Goal: Task Accomplishment & Management: Manage account settings

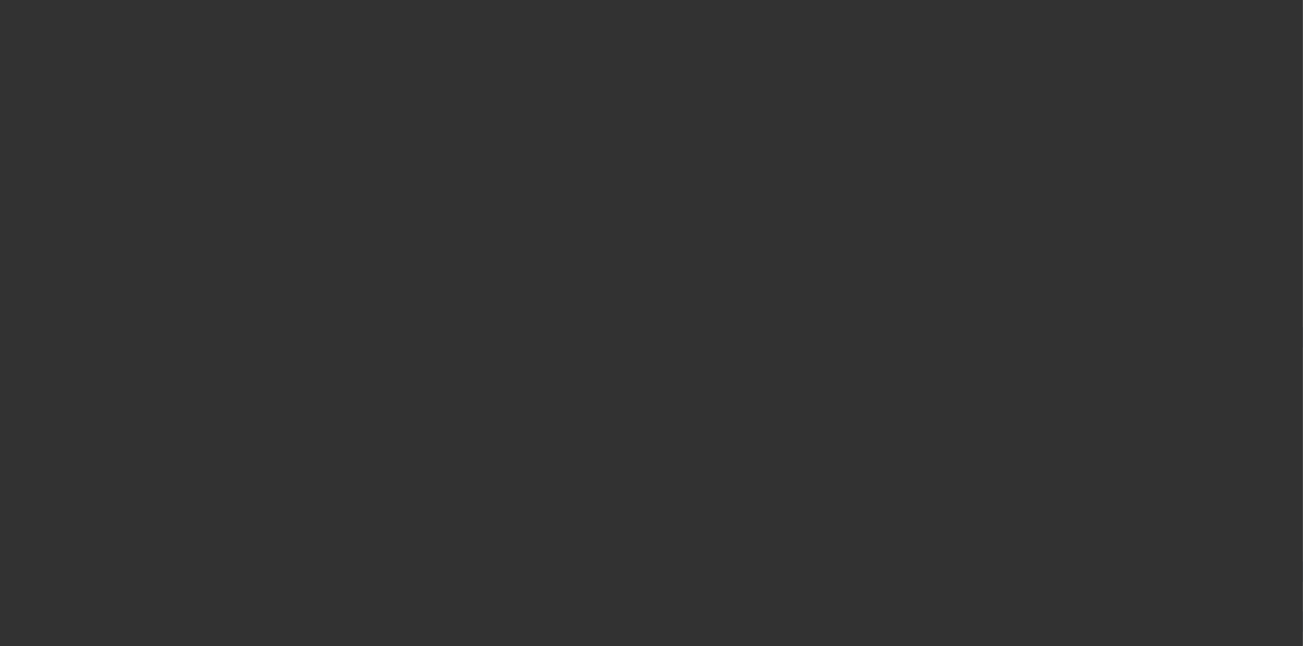
select select "4"
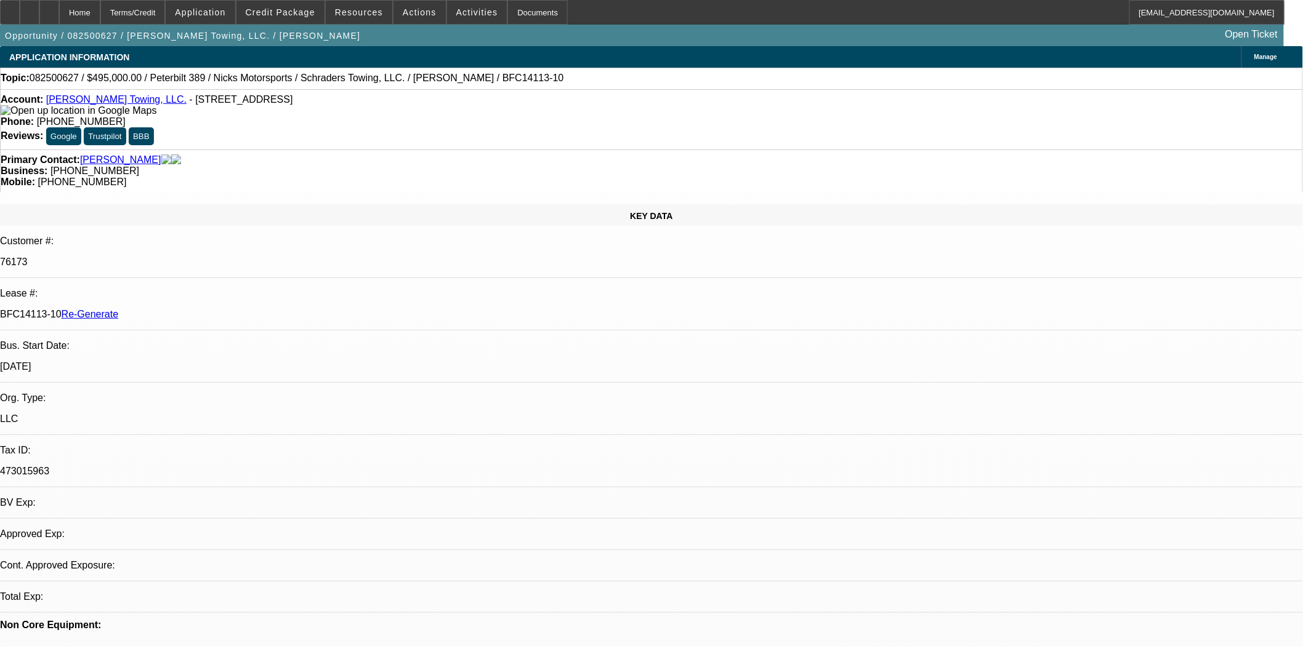
select select "0"
select select "2"
select select "0.1"
select select "4"
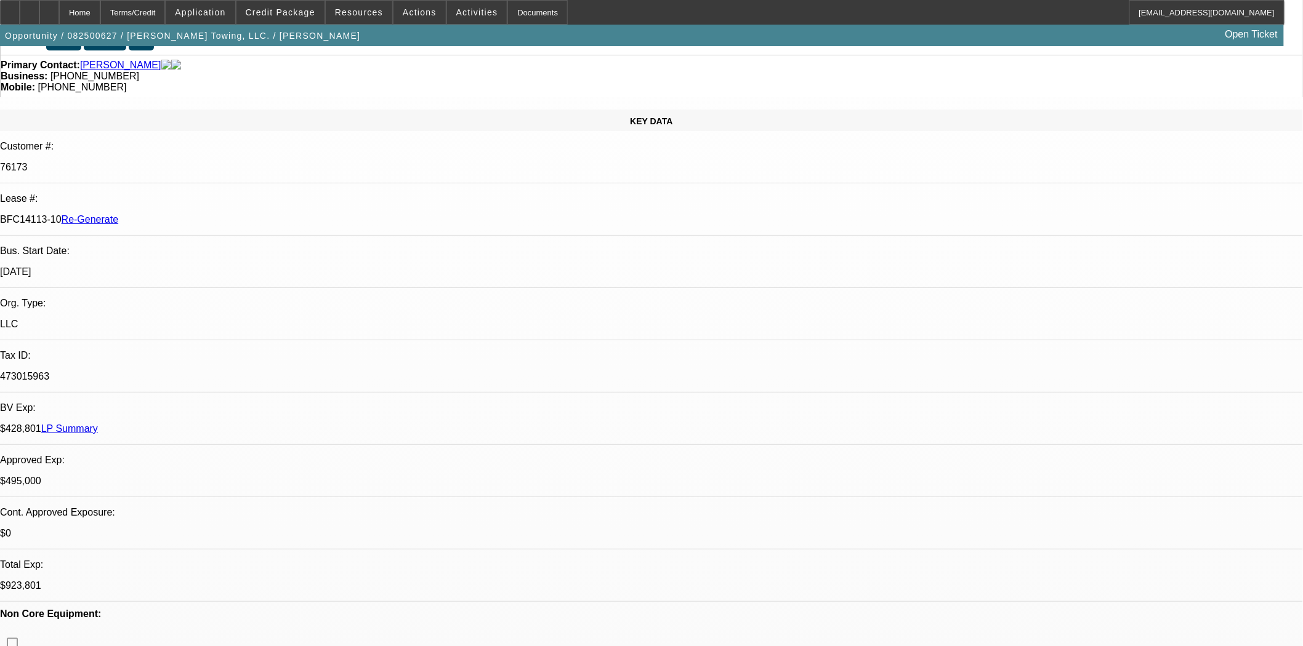
scroll to position [273, 0]
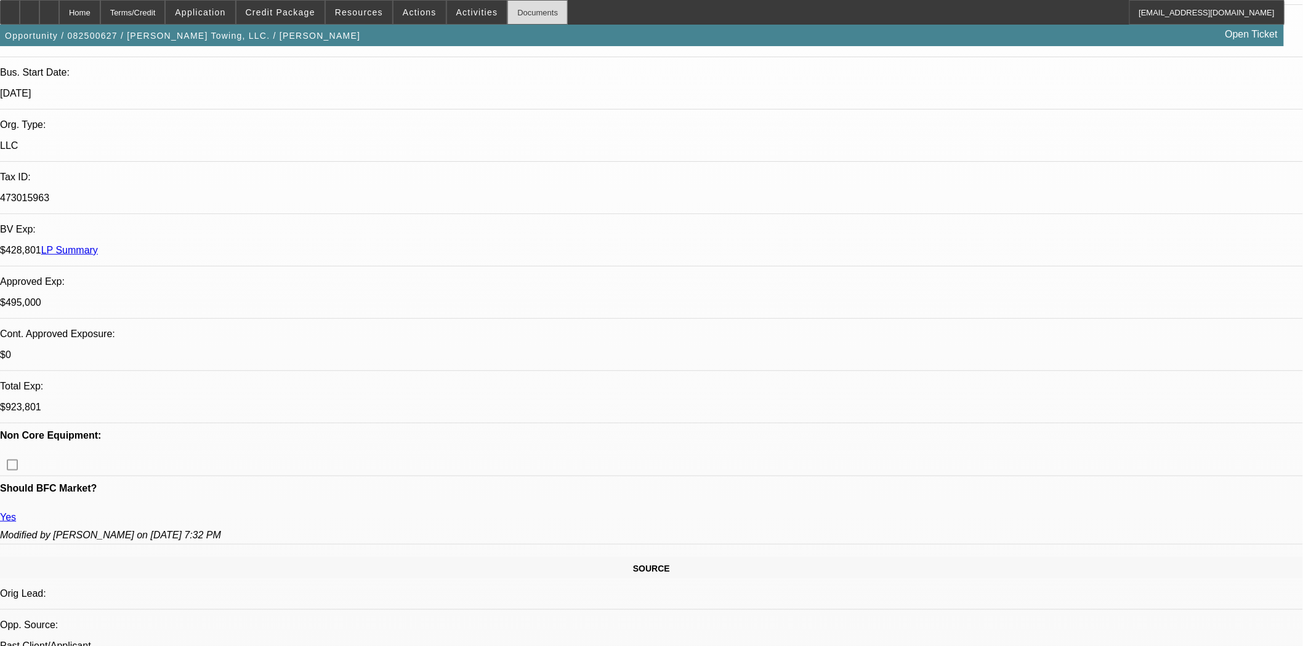
click at [513, 9] on div "Documents" at bounding box center [537, 12] width 60 height 25
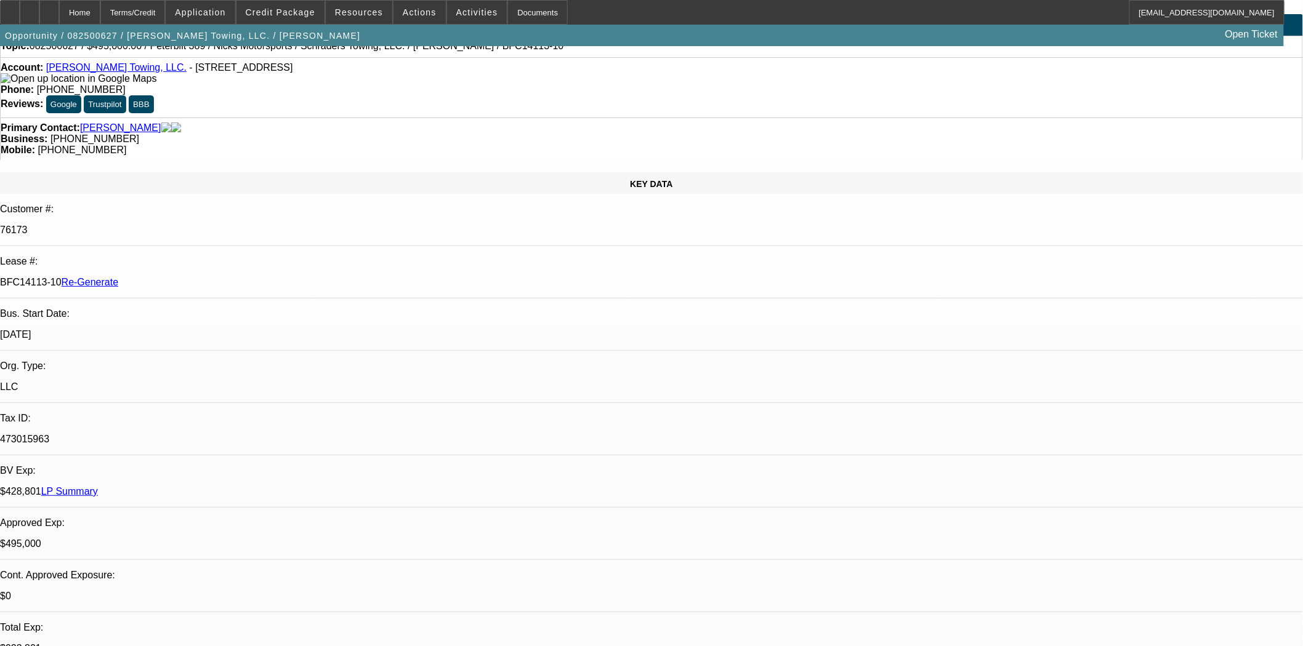
scroll to position [0, 0]
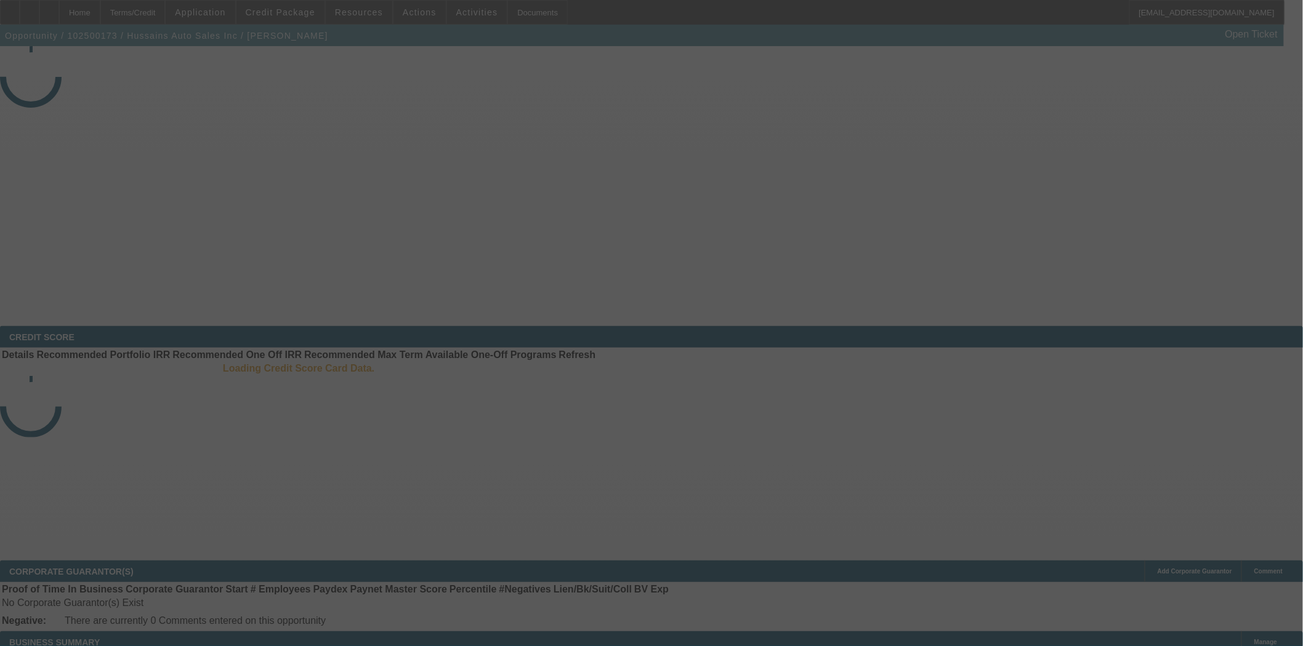
select select "3"
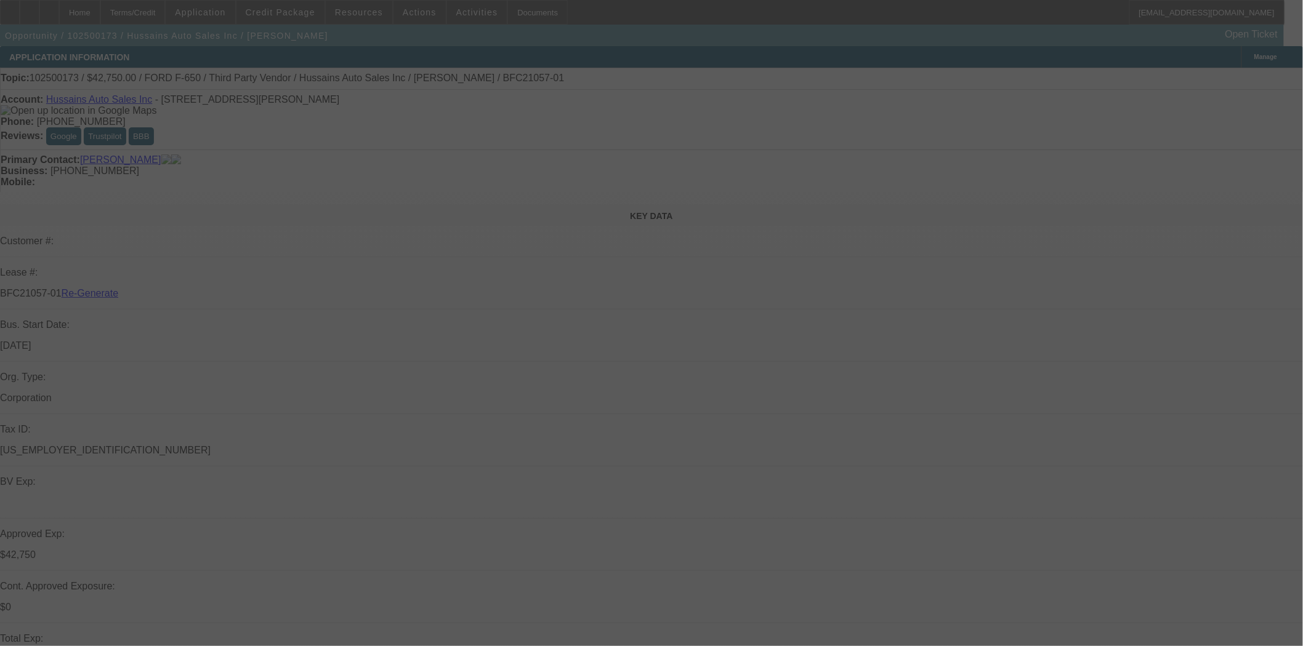
select select "0"
select select "6"
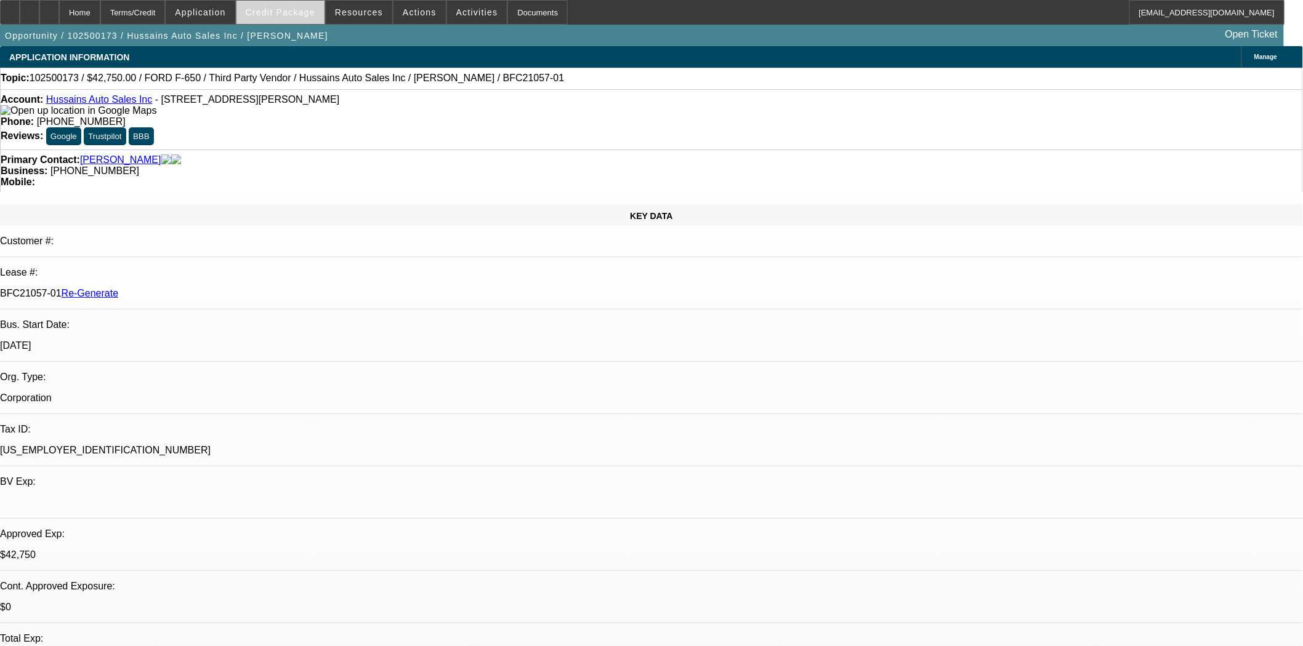
click at [277, 9] on span "Credit Package" at bounding box center [281, 12] width 70 height 10
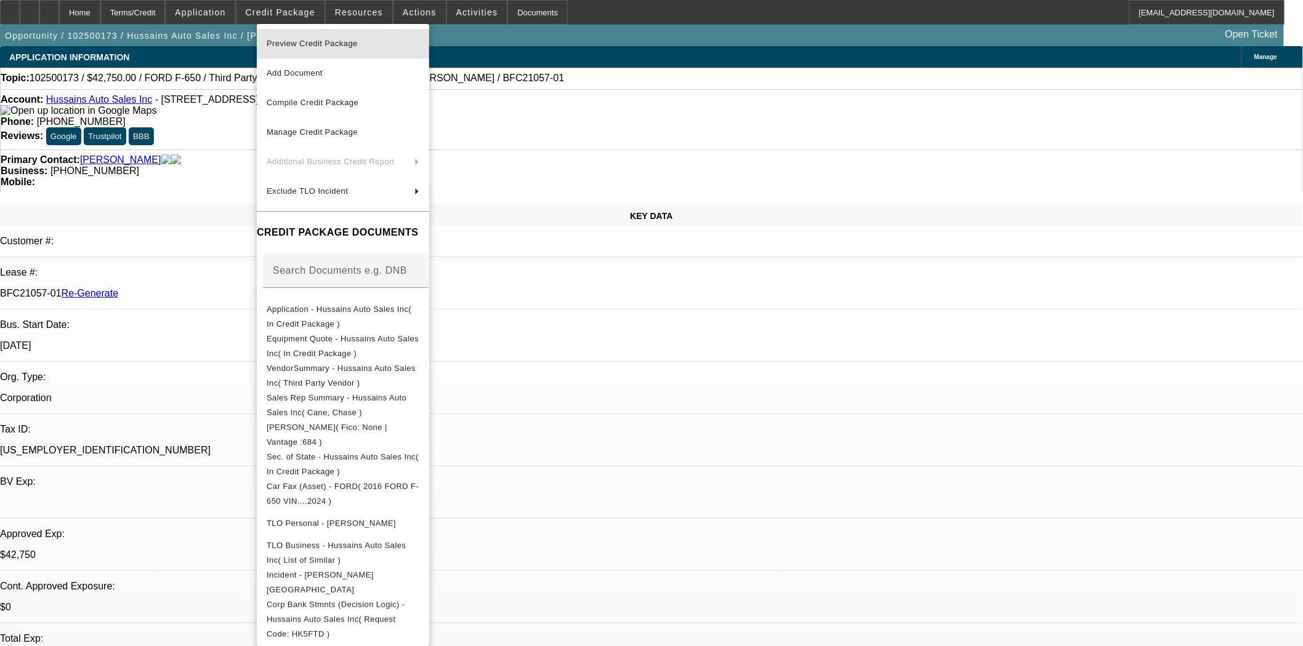
click at [294, 46] on span "Preview Credit Package" at bounding box center [312, 43] width 91 height 9
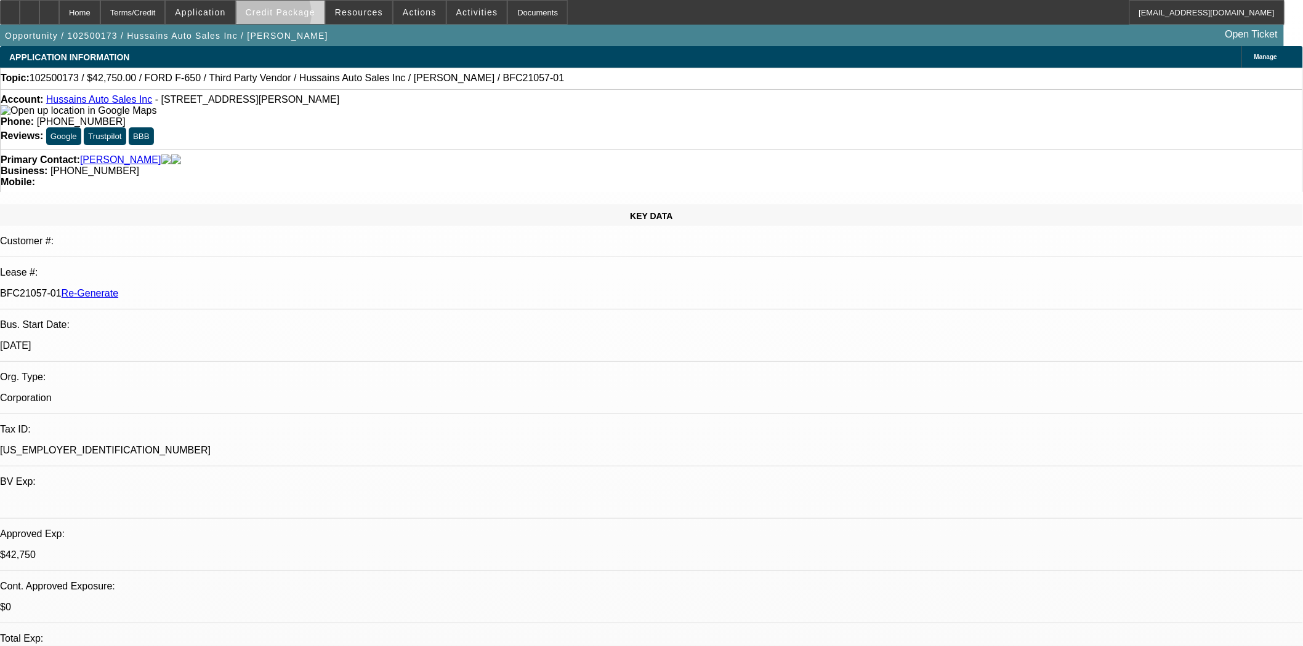
click at [292, 17] on span at bounding box center [280, 13] width 88 height 30
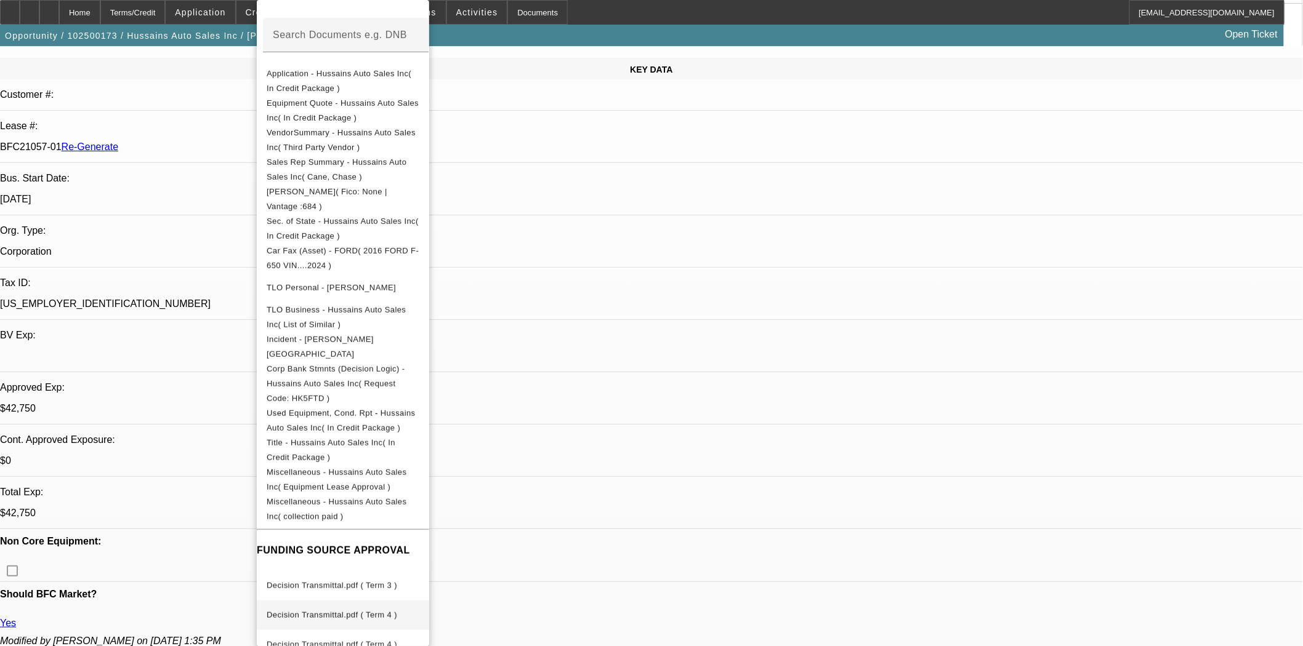
scroll to position [478, 0]
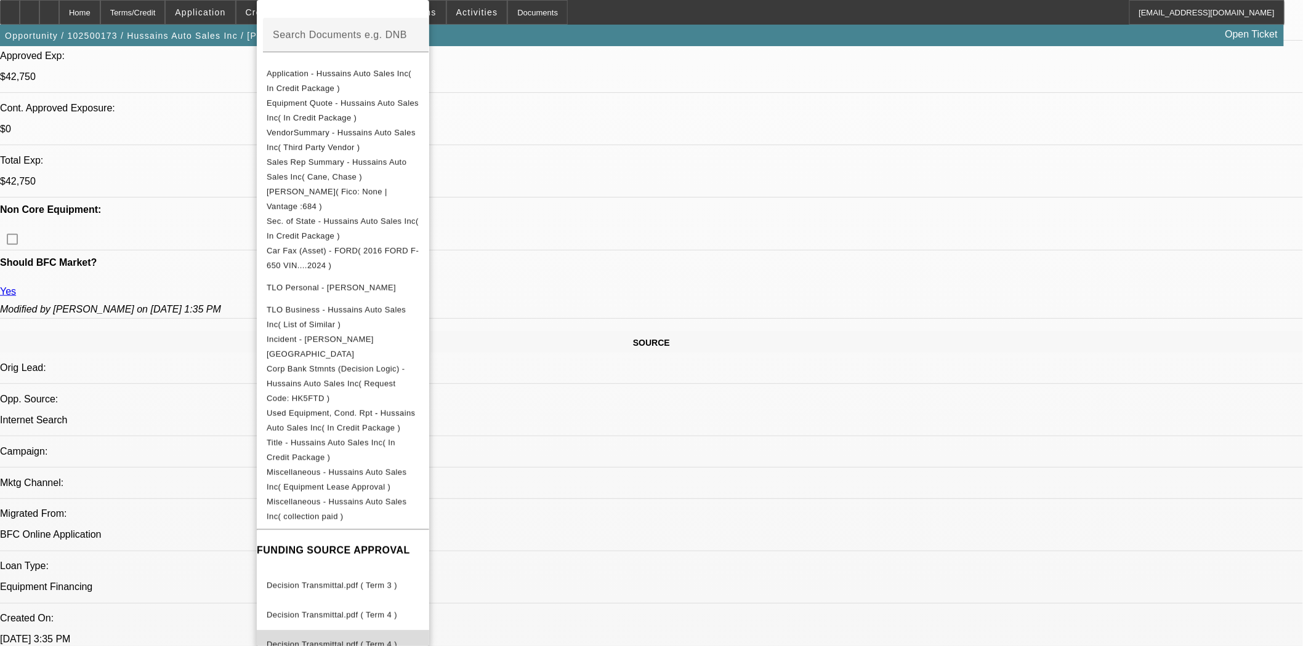
click at [374, 638] on span "Decision Transmittal.pdf ( Term 4 )" at bounding box center [343, 645] width 153 height 15
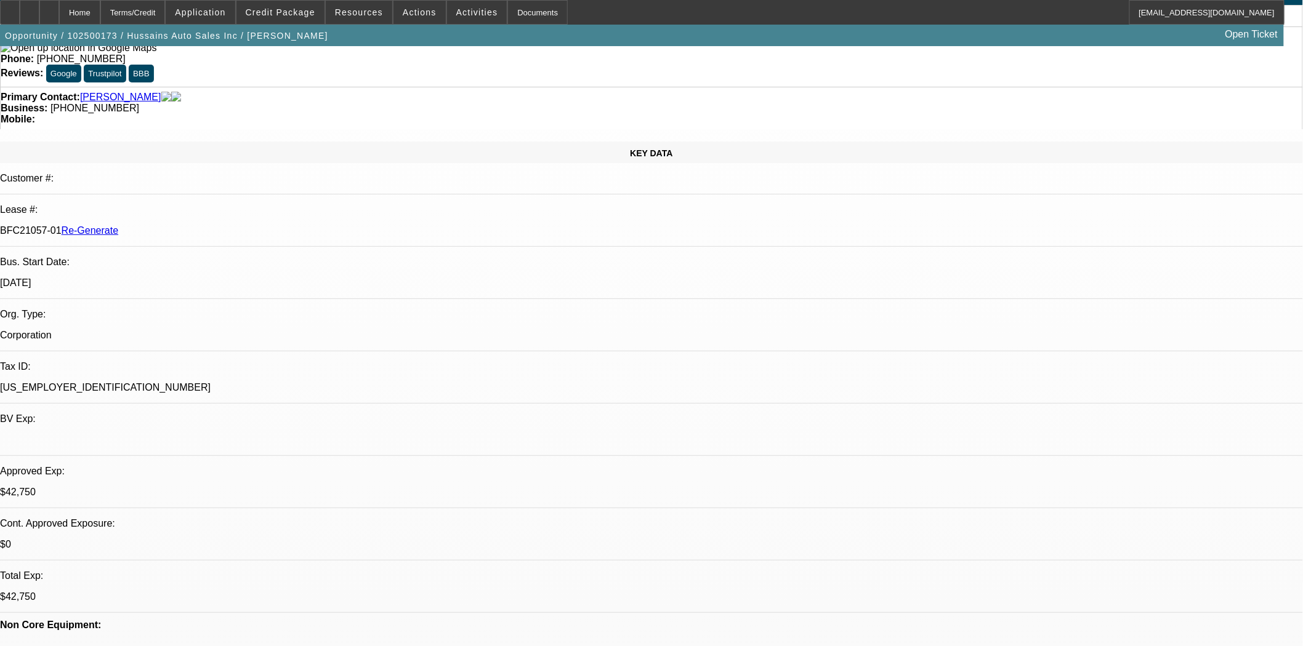
scroll to position [0, 0]
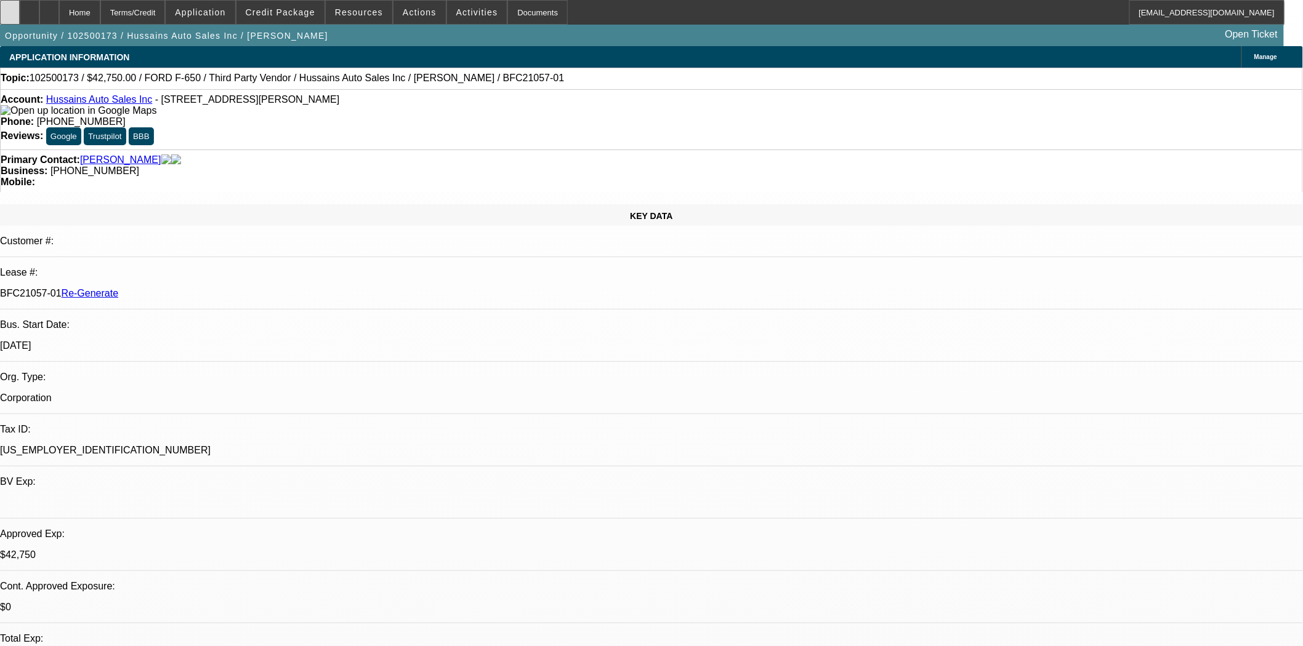
click at [14, 11] on div at bounding box center [10, 12] width 20 height 25
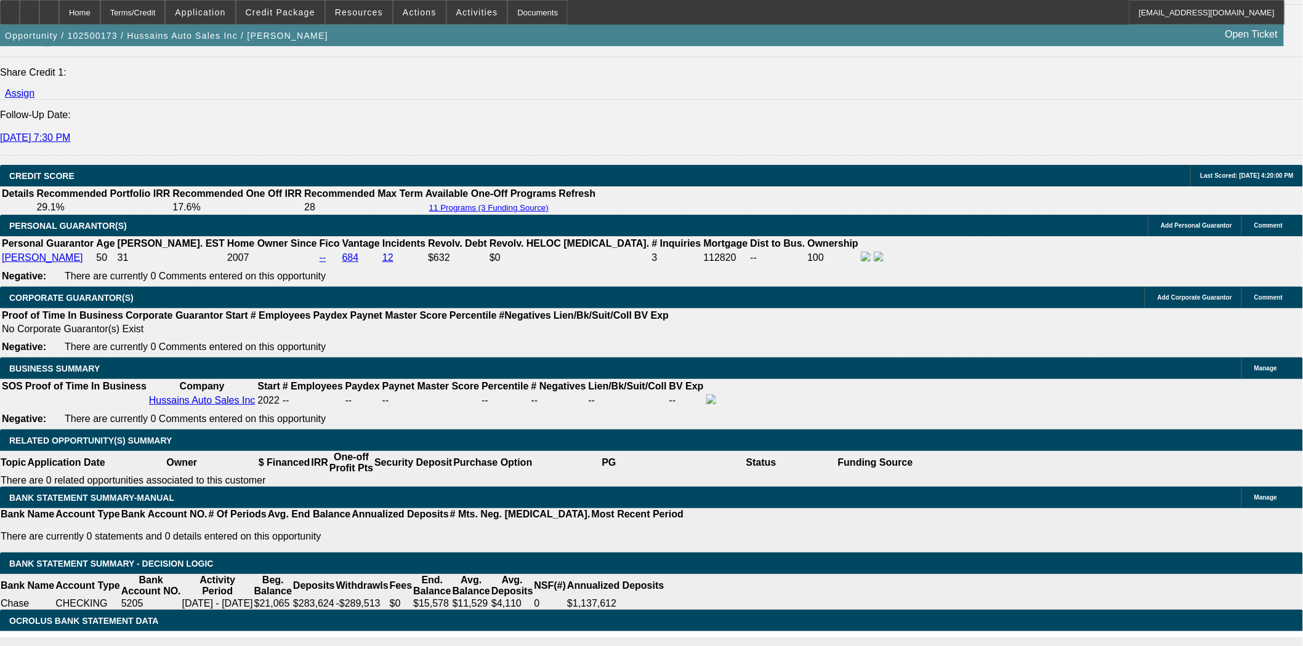
scroll to position [1573, 0]
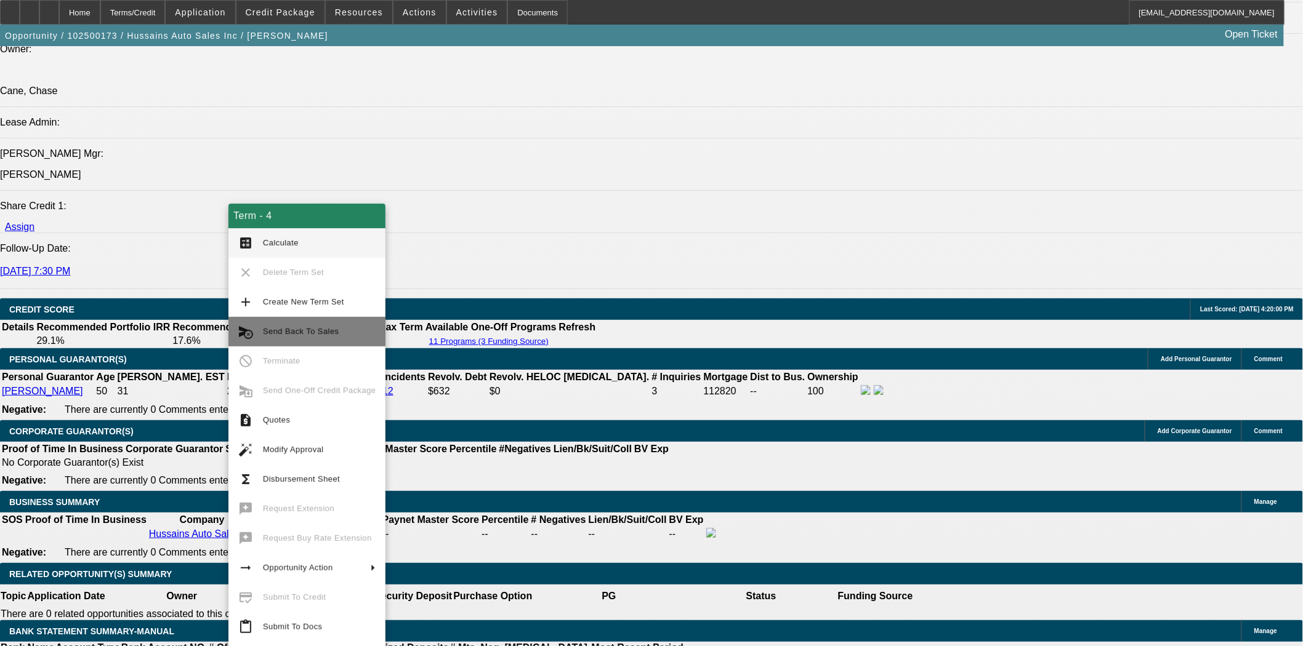
click at [305, 328] on span "Send Back To Sales" at bounding box center [301, 331] width 76 height 9
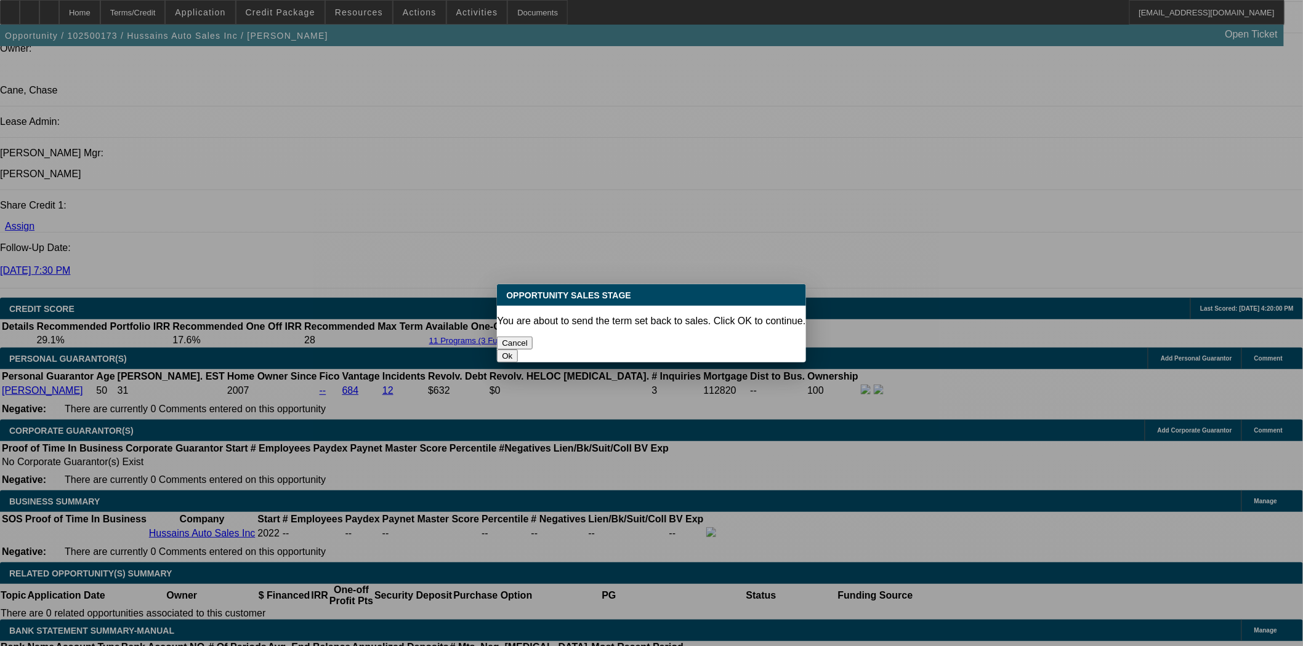
scroll to position [0, 0]
click at [517, 350] on button "Ok" at bounding box center [507, 356] width 20 height 13
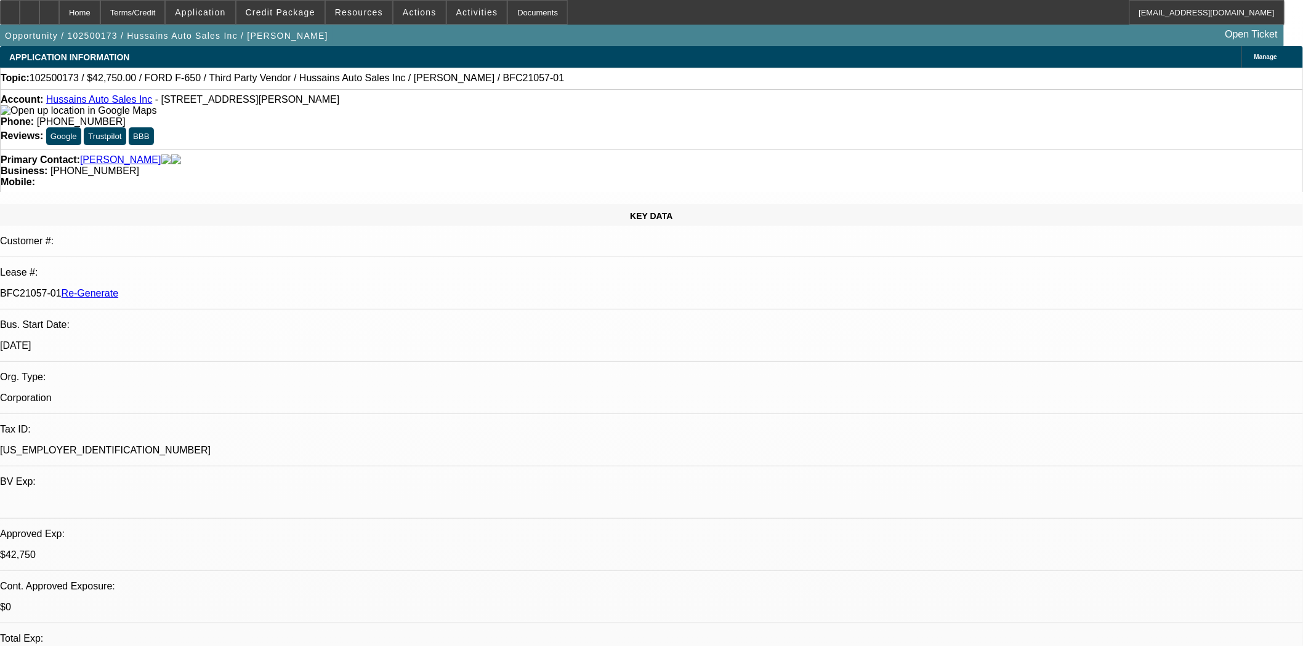
type textarea "Tax amount is incorrect. FinPac will require a Beacon third party BOS (FYI) als…"
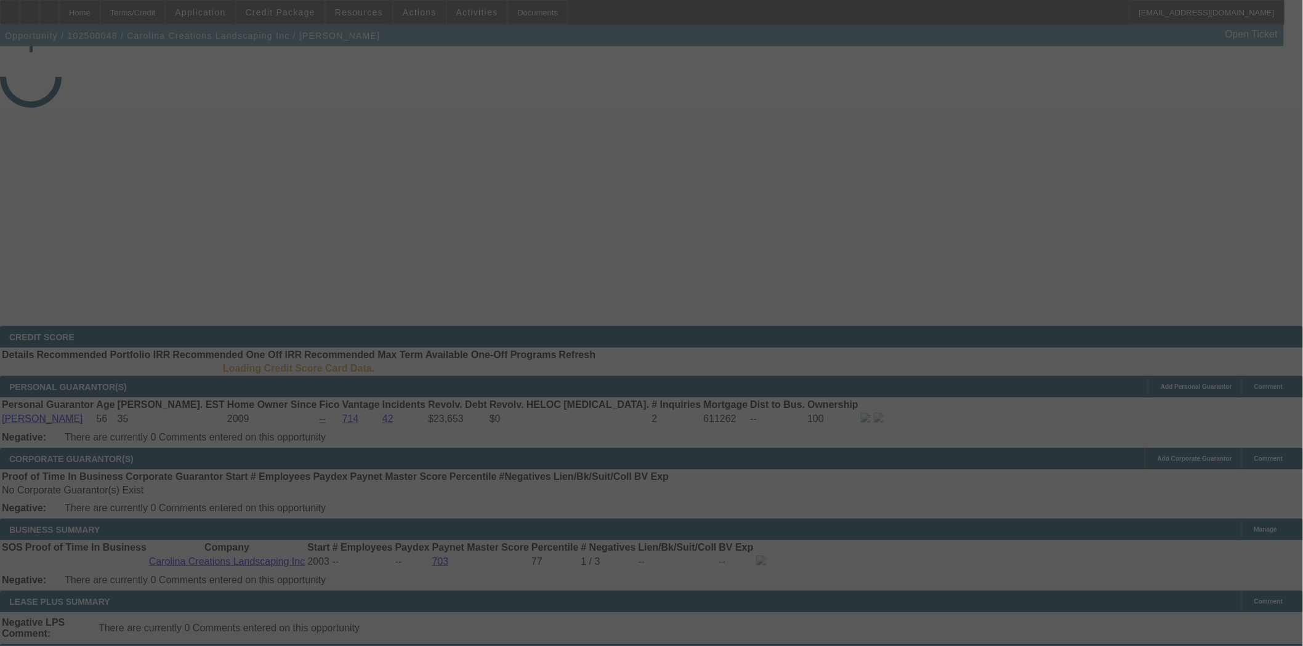
select select "3"
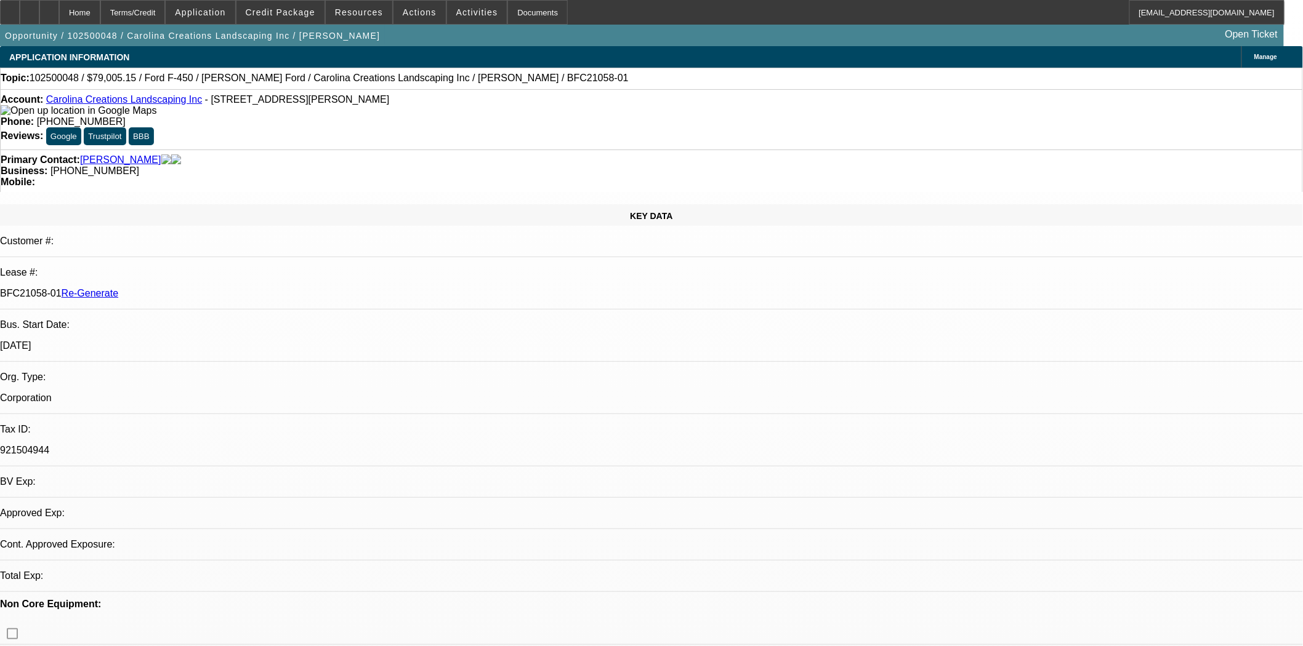
select select "0"
select select "0.1"
select select "1"
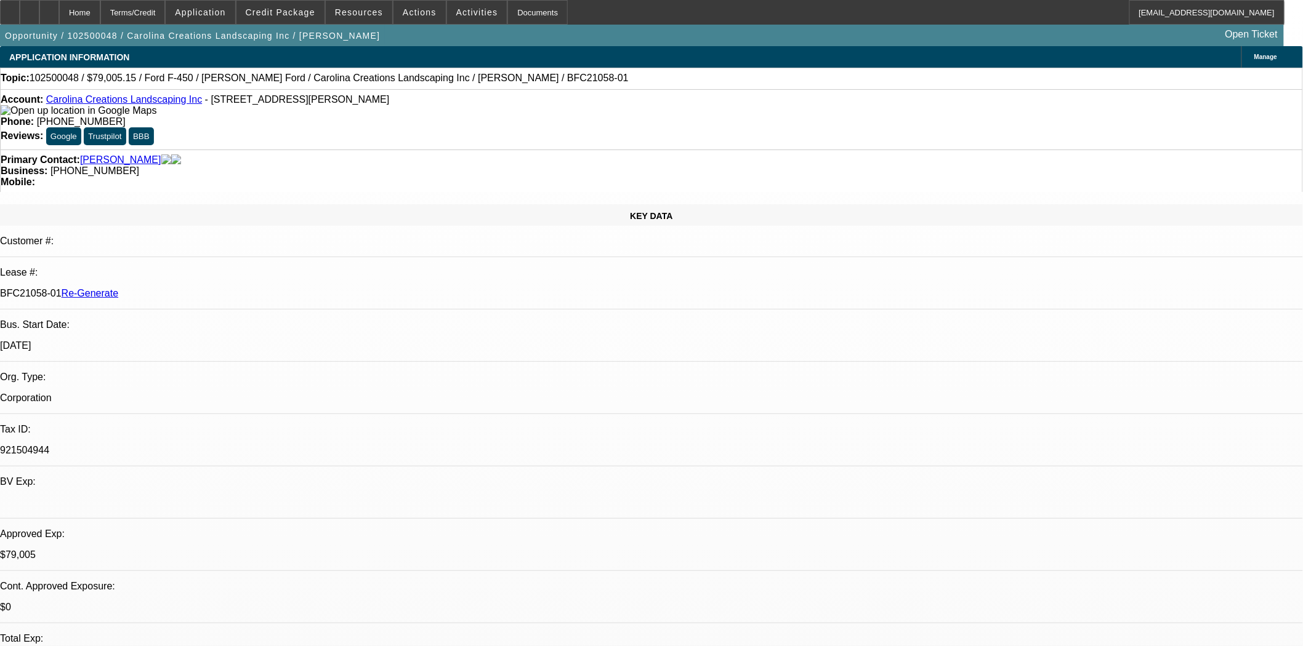
select select "4"
click at [299, 9] on span "Credit Package" at bounding box center [281, 12] width 70 height 10
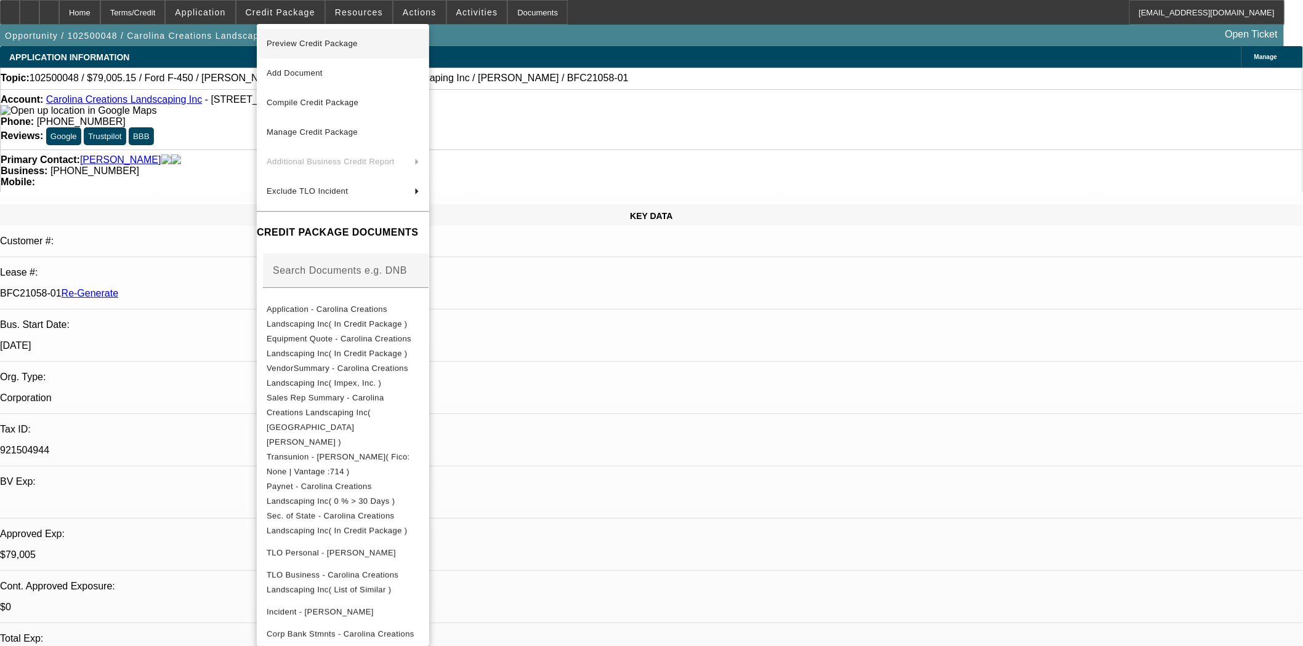
click at [299, 44] on span "Preview Credit Package" at bounding box center [312, 43] width 91 height 9
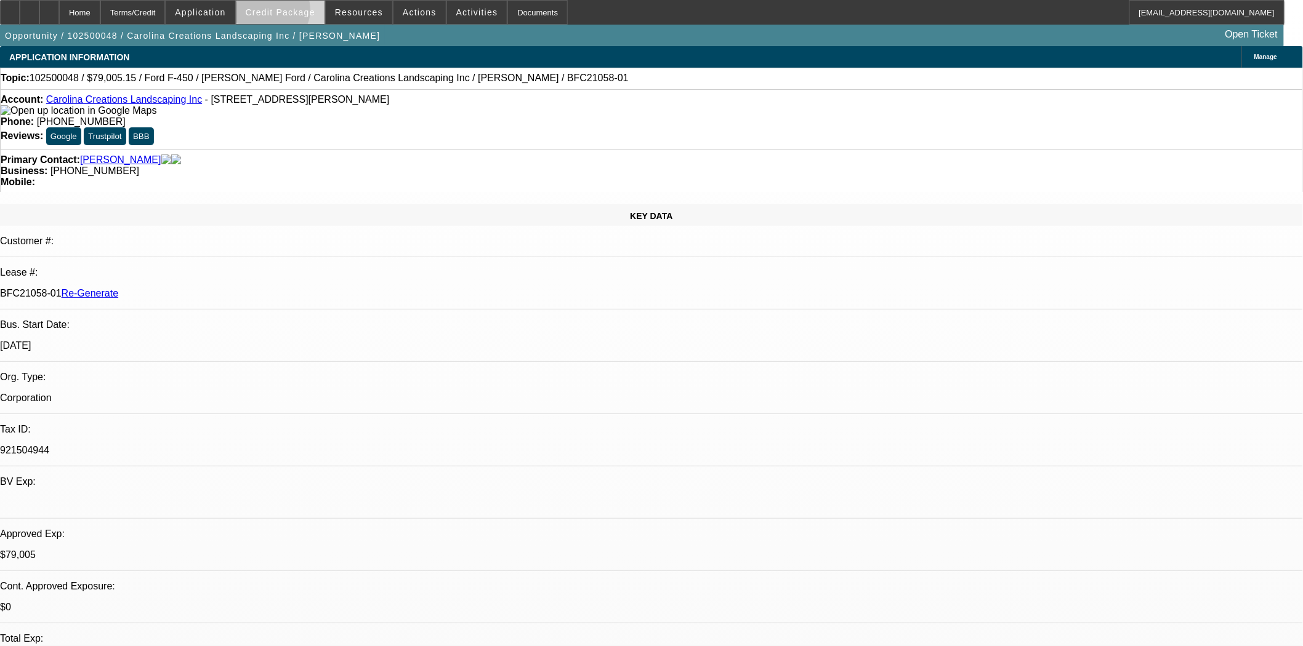
click at [291, 13] on span "Credit Package" at bounding box center [281, 12] width 70 height 10
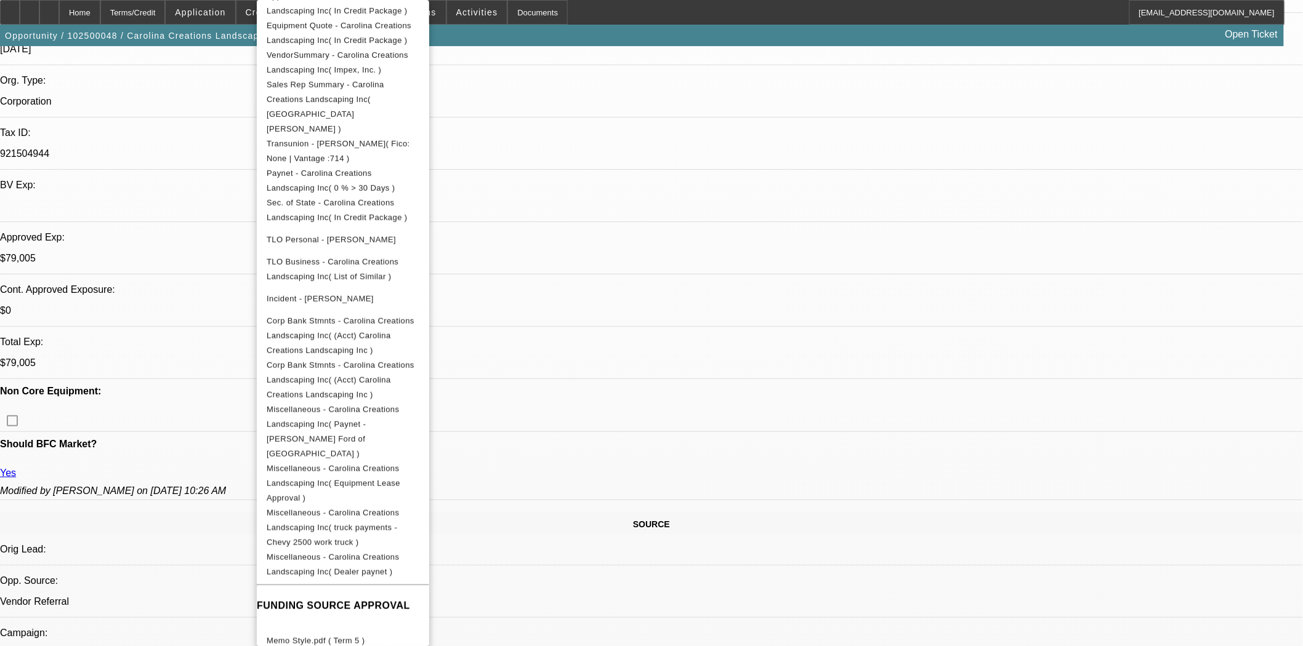
scroll to position [478, 0]
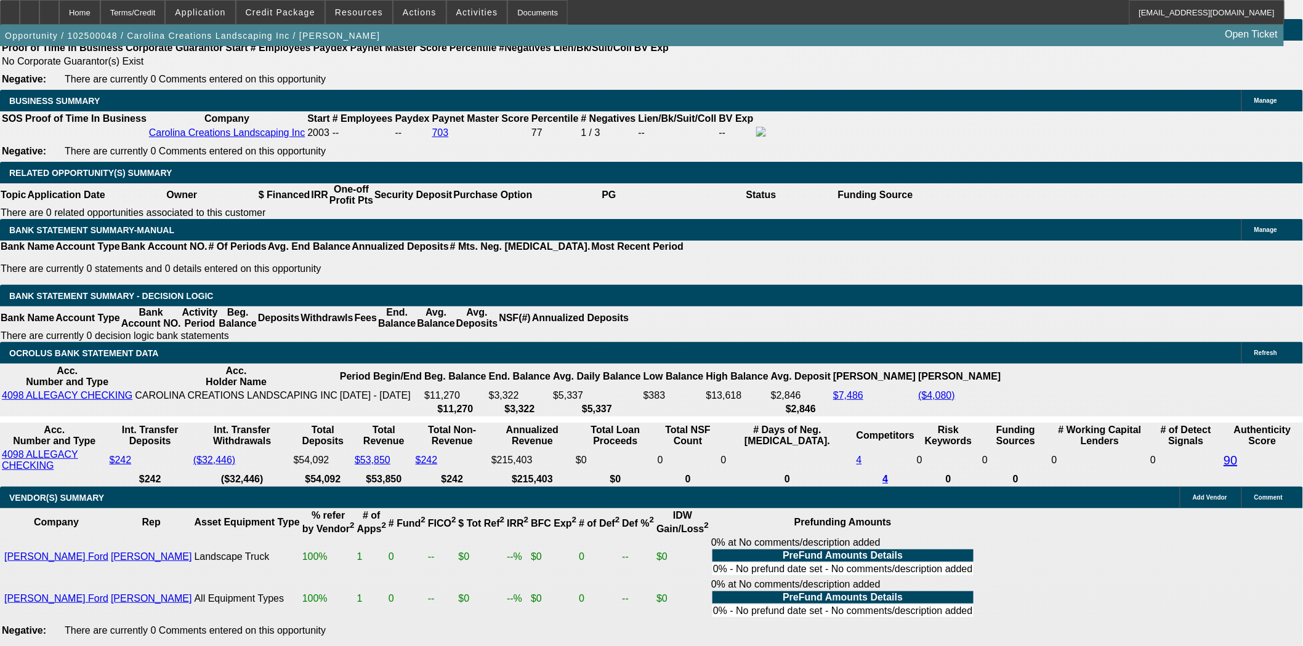
scroll to position [1984, 0]
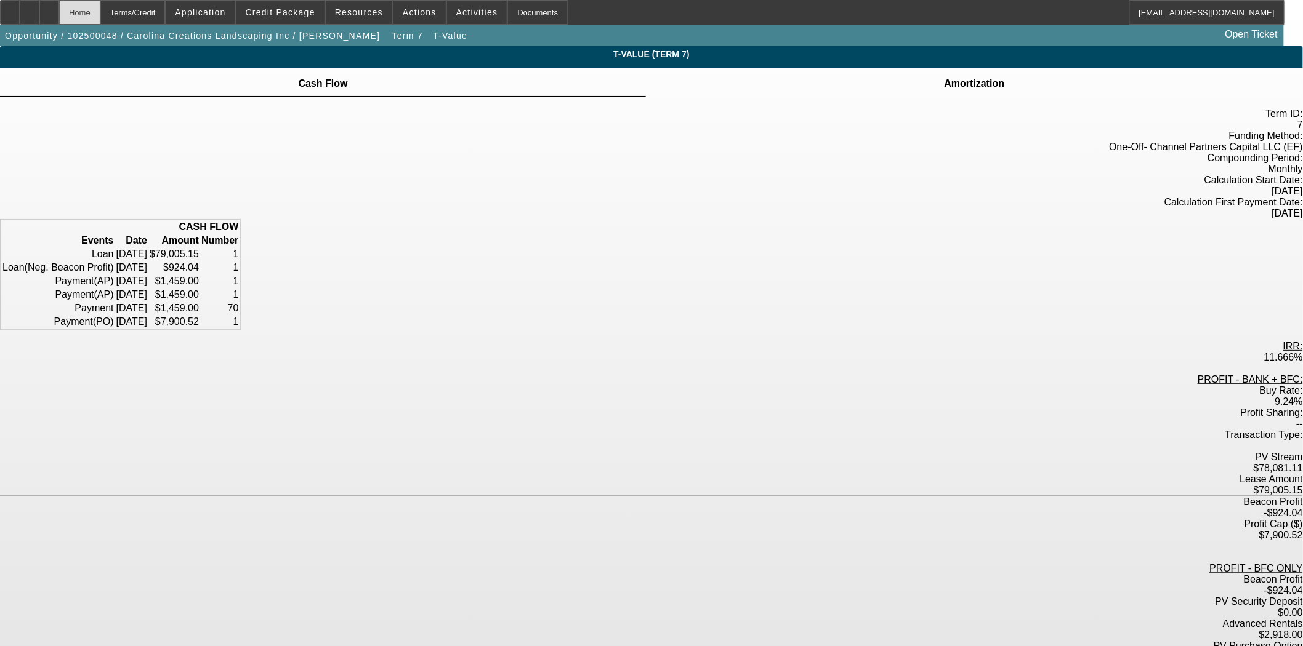
click at [94, 2] on div "Home" at bounding box center [79, 12] width 41 height 25
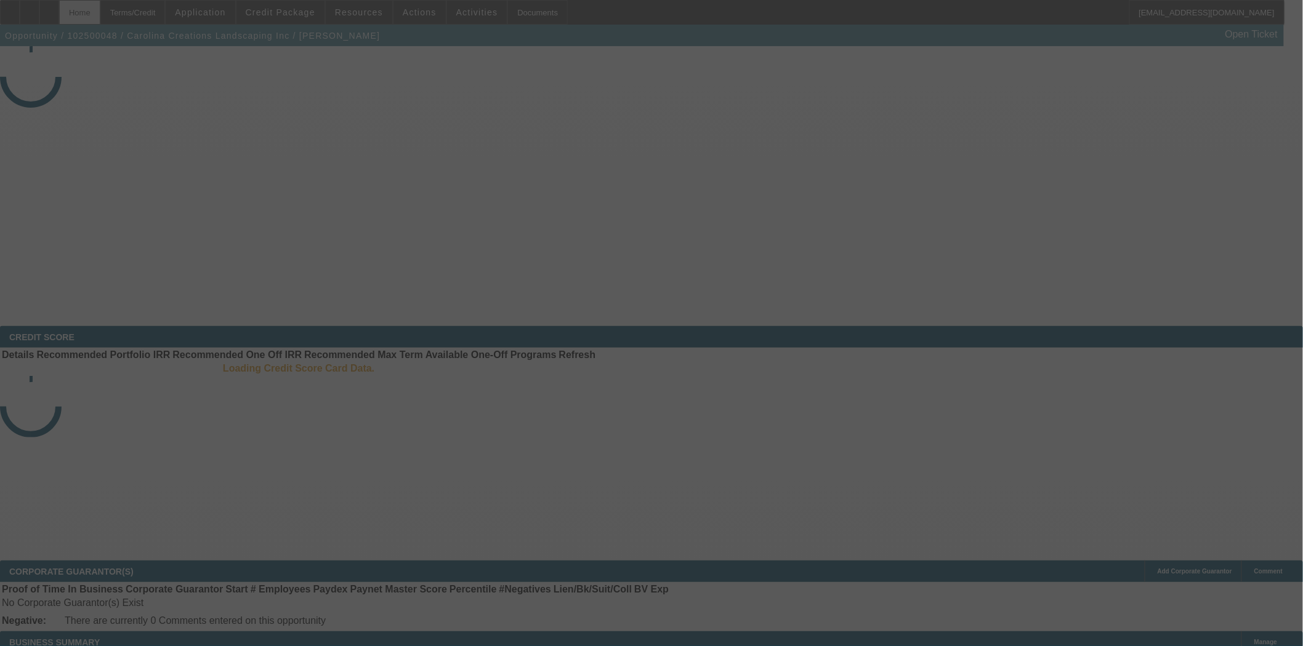
select select "3"
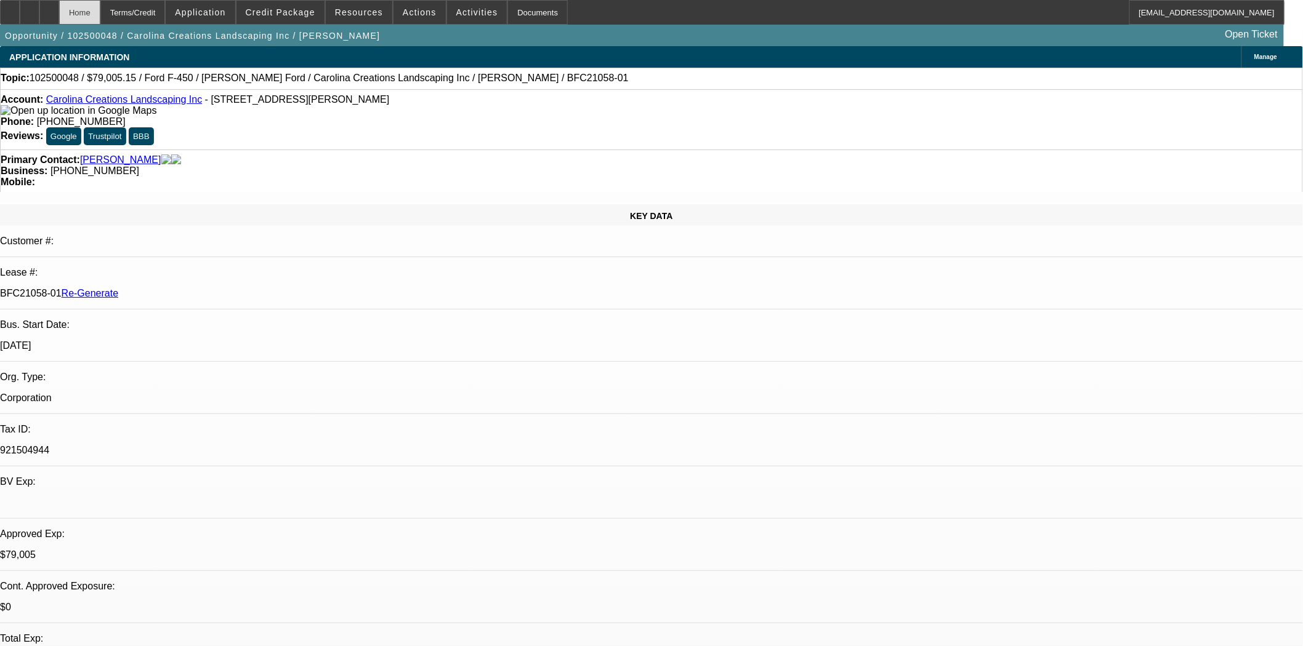
select select "0"
select select "0.1"
select select "4"
click at [411, 10] on span "Actions" at bounding box center [420, 12] width 34 height 10
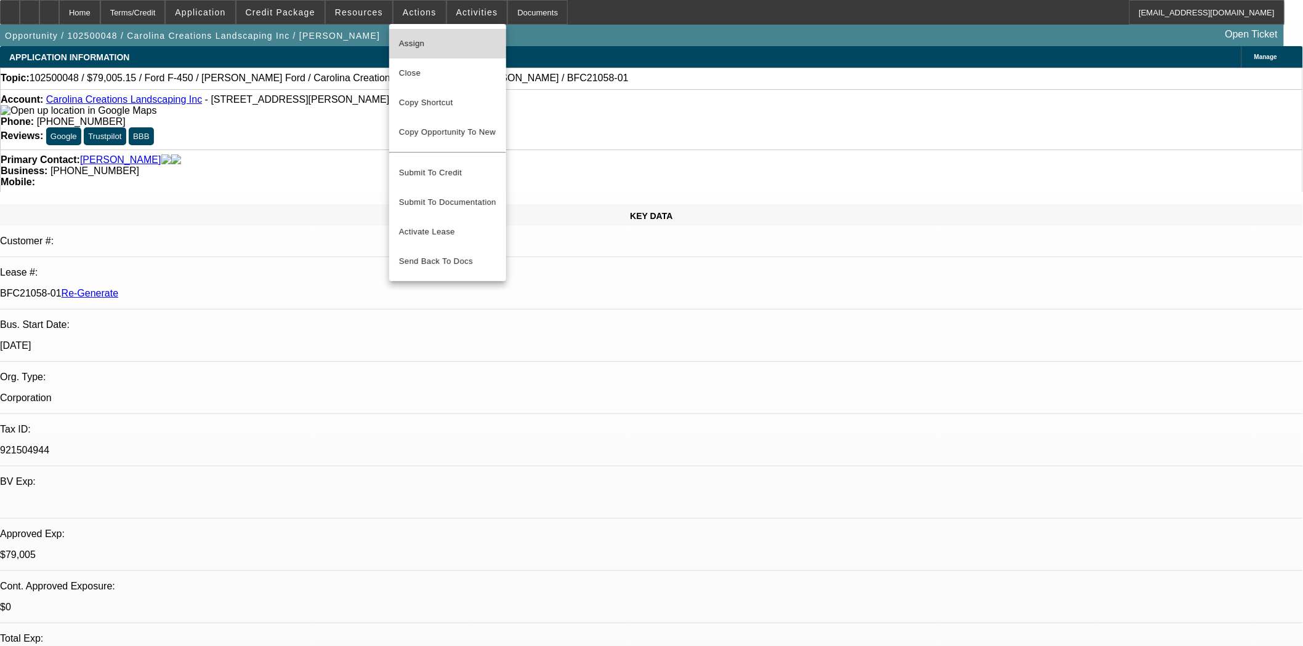
click at [420, 42] on span "Assign" at bounding box center [447, 43] width 97 height 15
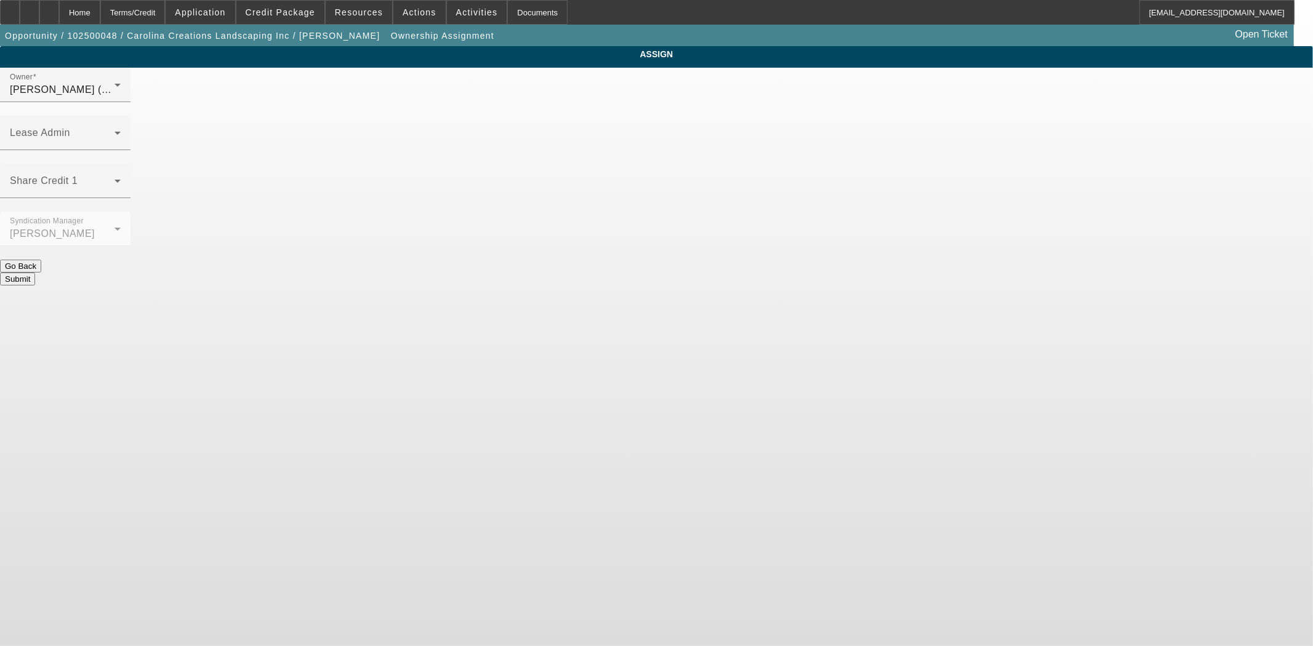
click at [718, 80] on div "Owner Haraden, Amanda (Lvl 6) Lease Admin Share Credit 1 Syndication Manager Ar…" at bounding box center [656, 177] width 1313 height 218
click at [115, 131] on span at bounding box center [62, 138] width 105 height 15
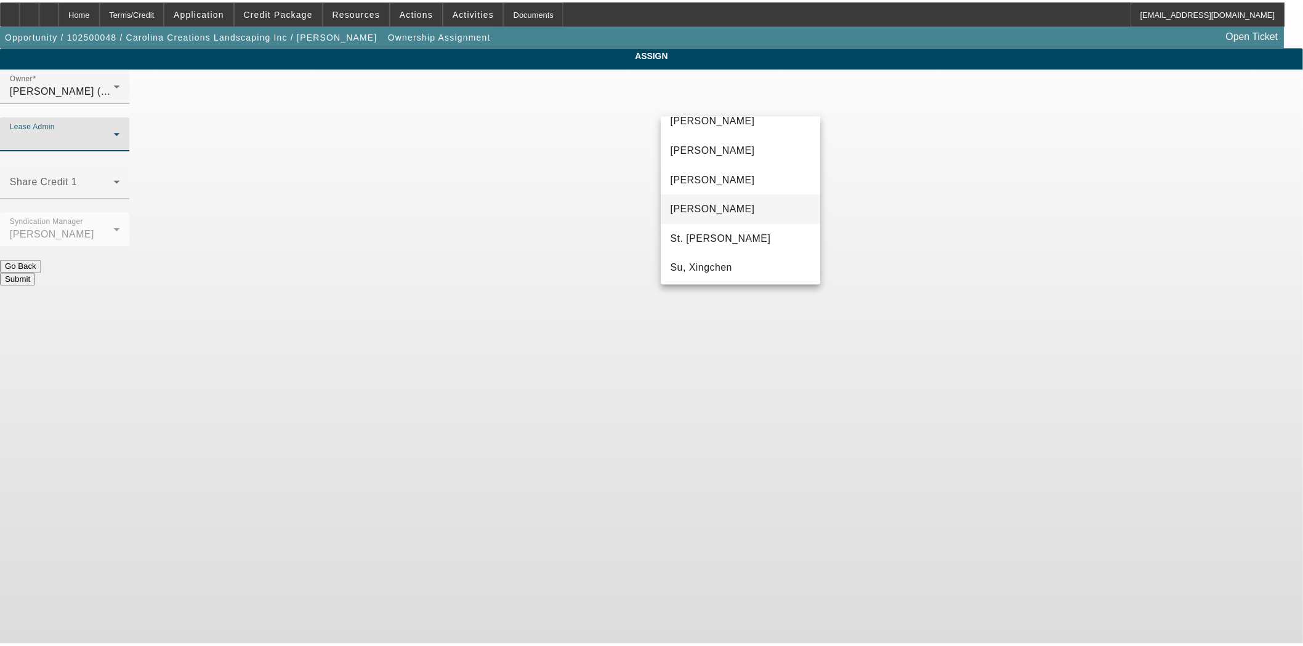
scroll to position [68, 0]
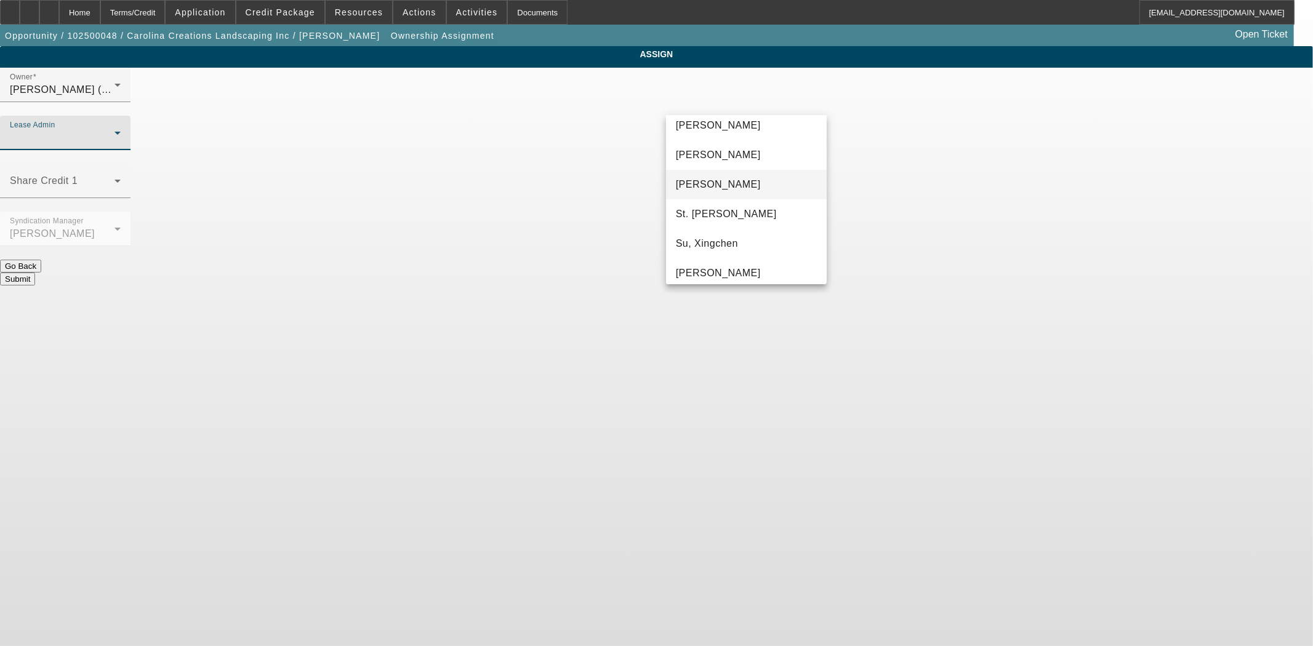
click at [700, 182] on span "Solis, Monica" at bounding box center [718, 184] width 85 height 15
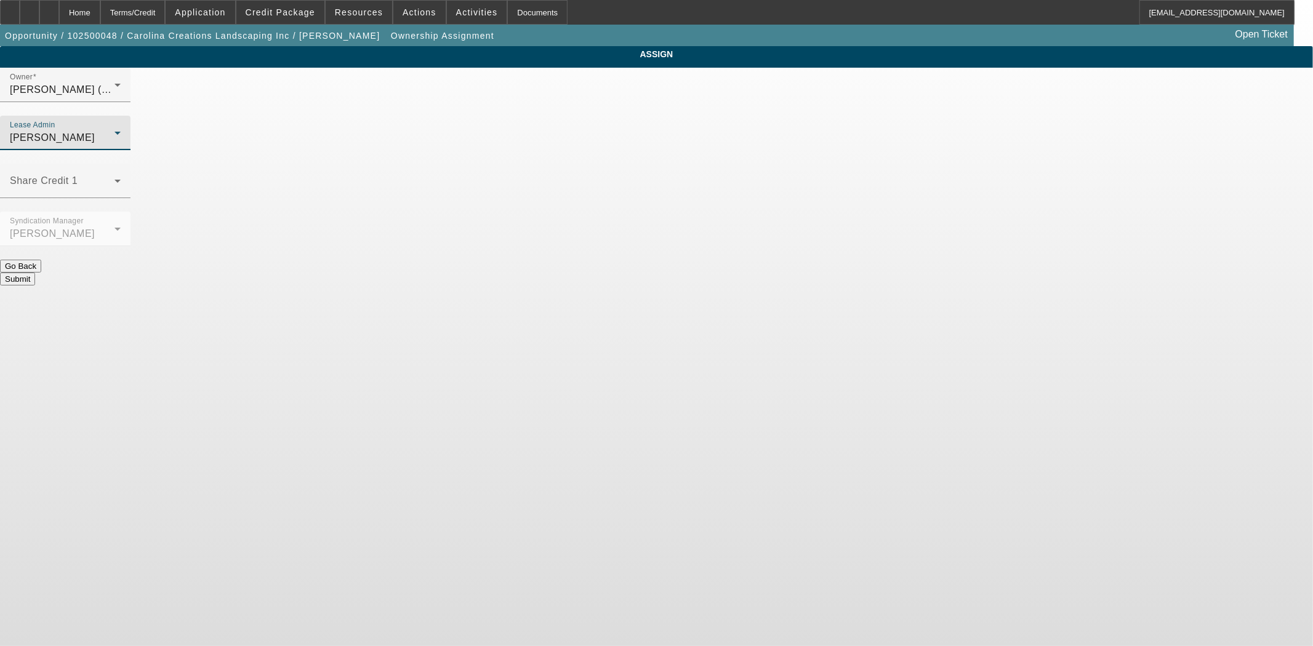
click at [35, 273] on button "Submit" at bounding box center [17, 279] width 35 height 13
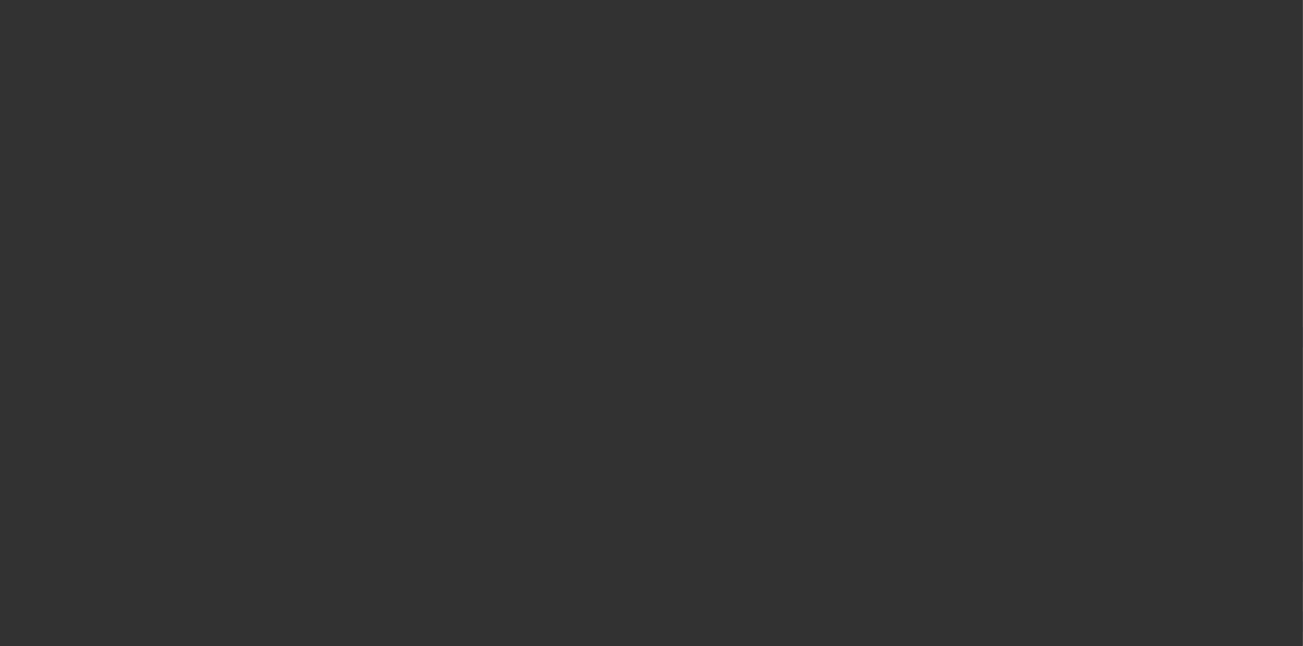
select select "3"
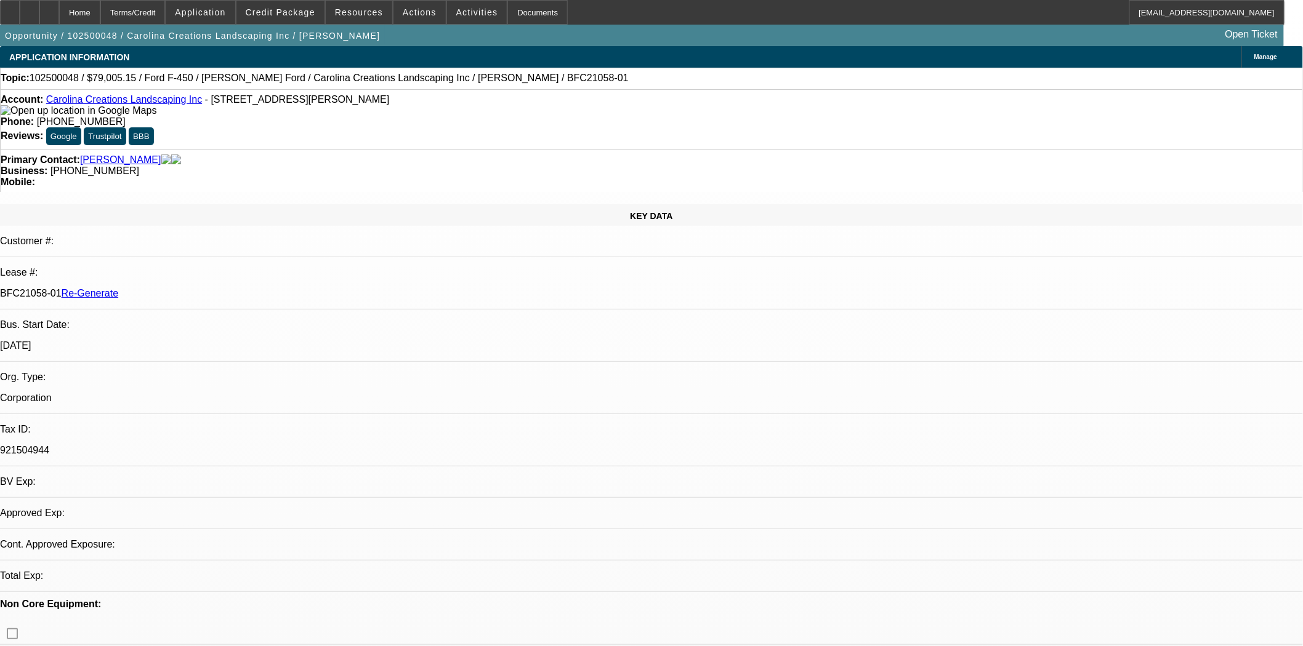
select select "0"
select select "0.1"
select select "4"
click at [507, 17] on div "Documents" at bounding box center [537, 12] width 60 height 25
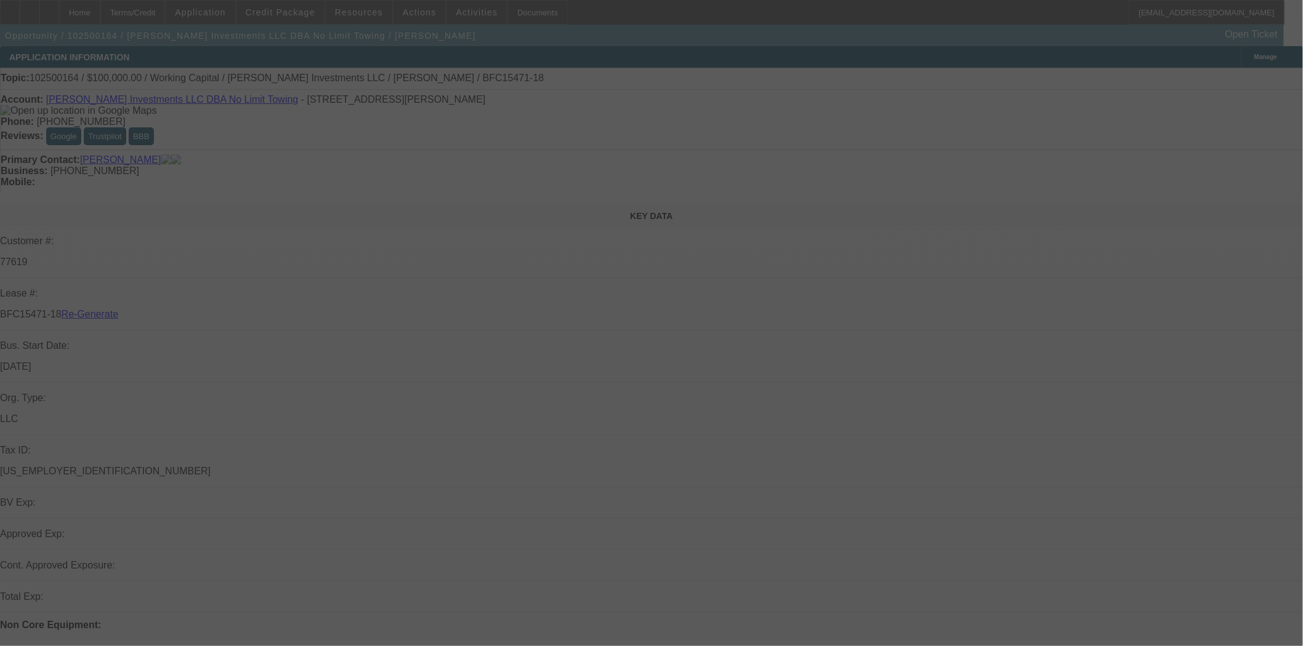
select select "3"
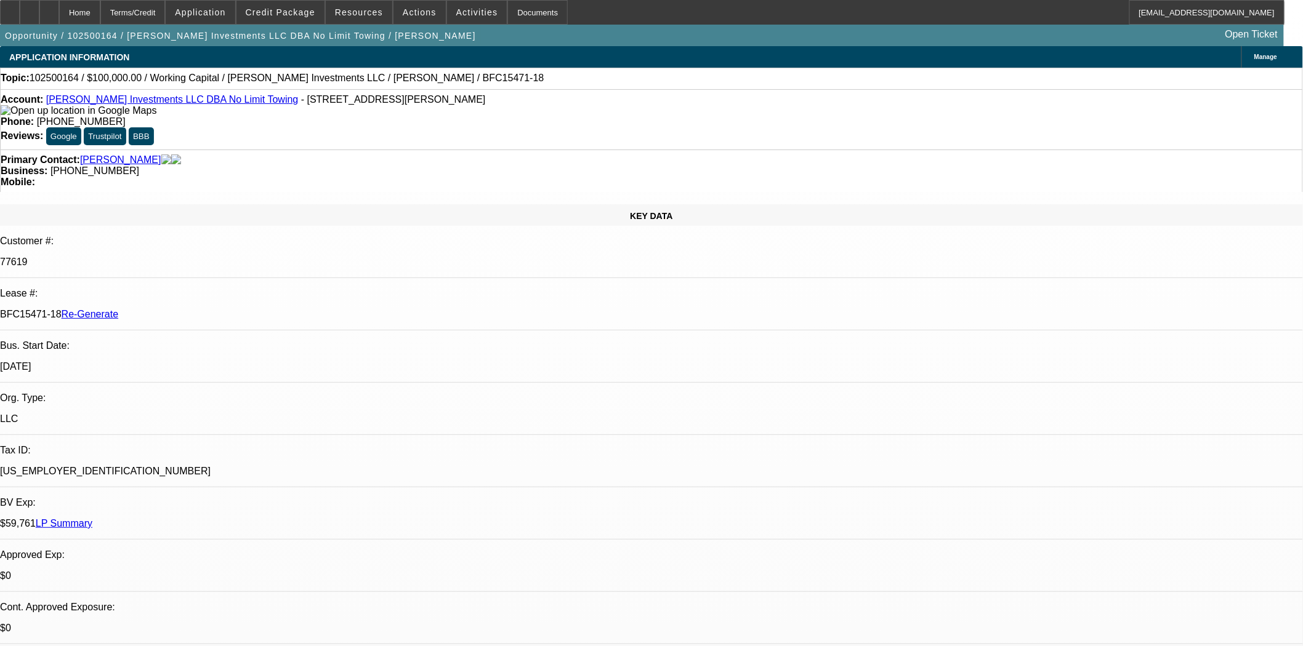
select select "0"
select select "2"
select select "0"
select select "6"
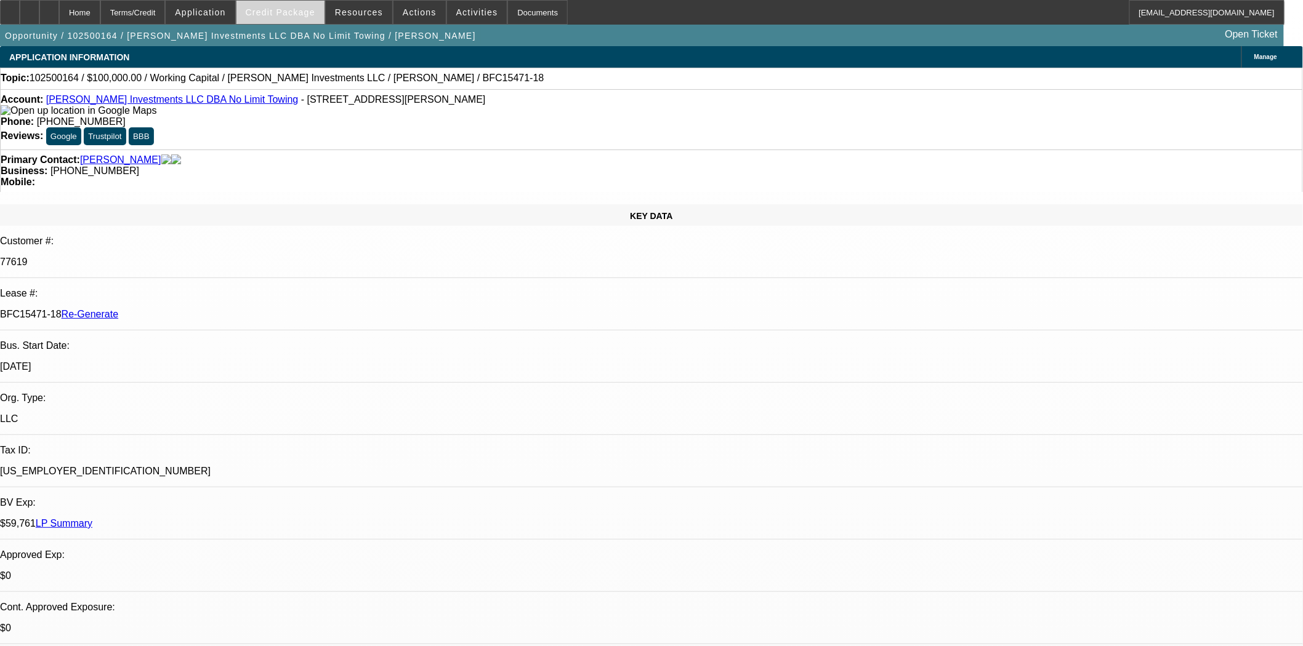
click at [303, 1] on span at bounding box center [280, 13] width 88 height 30
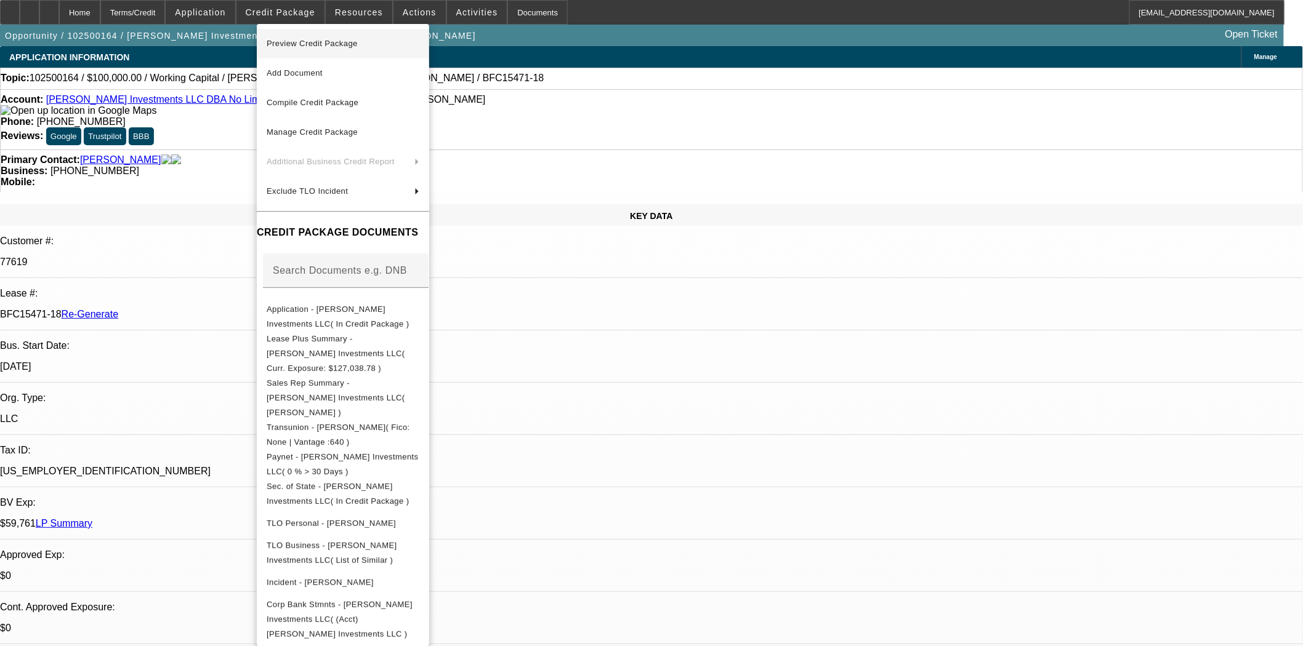
click at [298, 46] on span "Preview Credit Package" at bounding box center [312, 43] width 91 height 9
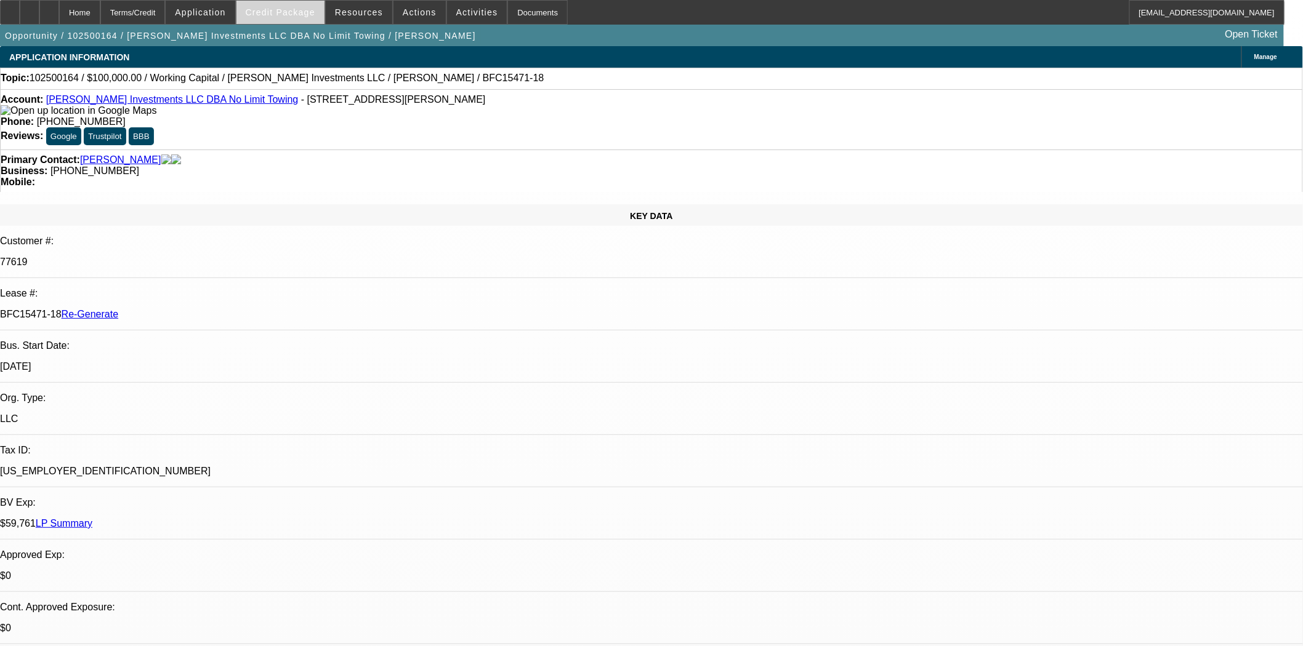
click at [315, 10] on span "Credit Package" at bounding box center [281, 12] width 70 height 10
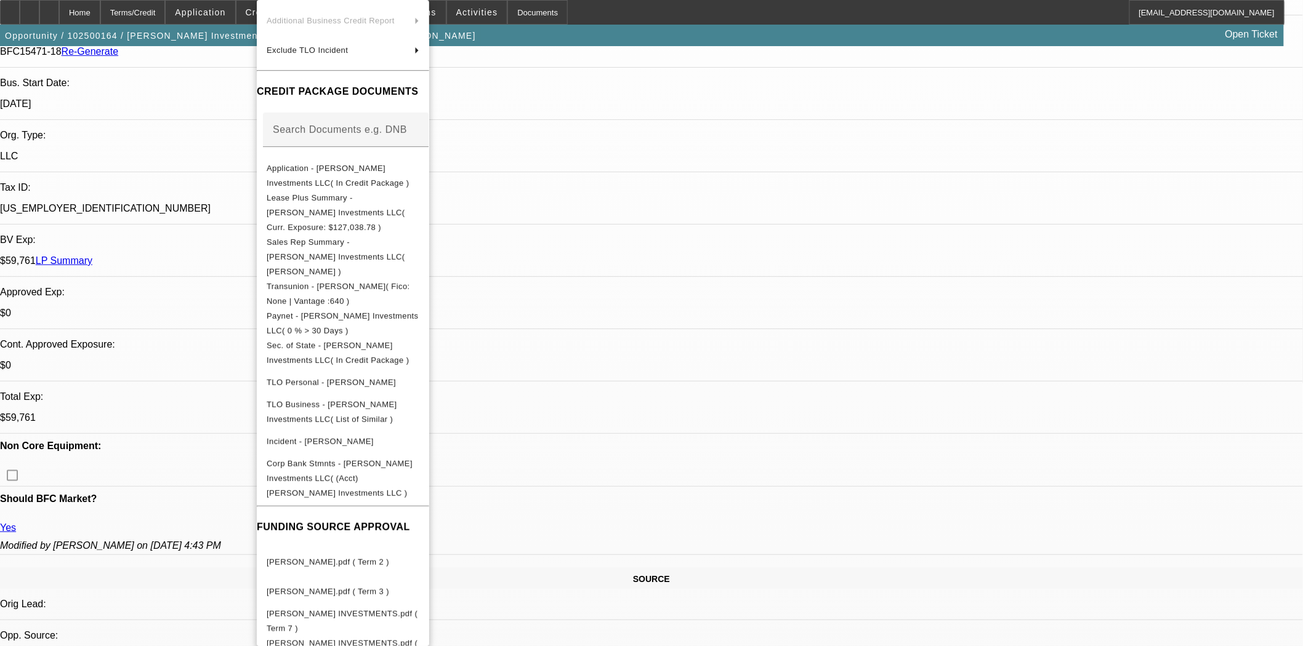
scroll to position [410, 0]
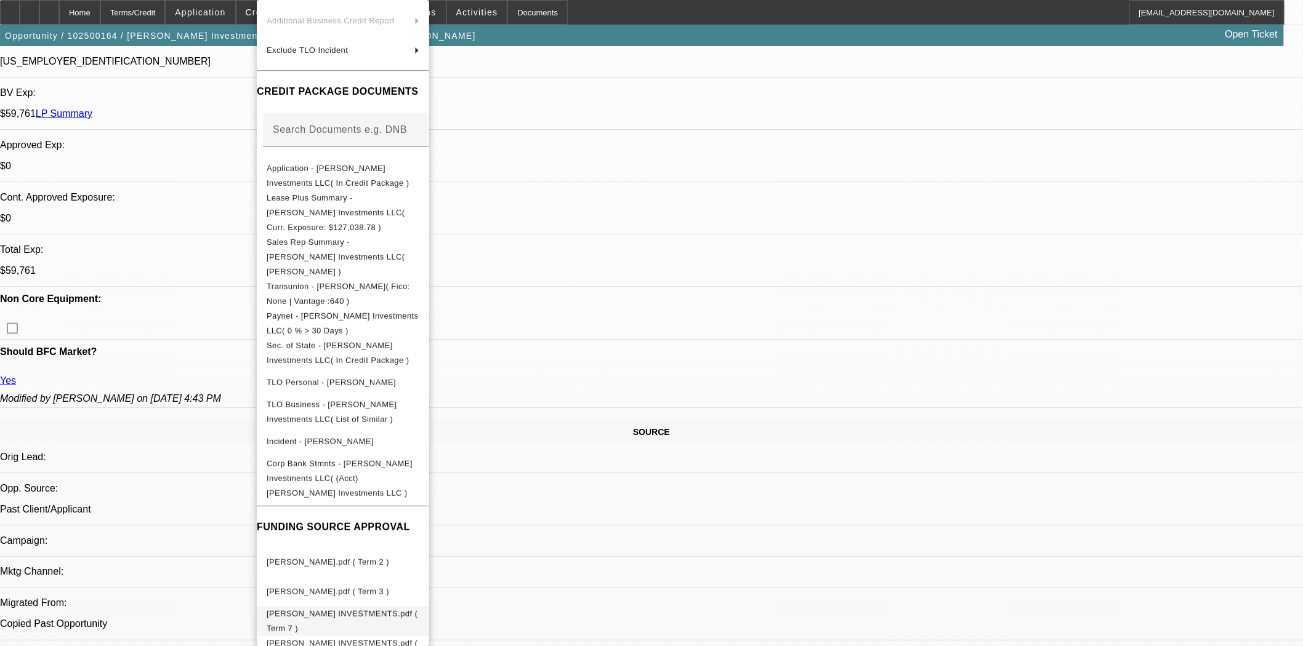
click at [344, 609] on span "SARTAIN INVESTMENTS.pdf ( Term 7 )" at bounding box center [342, 621] width 151 height 24
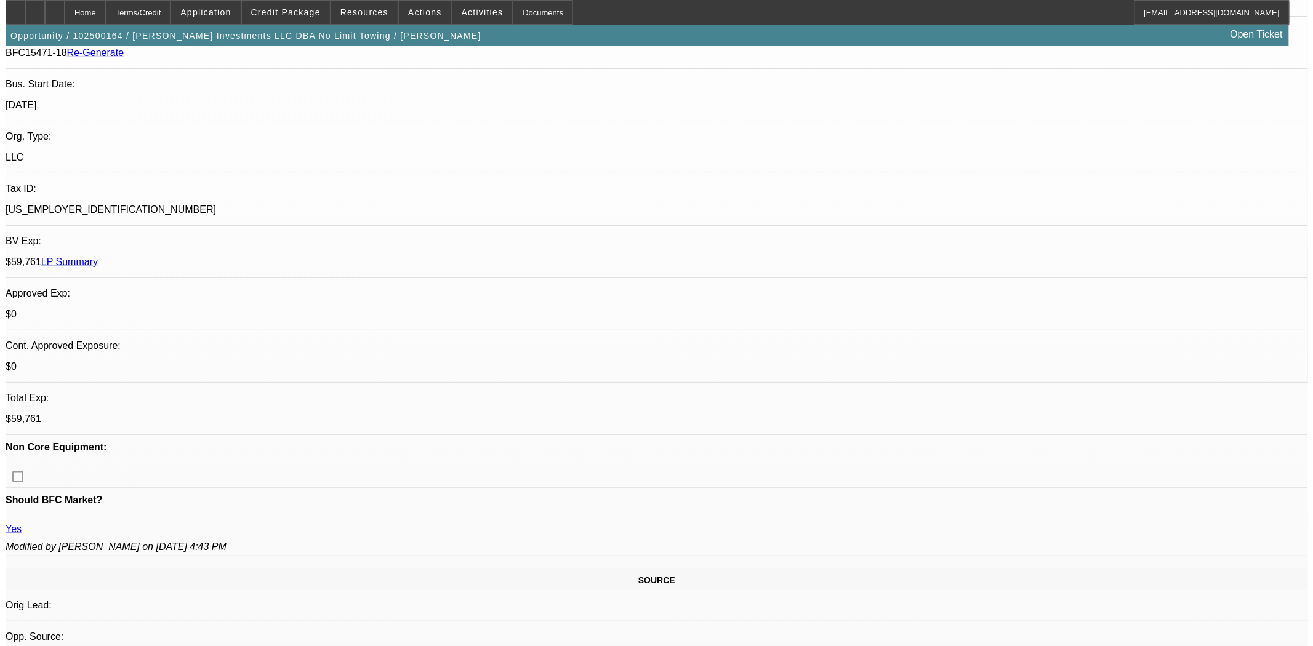
scroll to position [0, 0]
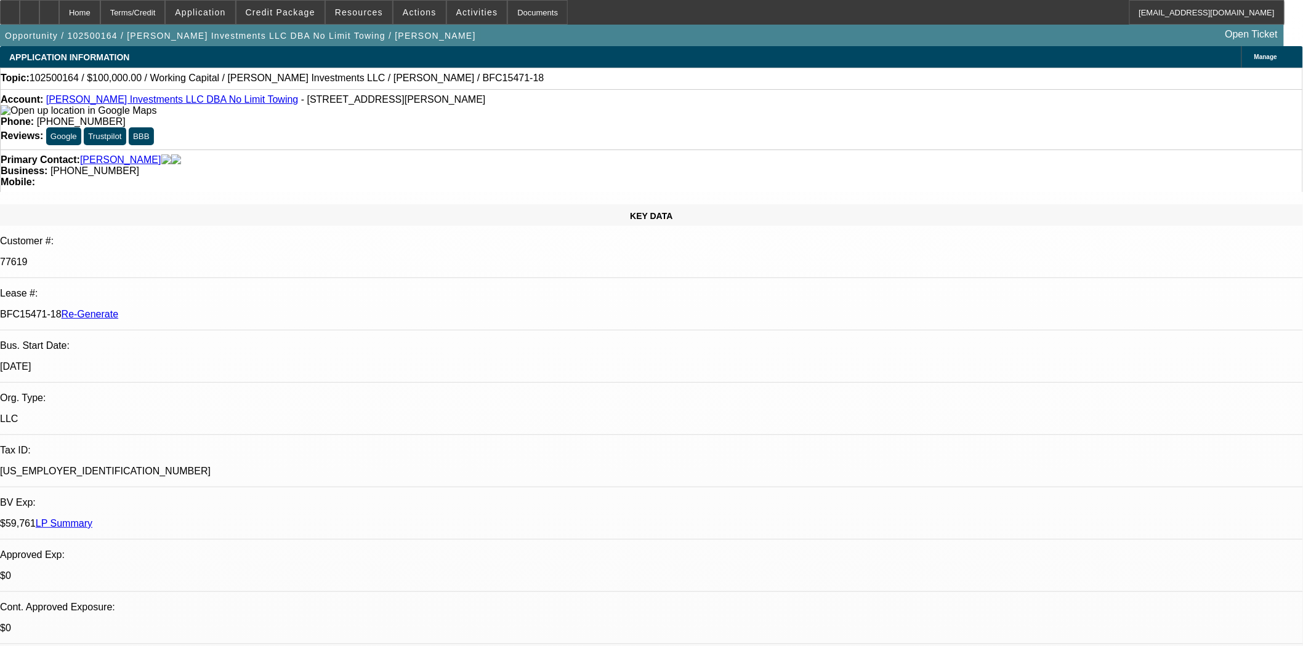
click at [409, 13] on span "Actions" at bounding box center [420, 12] width 34 height 10
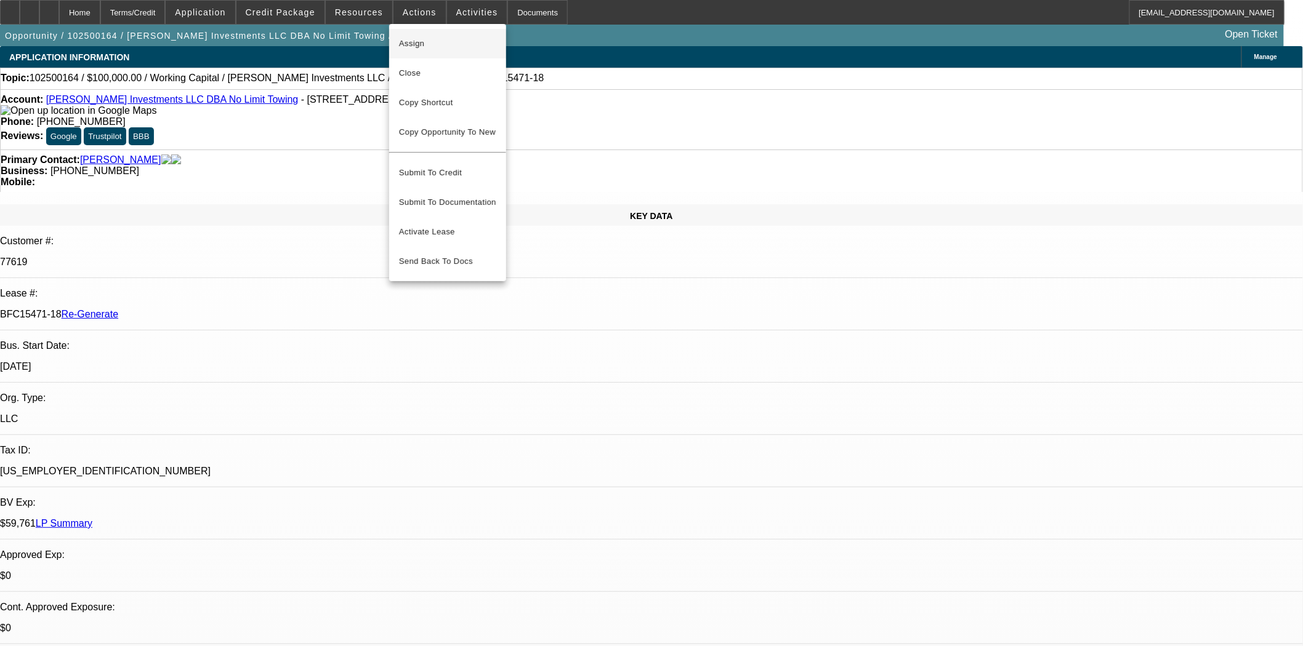
click at [417, 38] on span "Assign" at bounding box center [447, 43] width 97 height 15
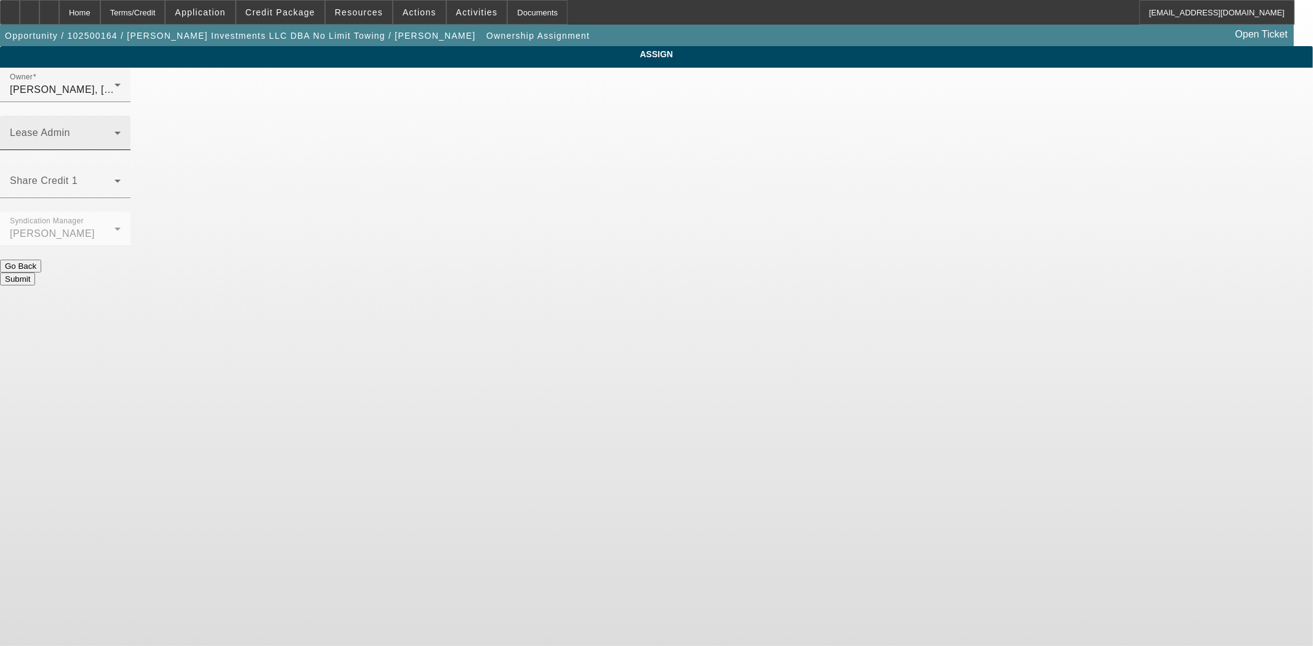
click at [121, 116] on div "Lease Admin" at bounding box center [65, 133] width 111 height 34
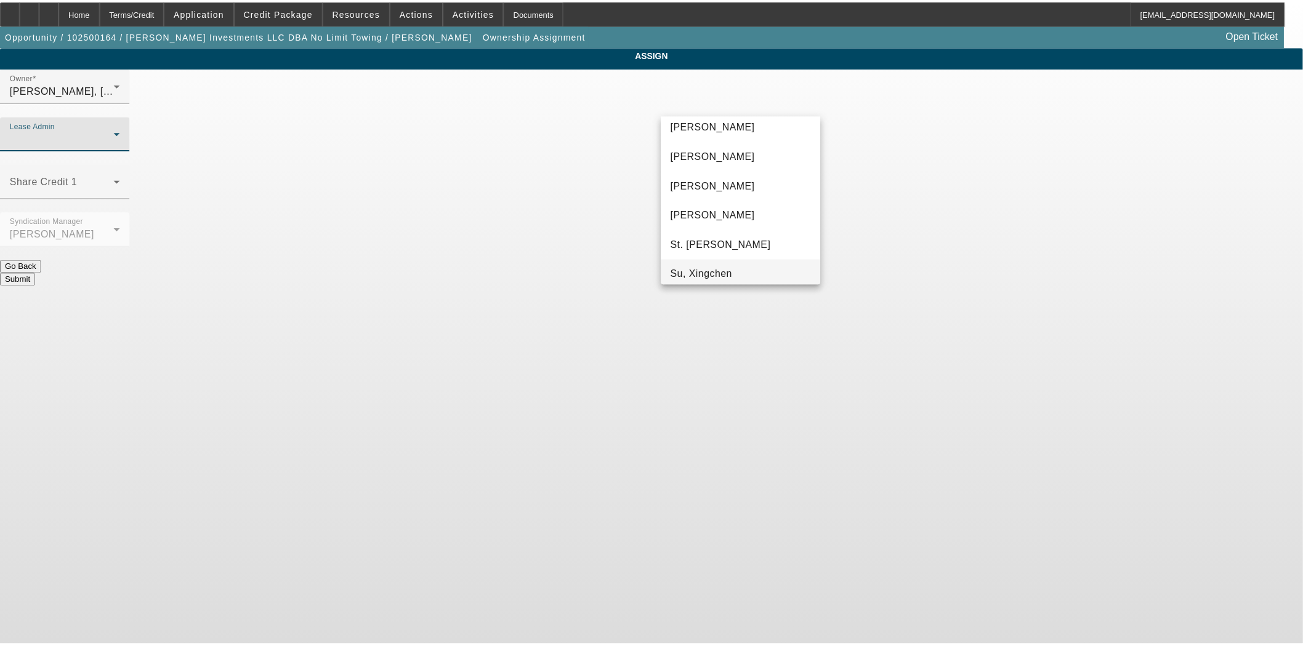
scroll to position [76, 0]
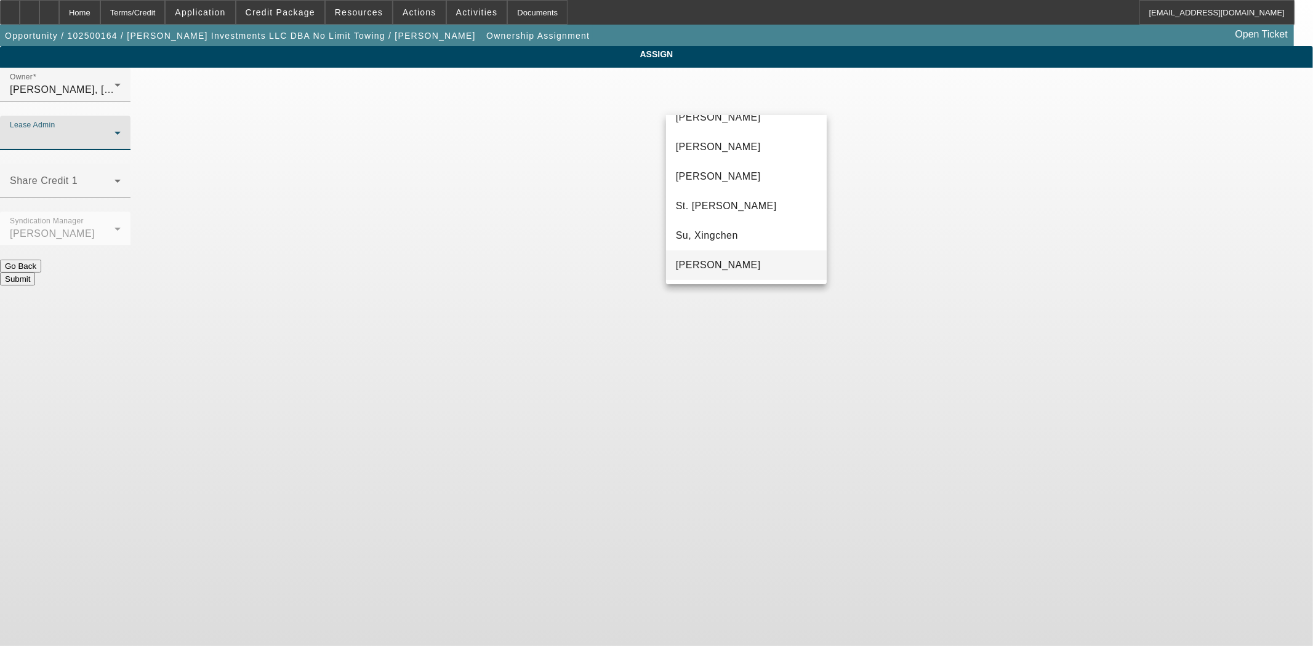
click at [720, 260] on span "[PERSON_NAME]" at bounding box center [718, 265] width 85 height 15
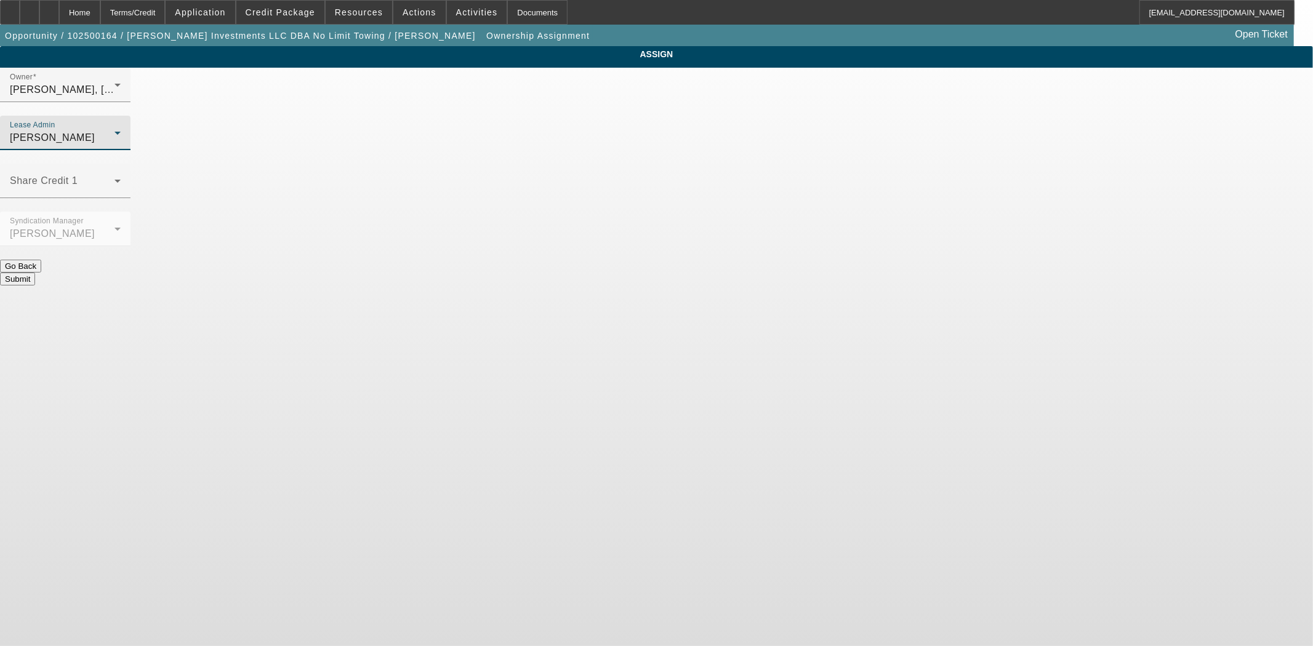
click at [35, 273] on button "Submit" at bounding box center [17, 279] width 35 height 13
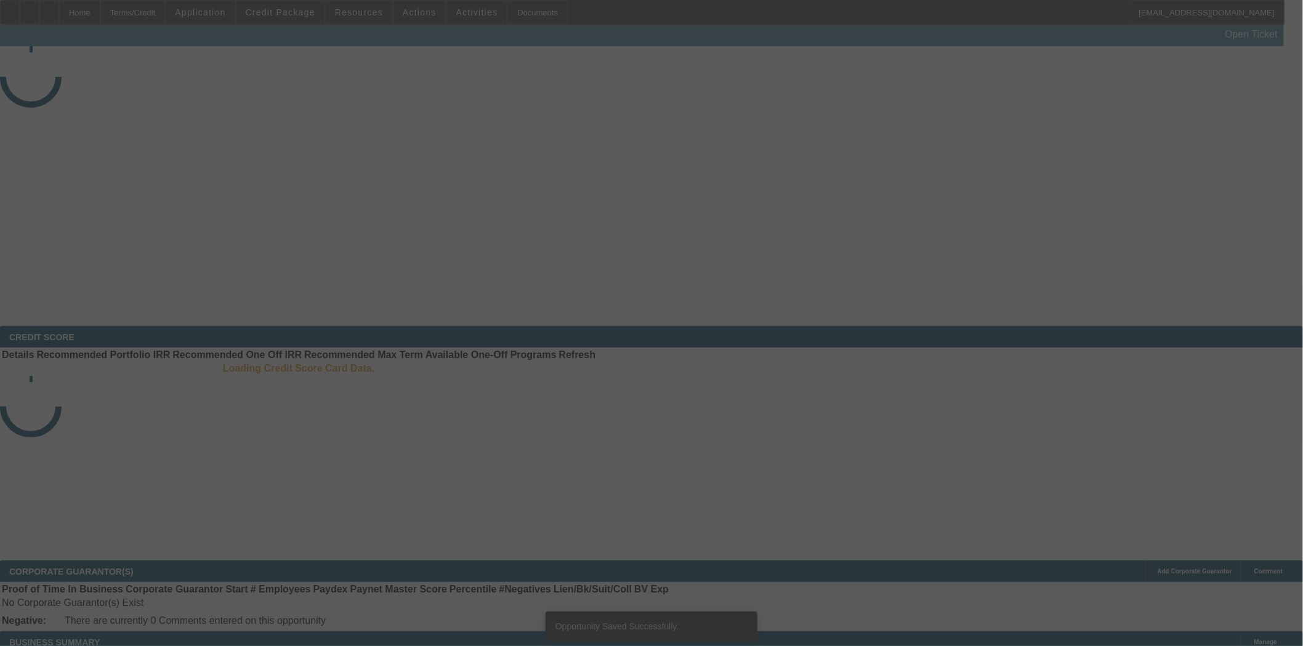
select select "3"
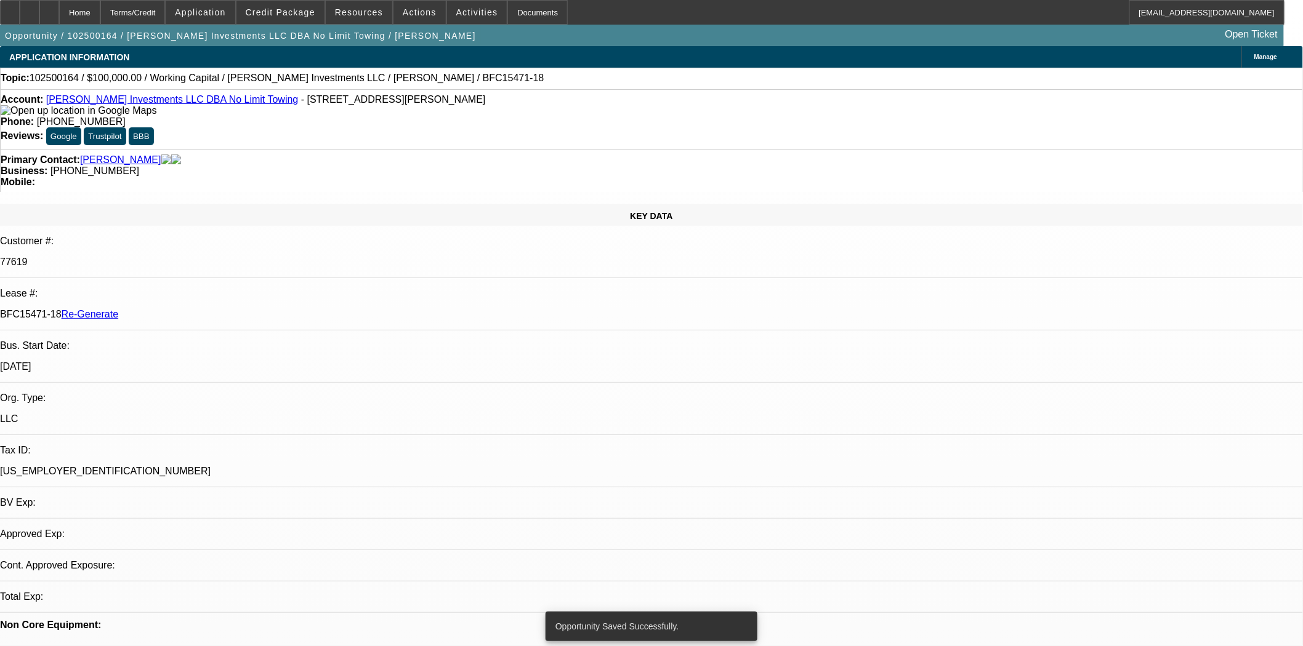
select select "0"
select select "2"
select select "0"
select select "6"
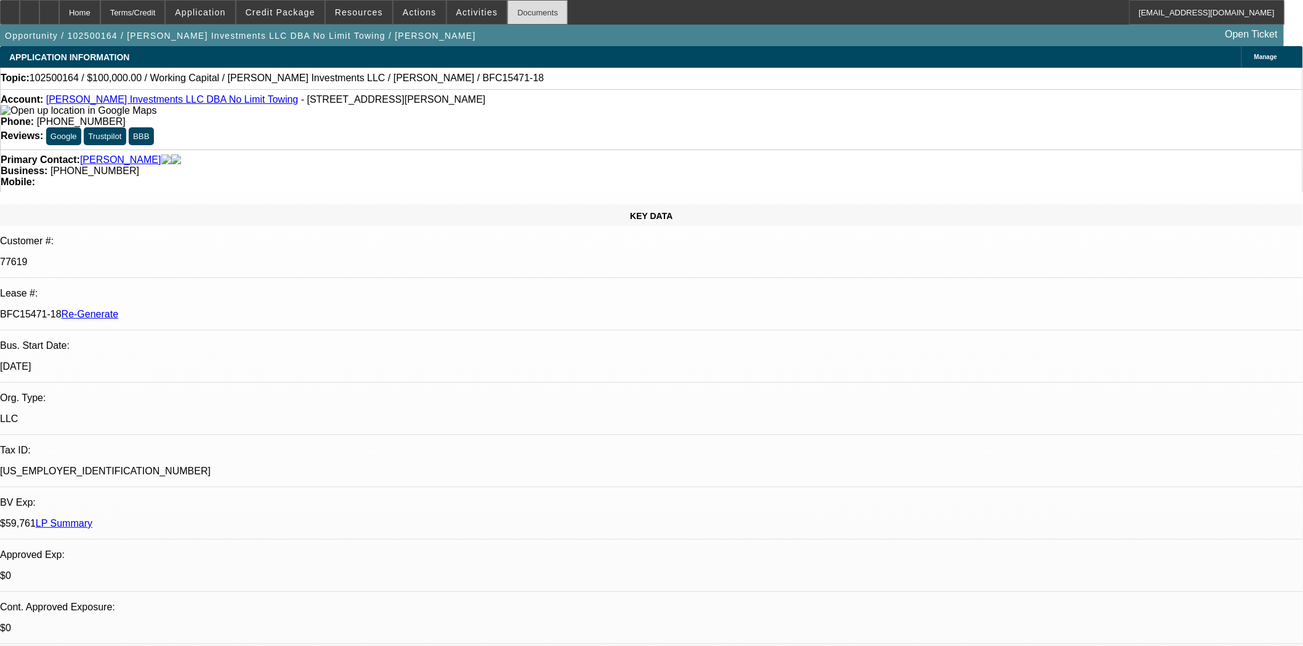
click at [529, 11] on div "Documents" at bounding box center [537, 12] width 60 height 25
click at [412, 16] on span "Actions" at bounding box center [420, 12] width 34 height 10
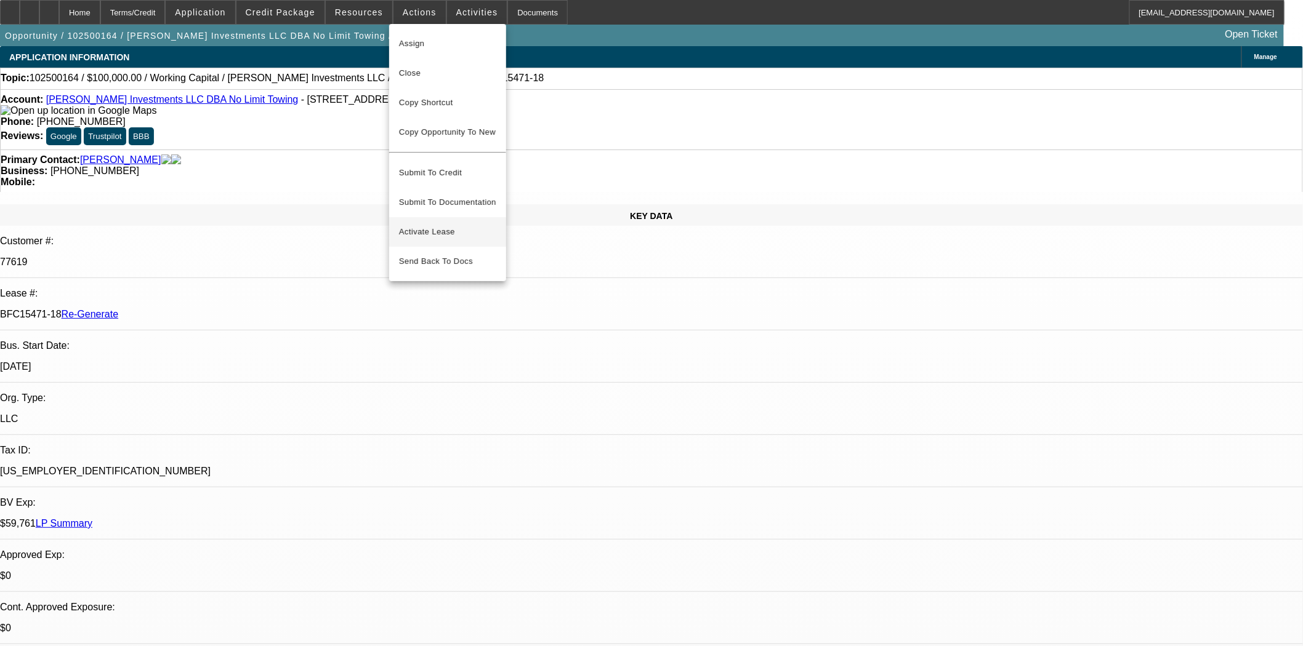
click at [429, 225] on span "Activate Lease" at bounding box center [447, 232] width 97 height 15
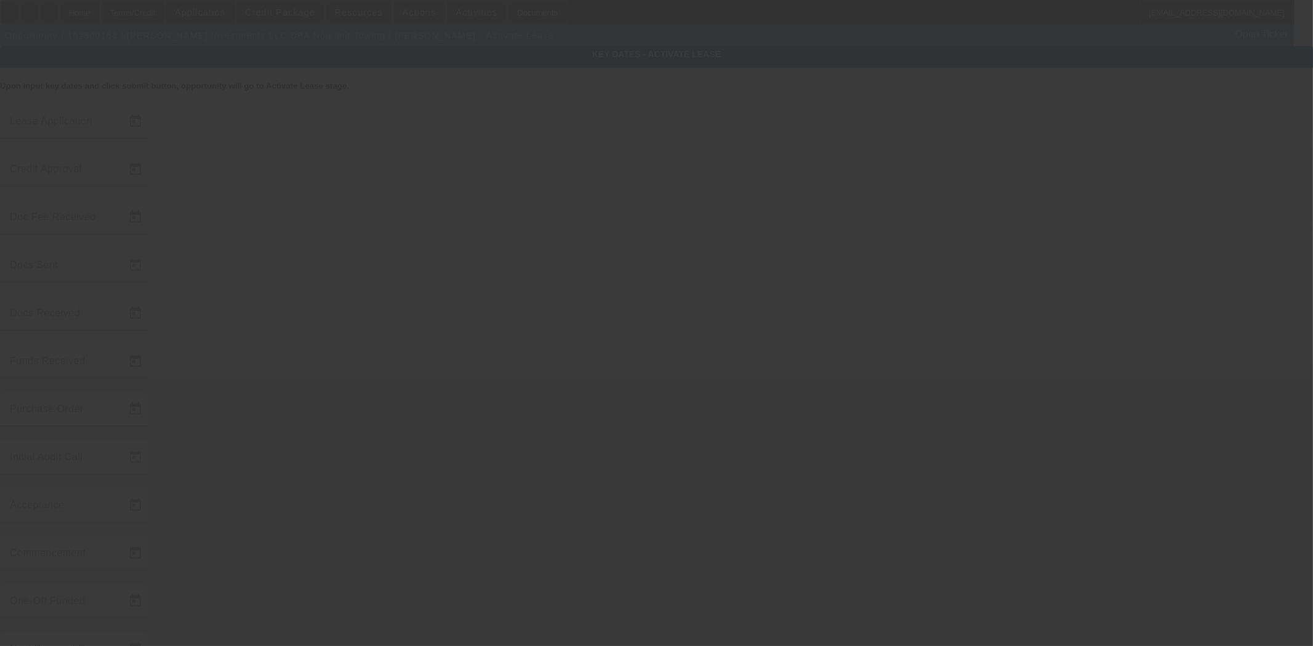
type input "10/7/2025"
type input "10/8/2025"
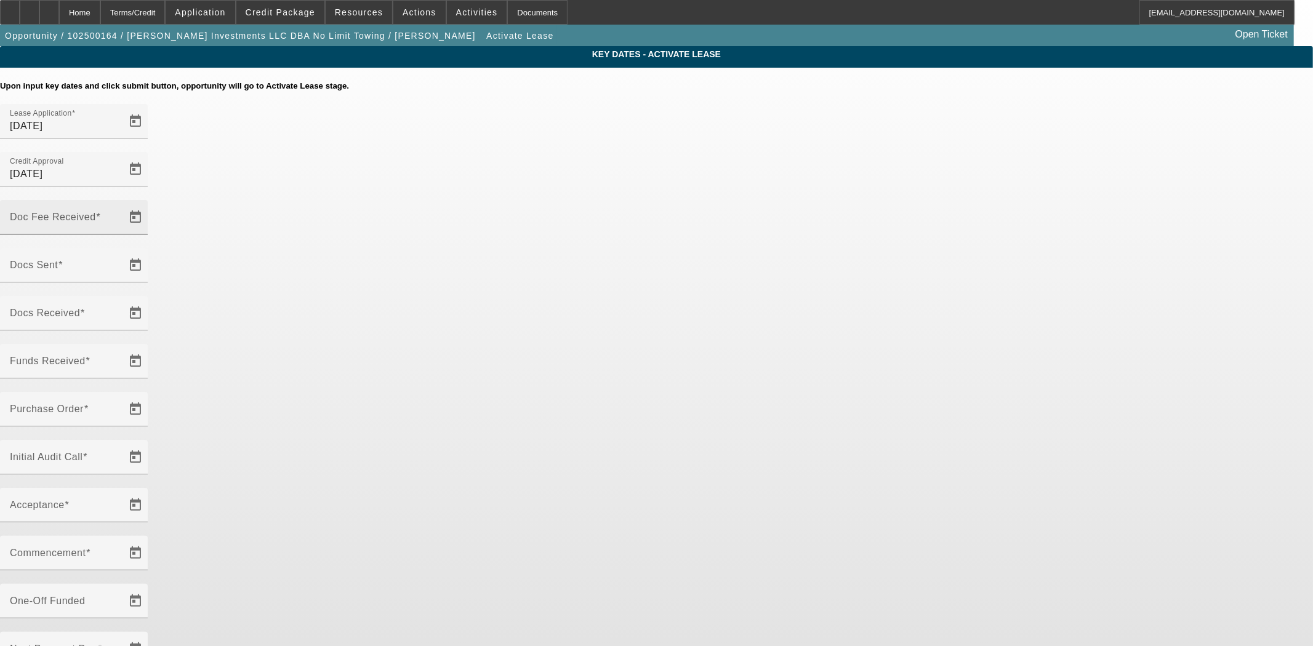
click at [96, 212] on mat-label "Doc Fee Received" at bounding box center [53, 217] width 86 height 10
click at [121, 215] on input "Doc Fee Received" at bounding box center [65, 222] width 111 height 15
type input "10/9/2025"
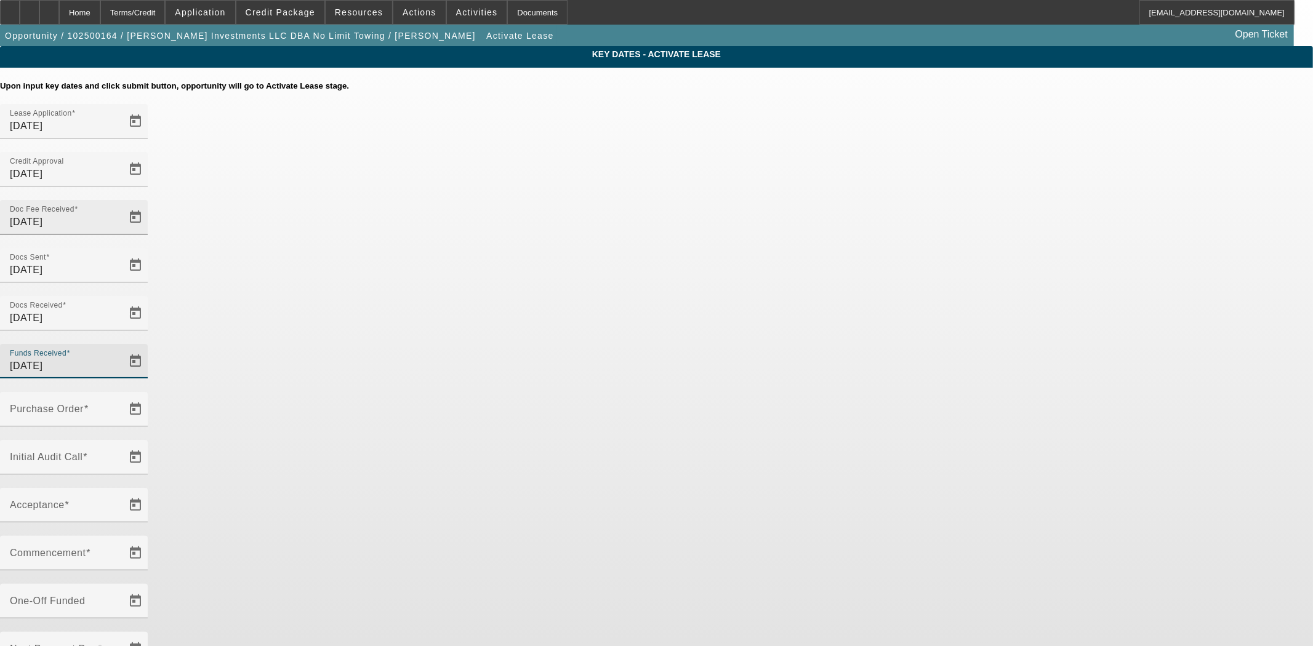
type input "10/9/2025"
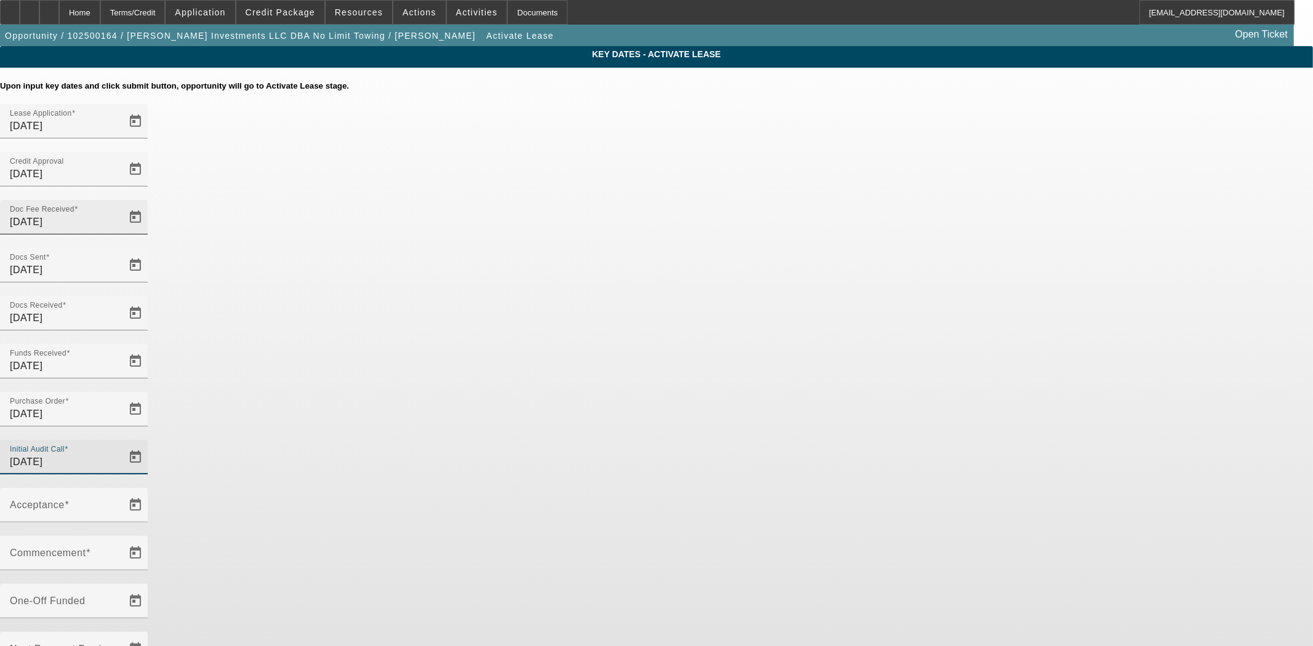
type input "10/9/2025"
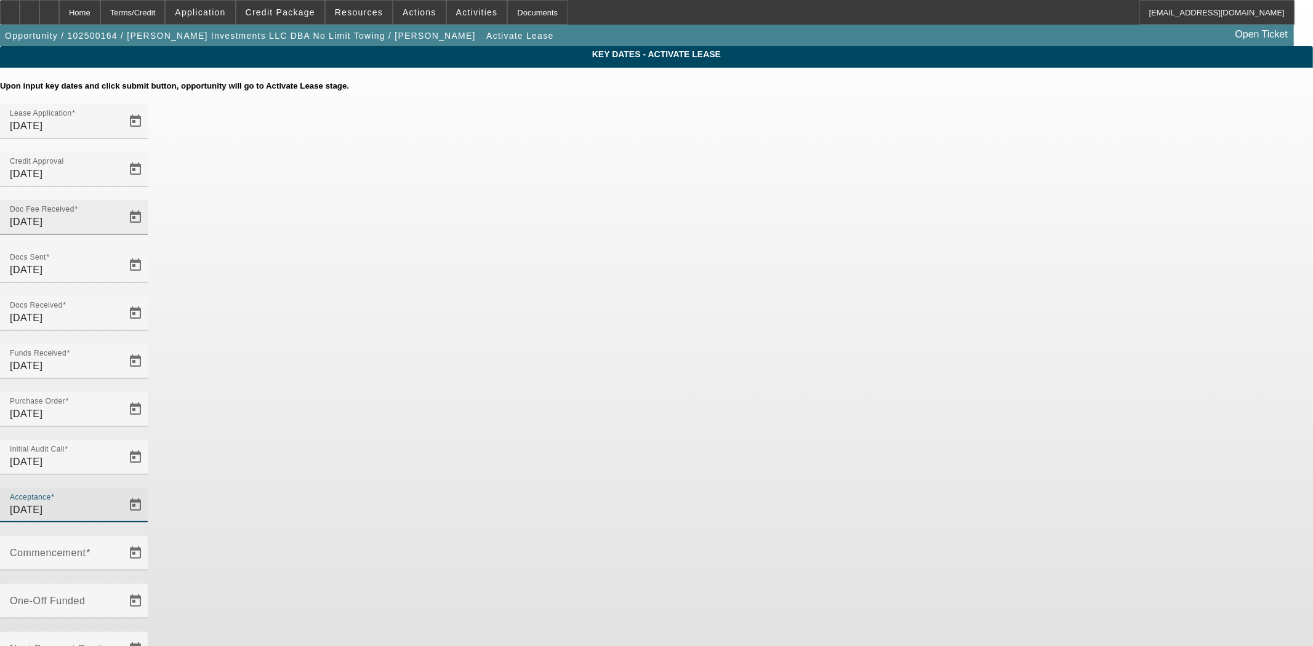
type input "10/9/2025"
type input "11/1/2025"
type input "12/1/2025"
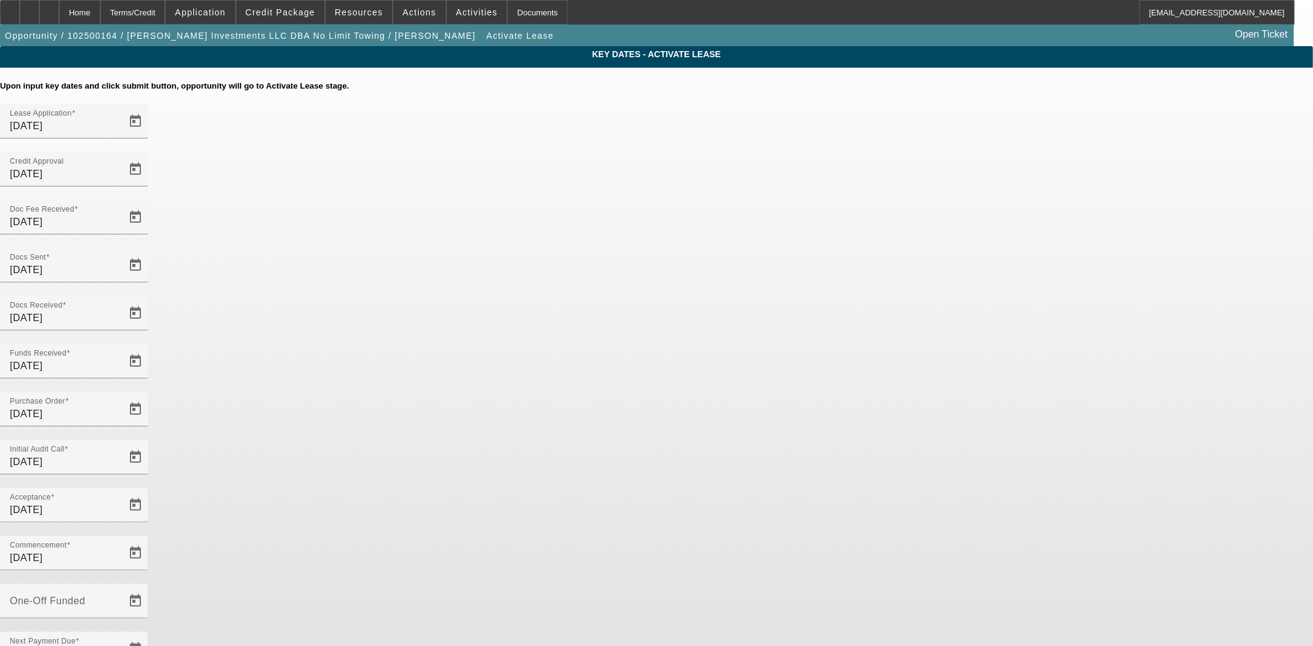
type input "10/9/2025"
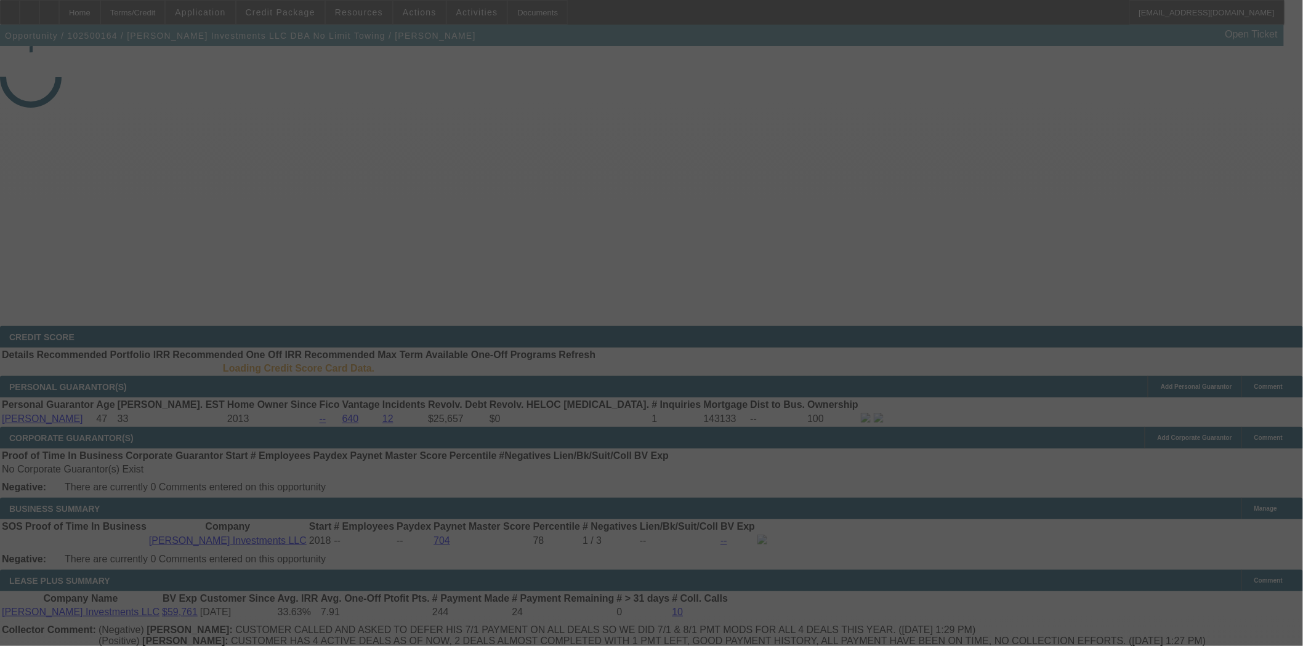
select select "4"
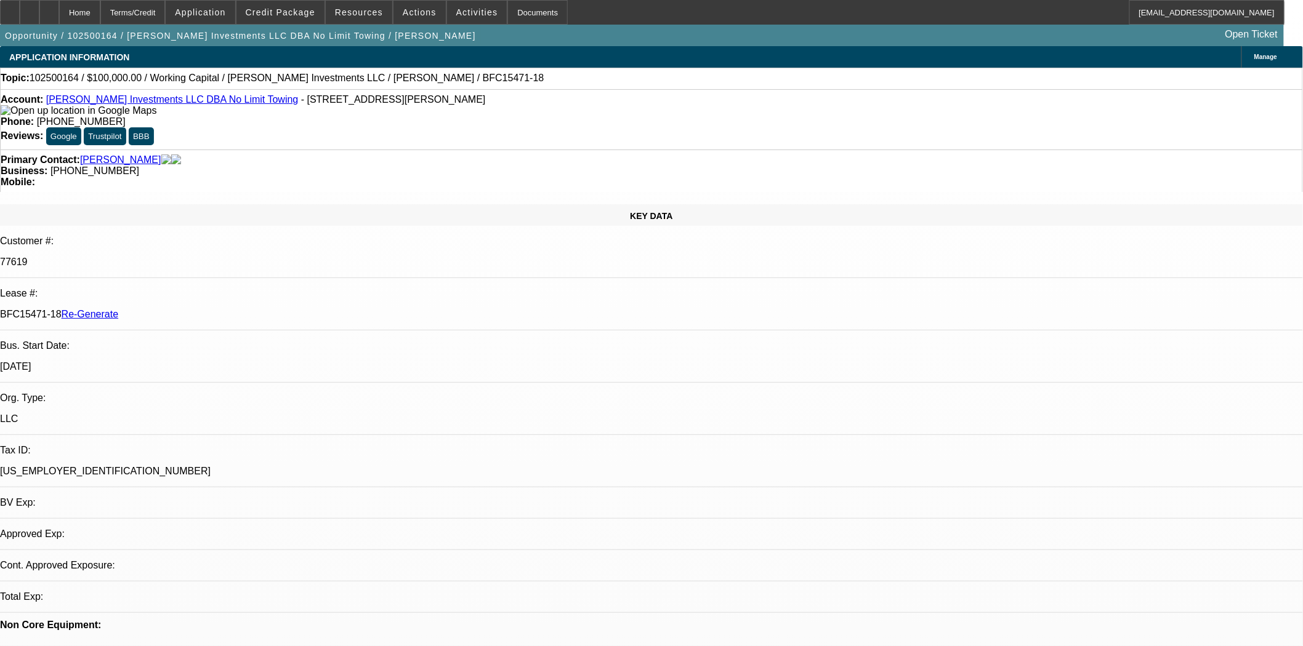
select select "0"
select select "2"
select select "0"
select select "6"
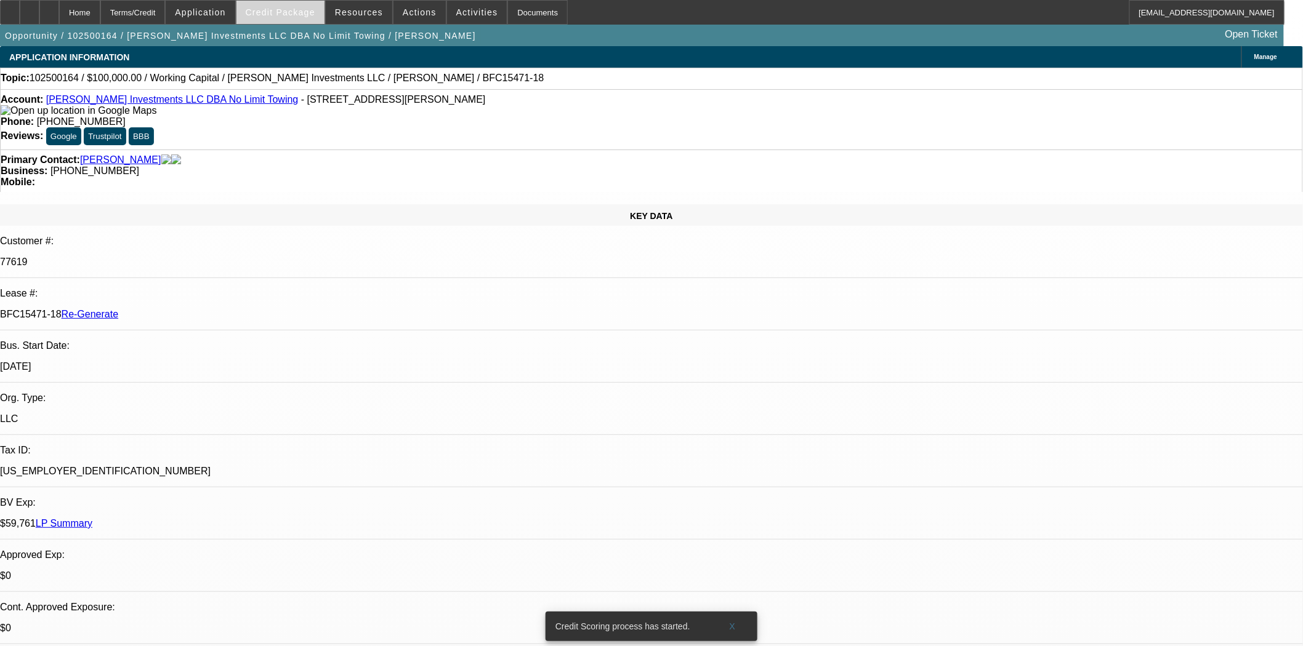
click at [288, 14] on span "Credit Package" at bounding box center [281, 12] width 70 height 10
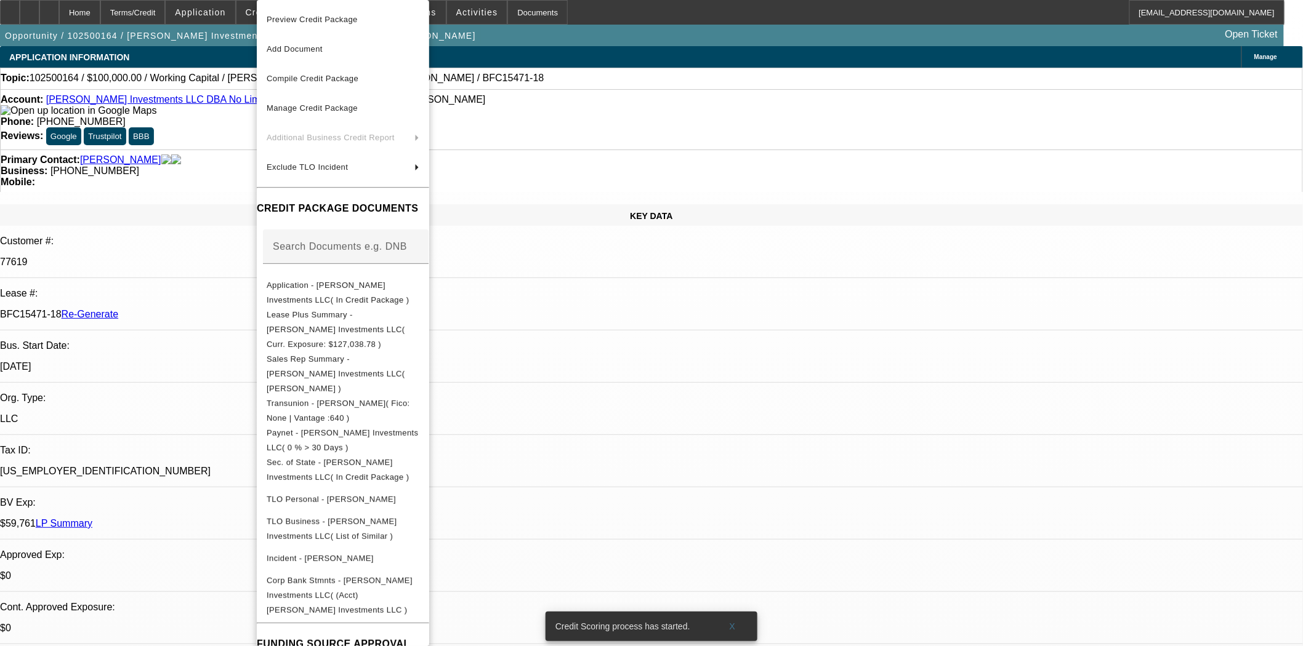
click at [293, 20] on span "Preview Credit Package" at bounding box center [312, 19] width 91 height 9
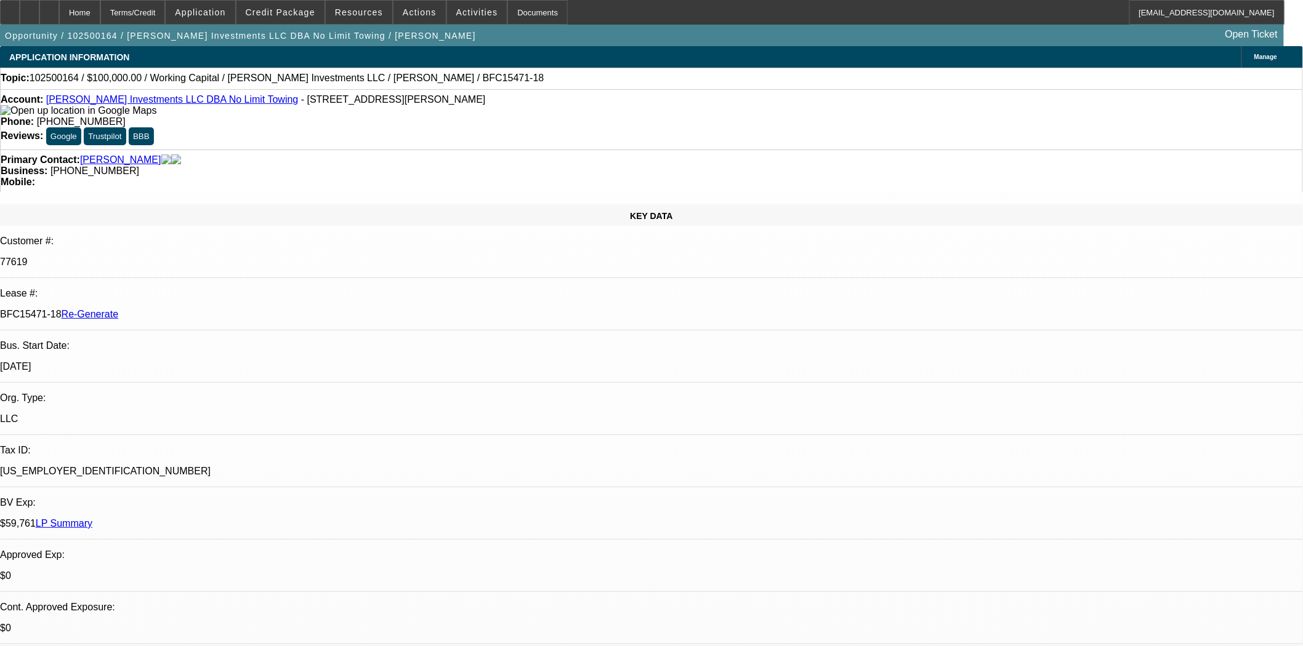
click at [510, 21] on div "Documents" at bounding box center [537, 12] width 60 height 25
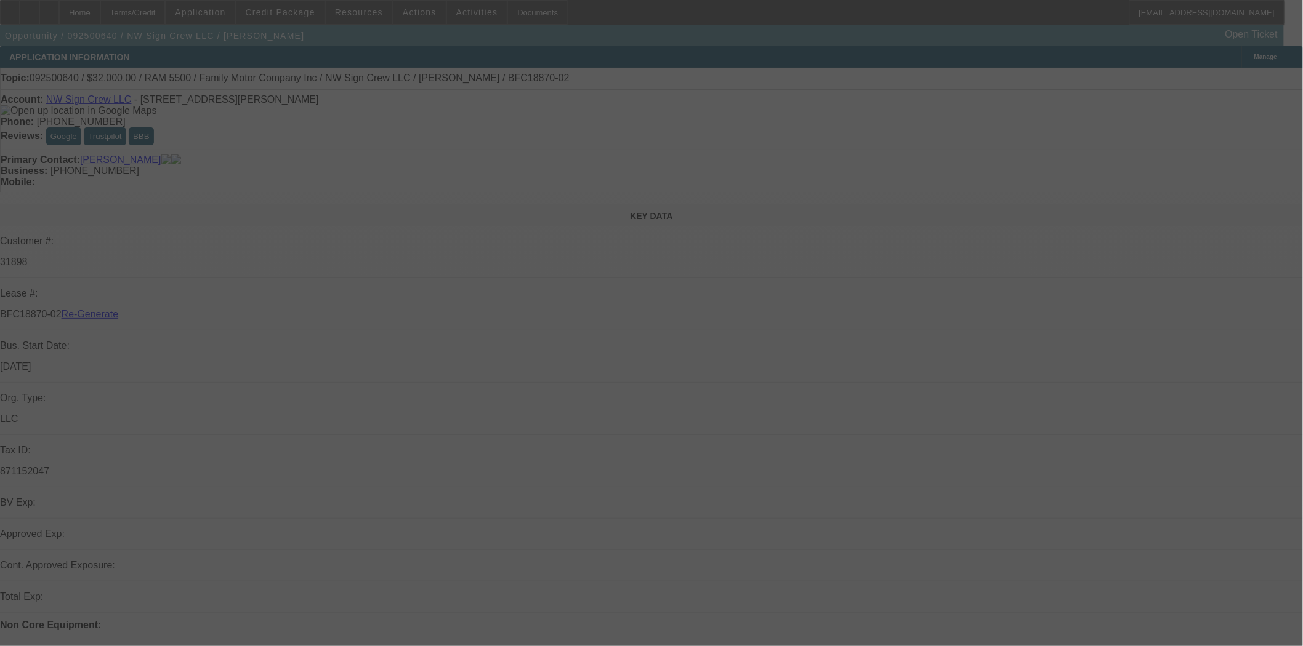
select select "3"
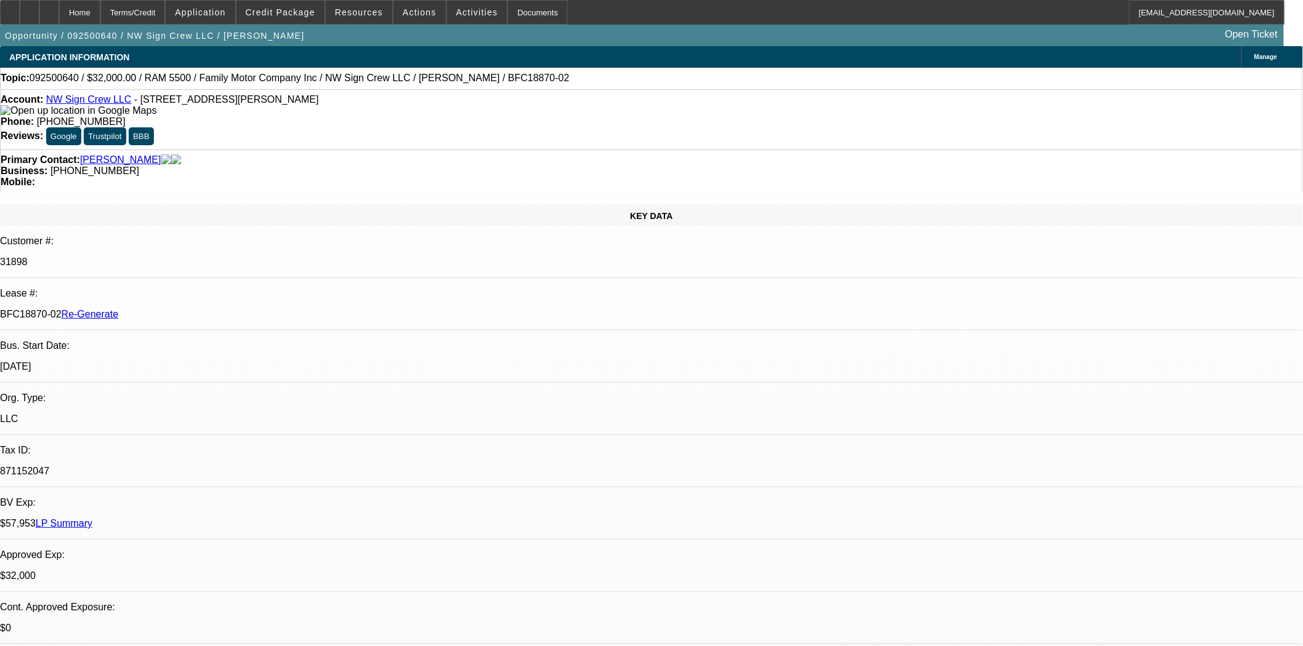
select select "0"
select select "2"
select select "0"
select select "6"
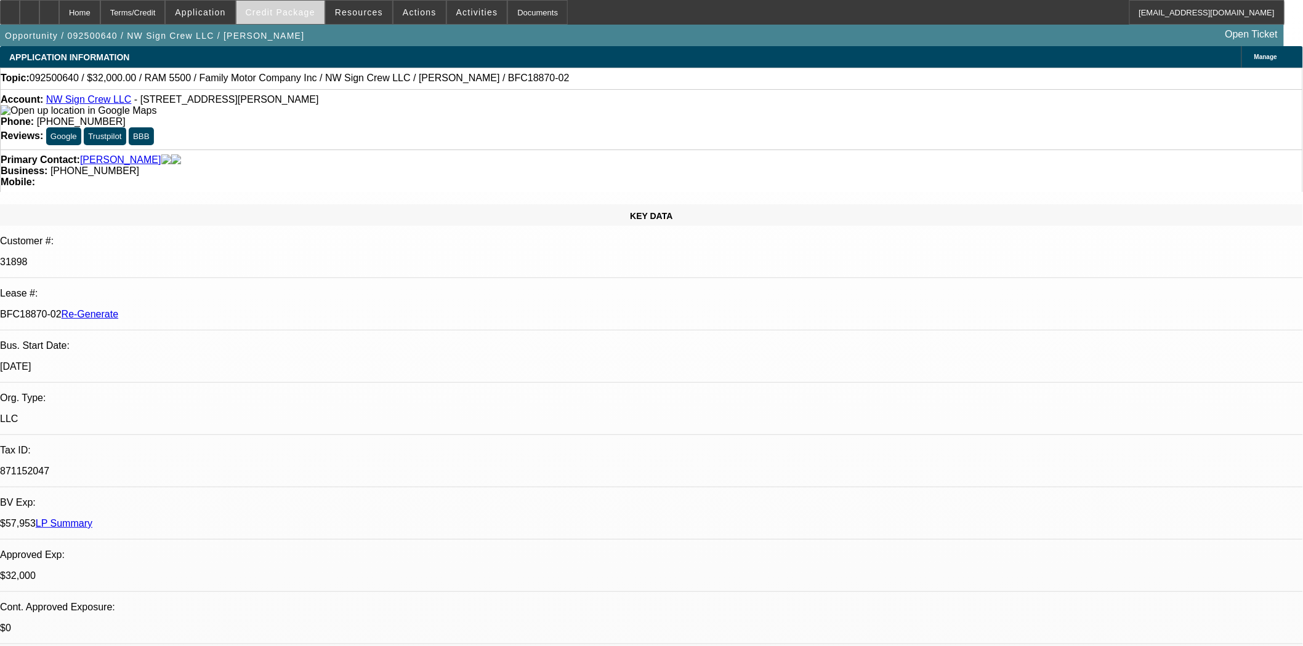
click at [286, 18] on span at bounding box center [280, 13] width 88 height 30
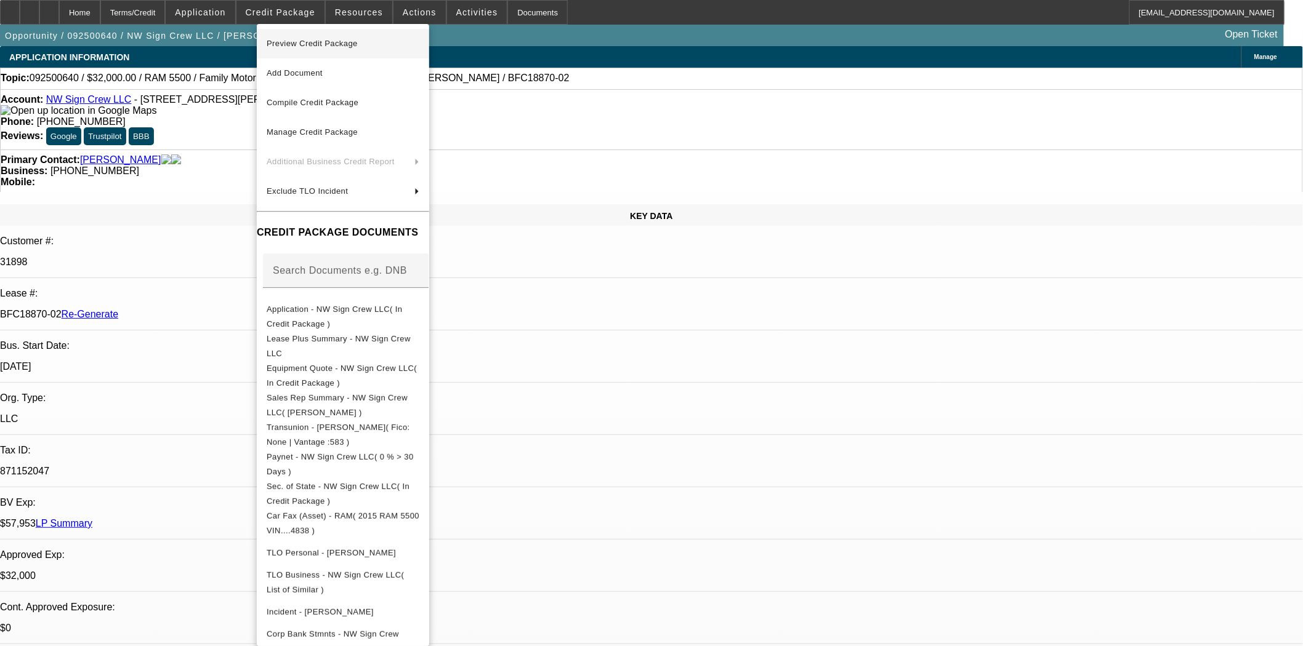
click at [292, 43] on span "Preview Credit Package" at bounding box center [312, 43] width 91 height 9
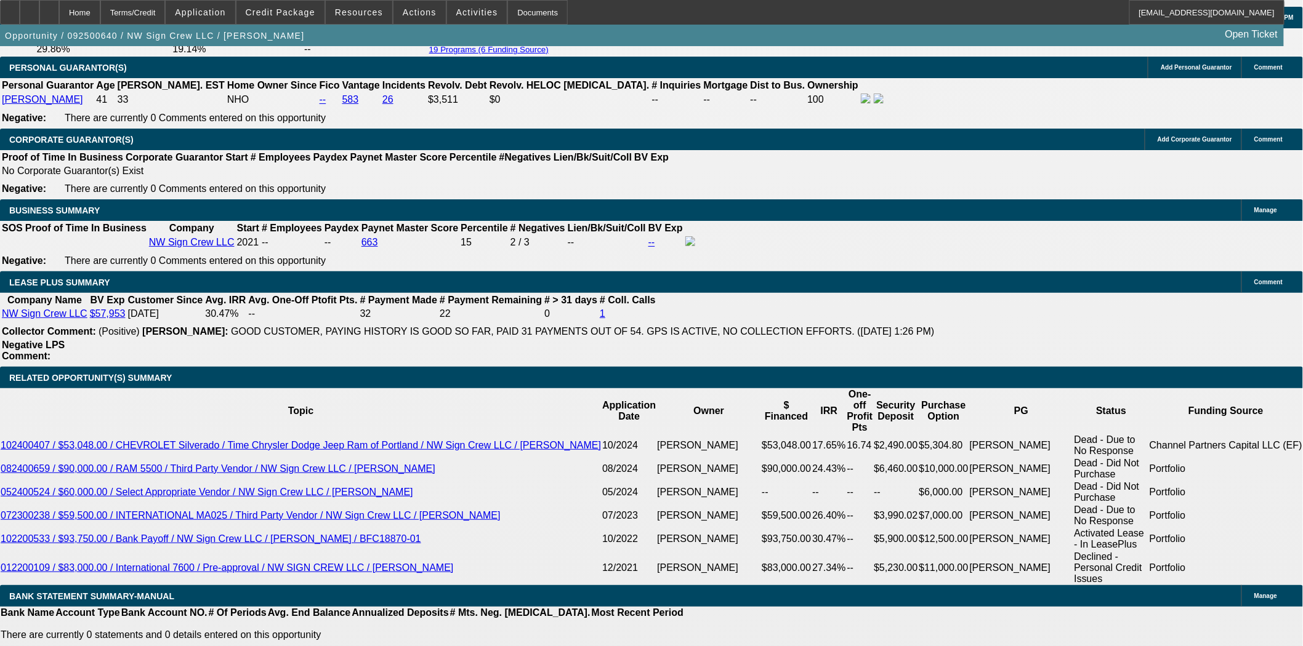
scroll to position [1915, 0]
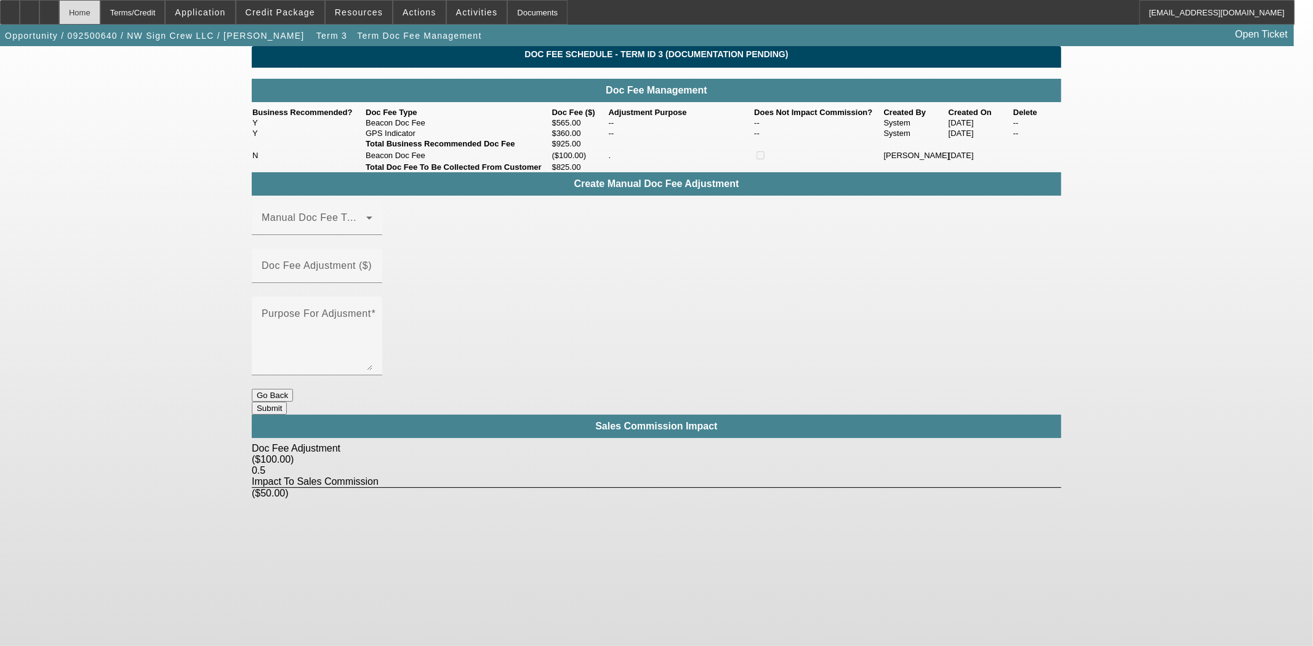
click at [99, 7] on div "Home" at bounding box center [79, 12] width 41 height 25
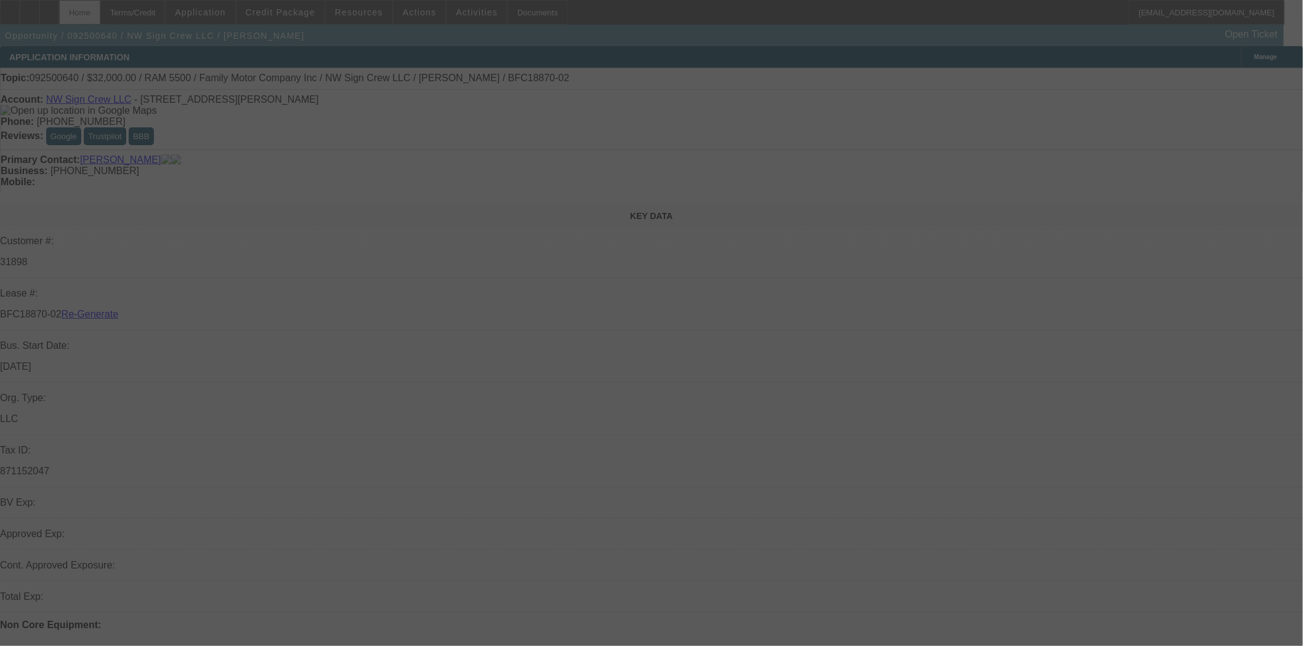
select select "3"
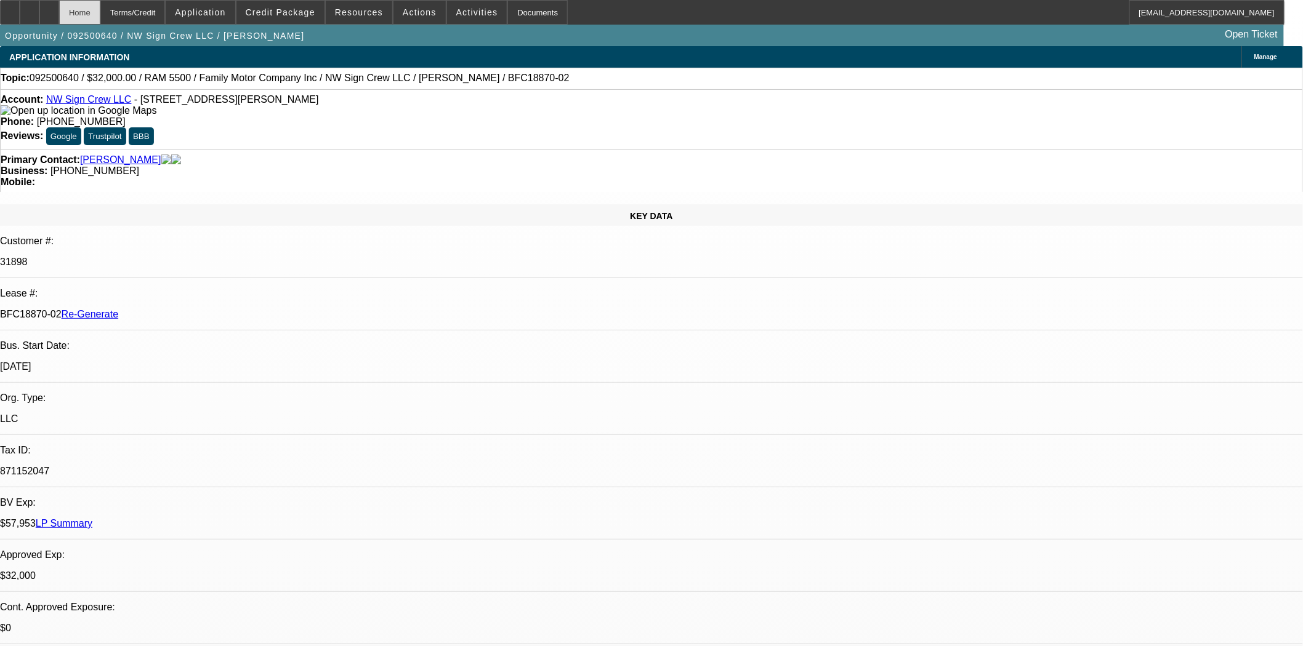
select select "0"
select select "2"
select select "0"
select select "6"
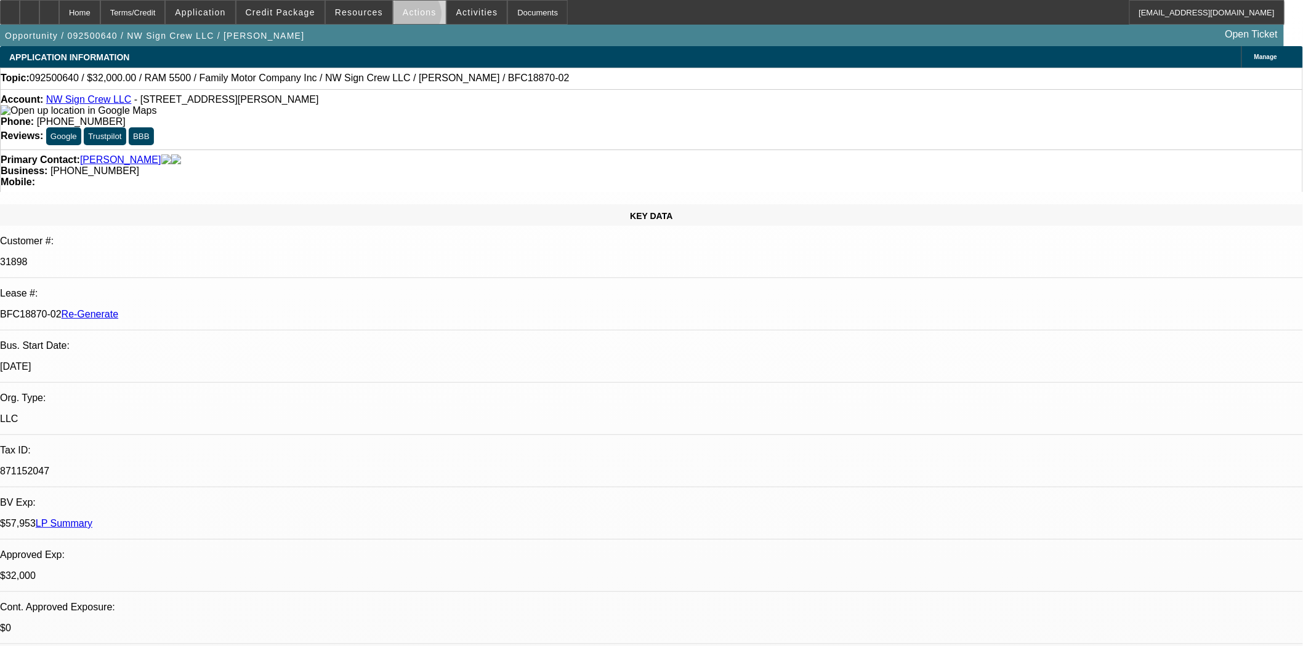
click at [409, 17] on span at bounding box center [419, 13] width 52 height 30
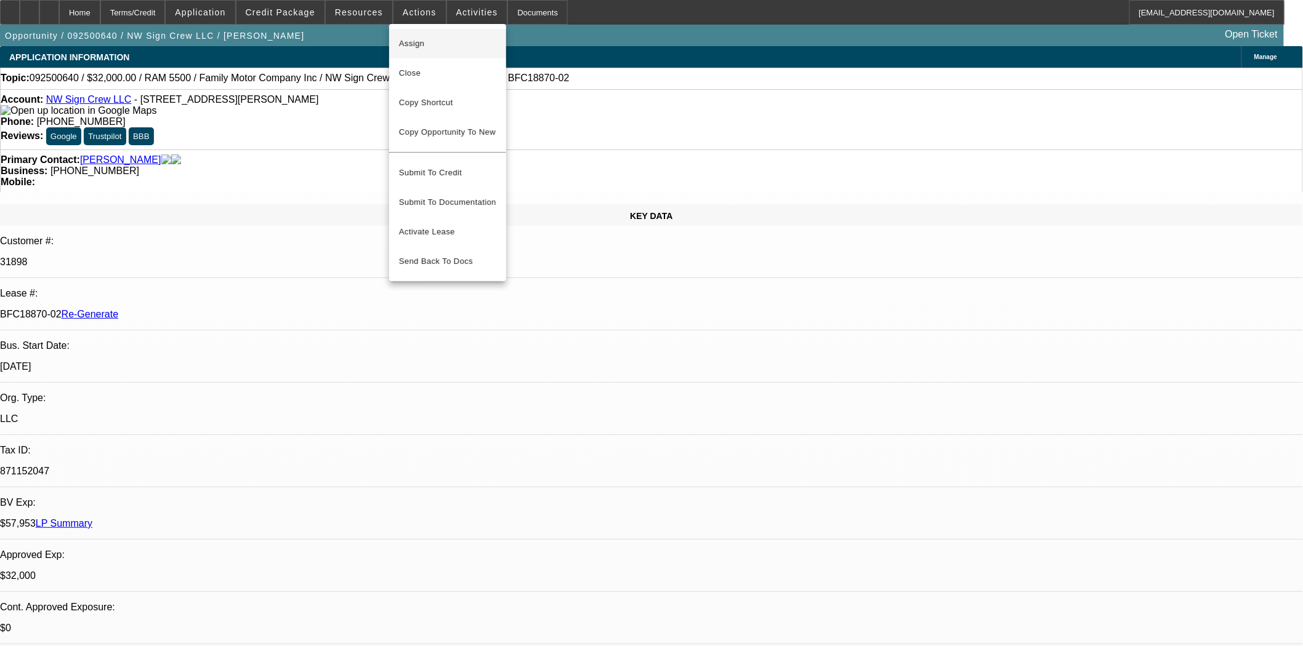
click at [405, 43] on span "Assign" at bounding box center [447, 43] width 97 height 15
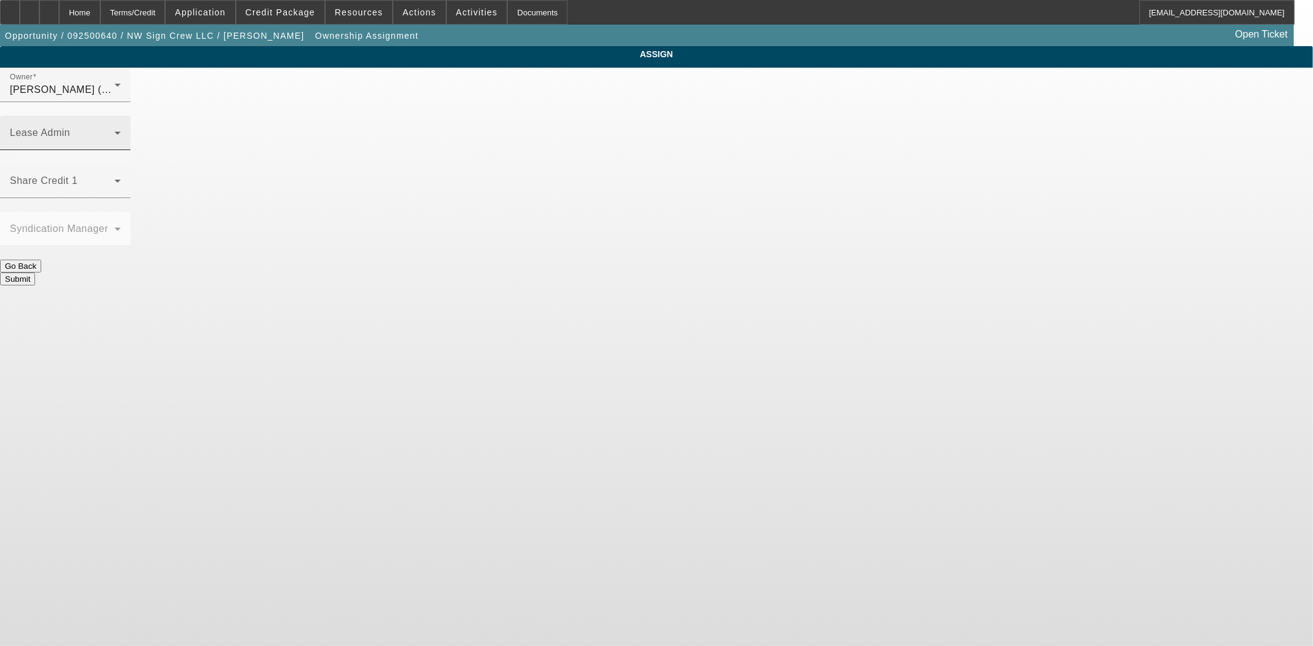
click at [121, 116] on div "Lease Admin" at bounding box center [65, 133] width 111 height 34
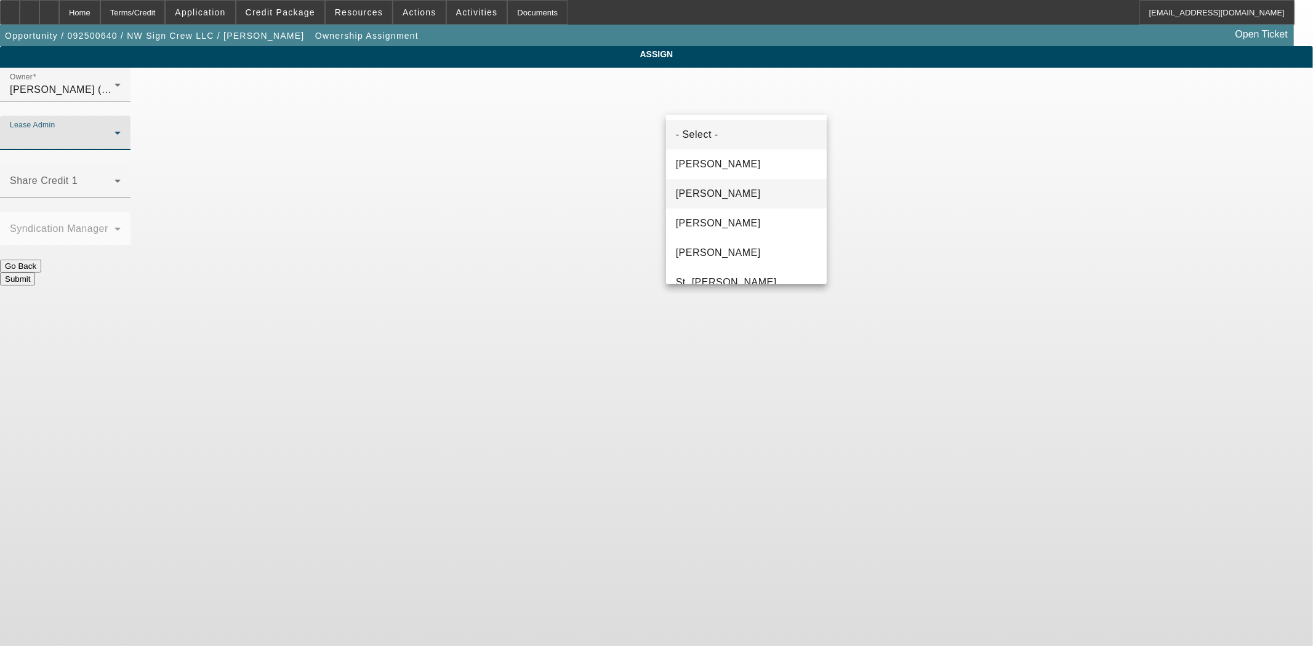
click at [704, 204] on mat-option "Chaves, Jen" at bounding box center [746, 194] width 161 height 30
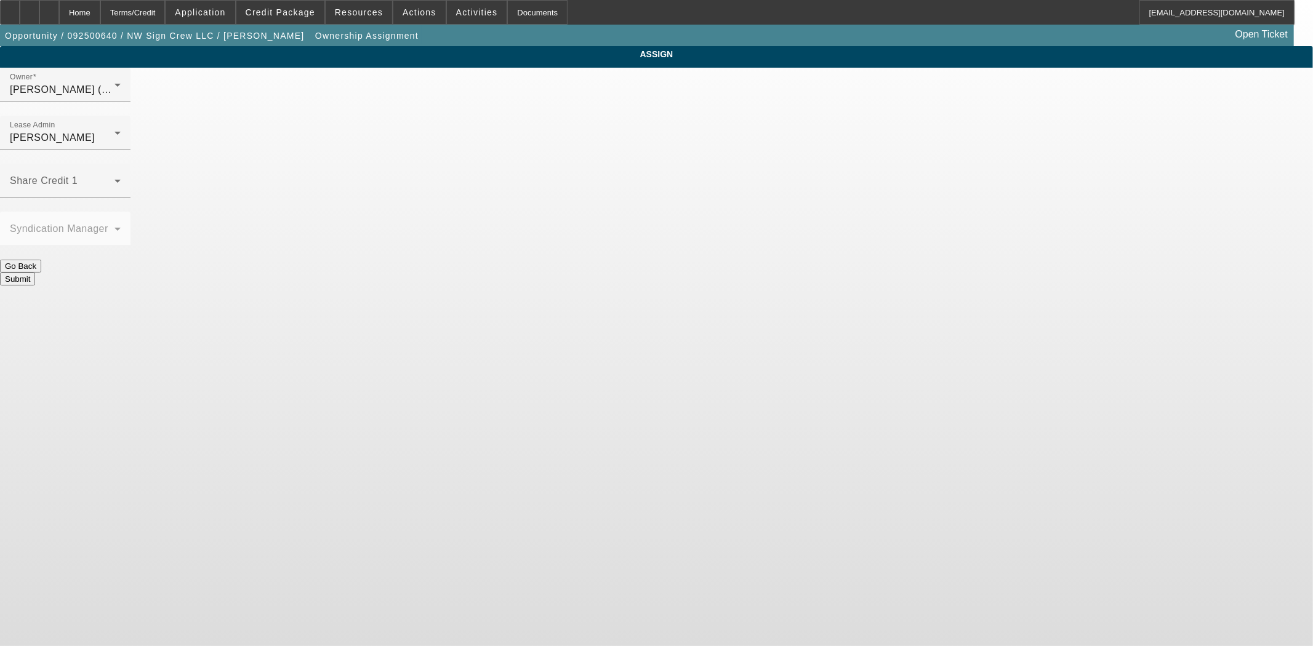
click at [35, 273] on button "Submit" at bounding box center [17, 279] width 35 height 13
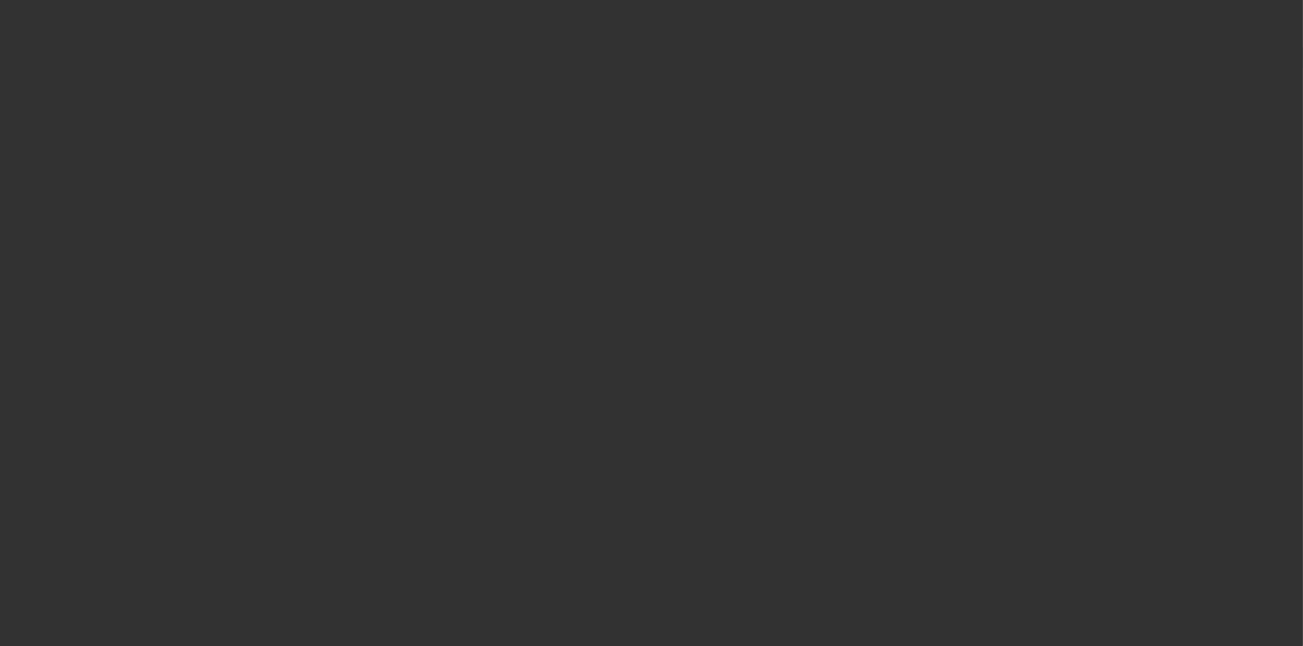
select select "3"
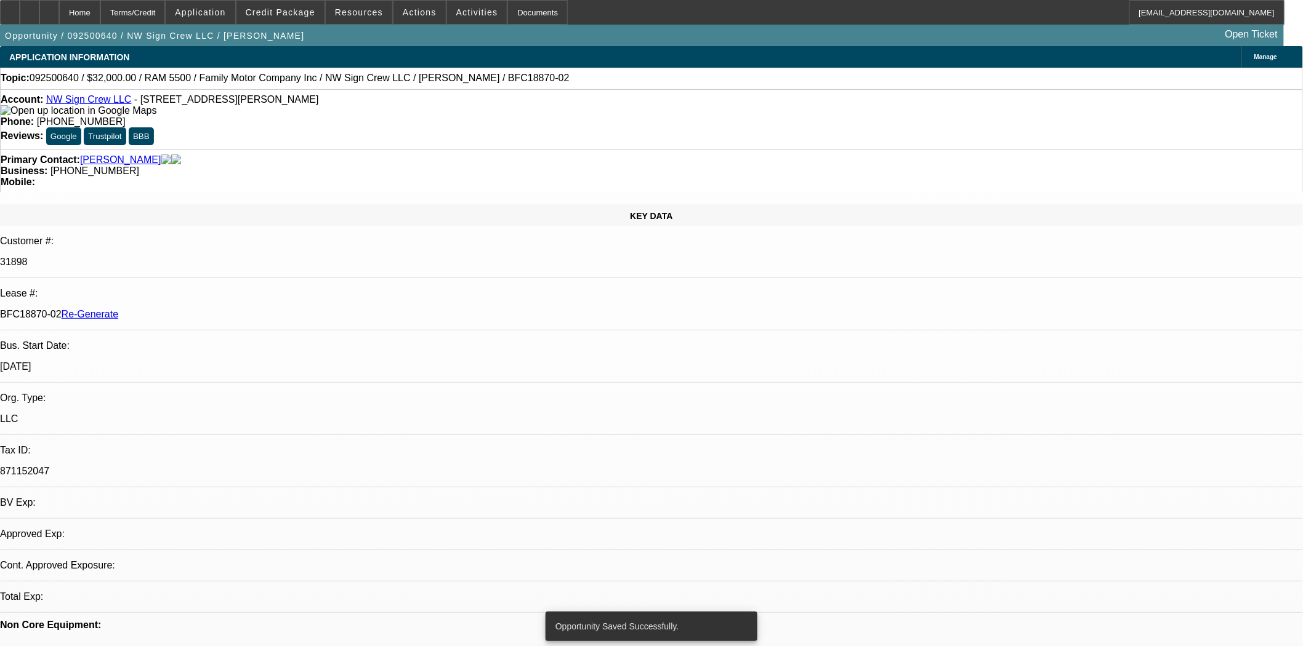
select select "0"
select select "2"
select select "0"
select select "6"
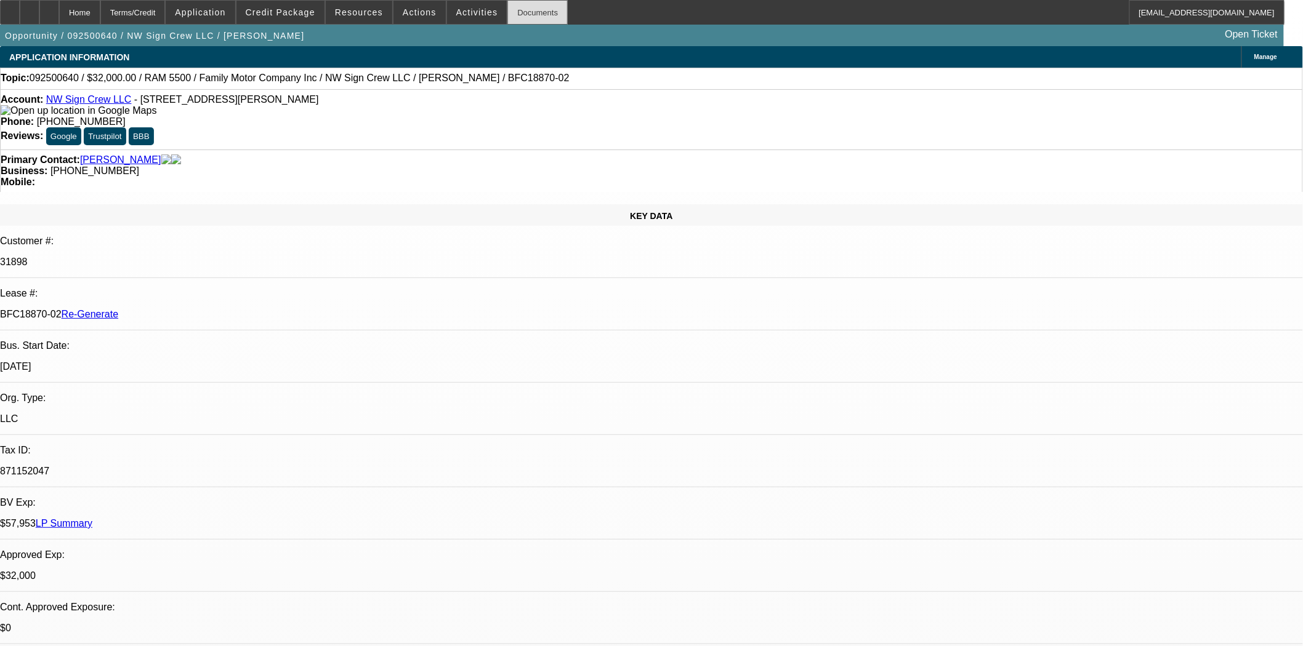
click at [507, 15] on div "Documents" at bounding box center [537, 12] width 60 height 25
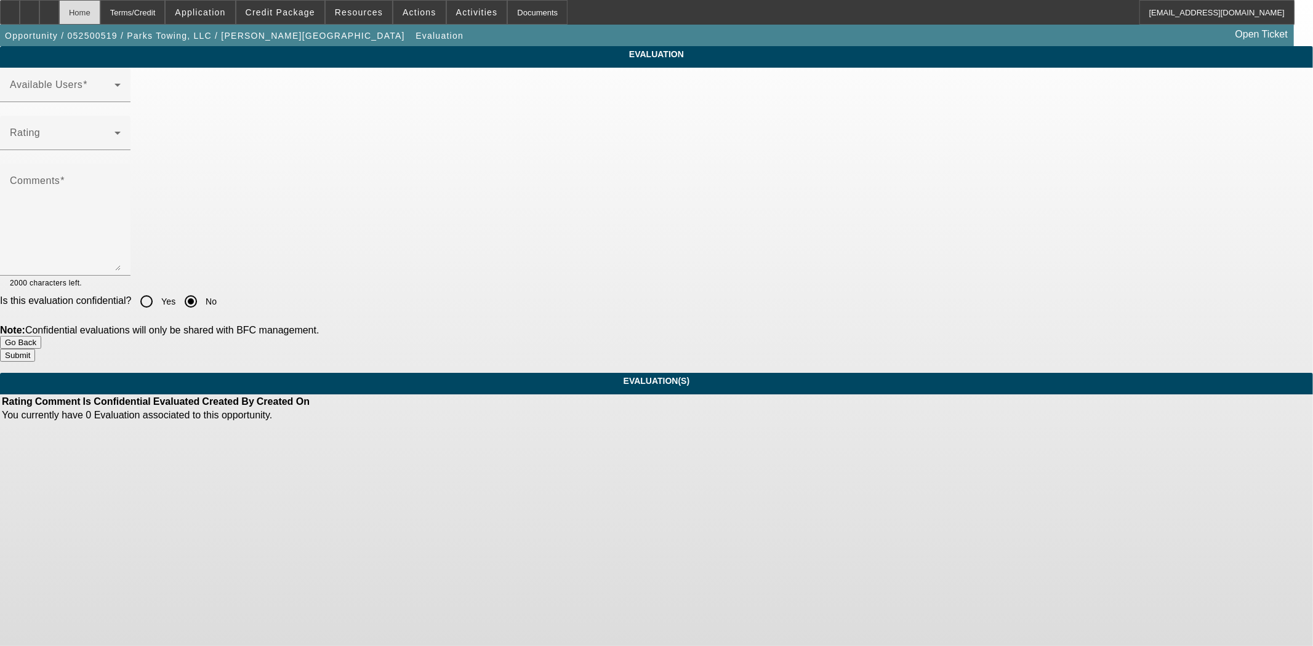
click at [100, 14] on div "Home" at bounding box center [79, 12] width 41 height 25
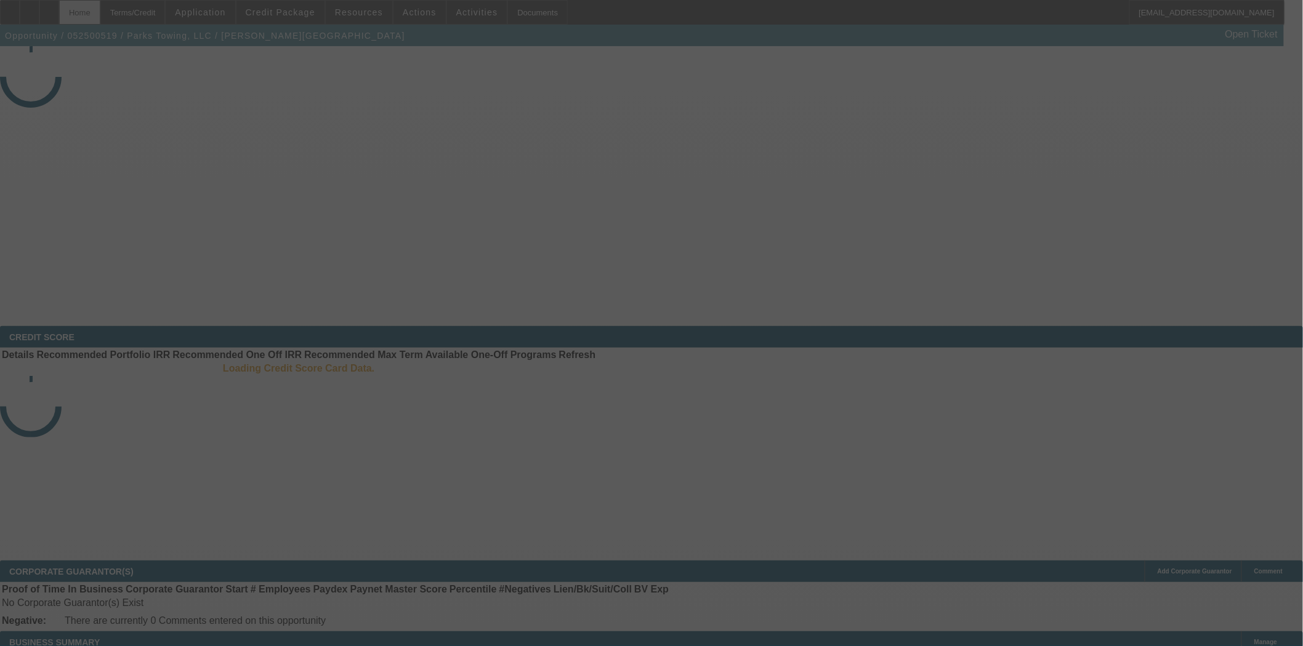
select select "4"
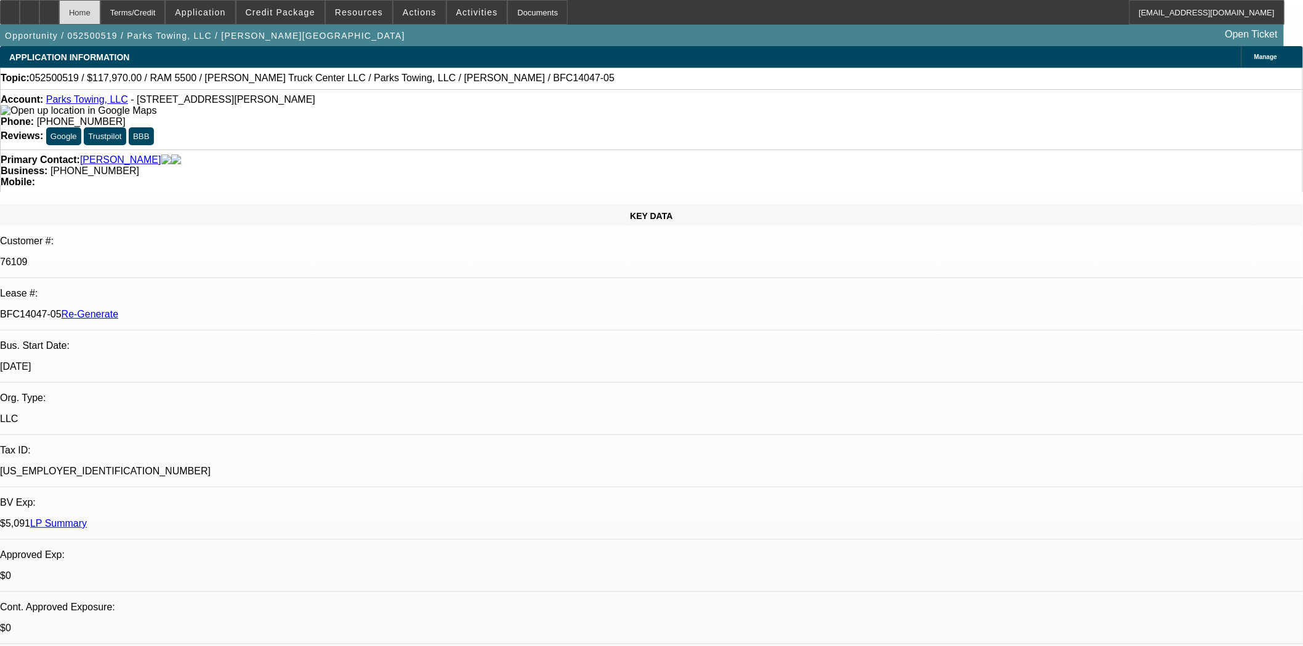
select select "0"
select select "6"
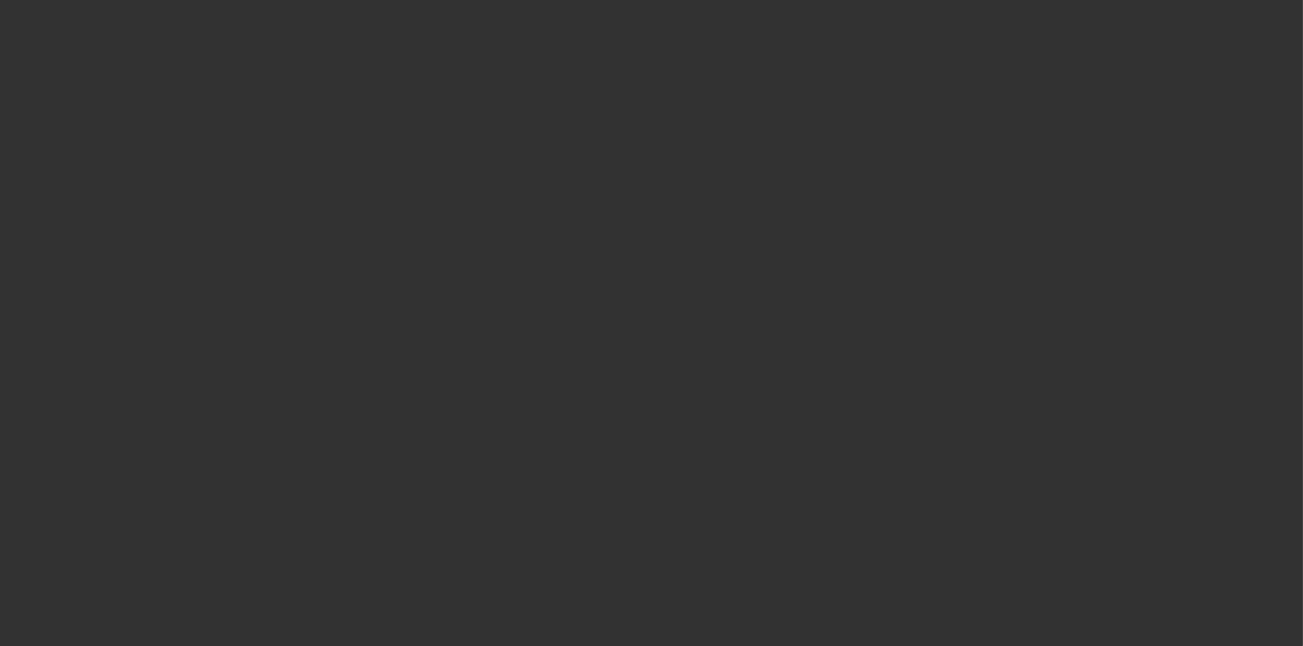
select select "3"
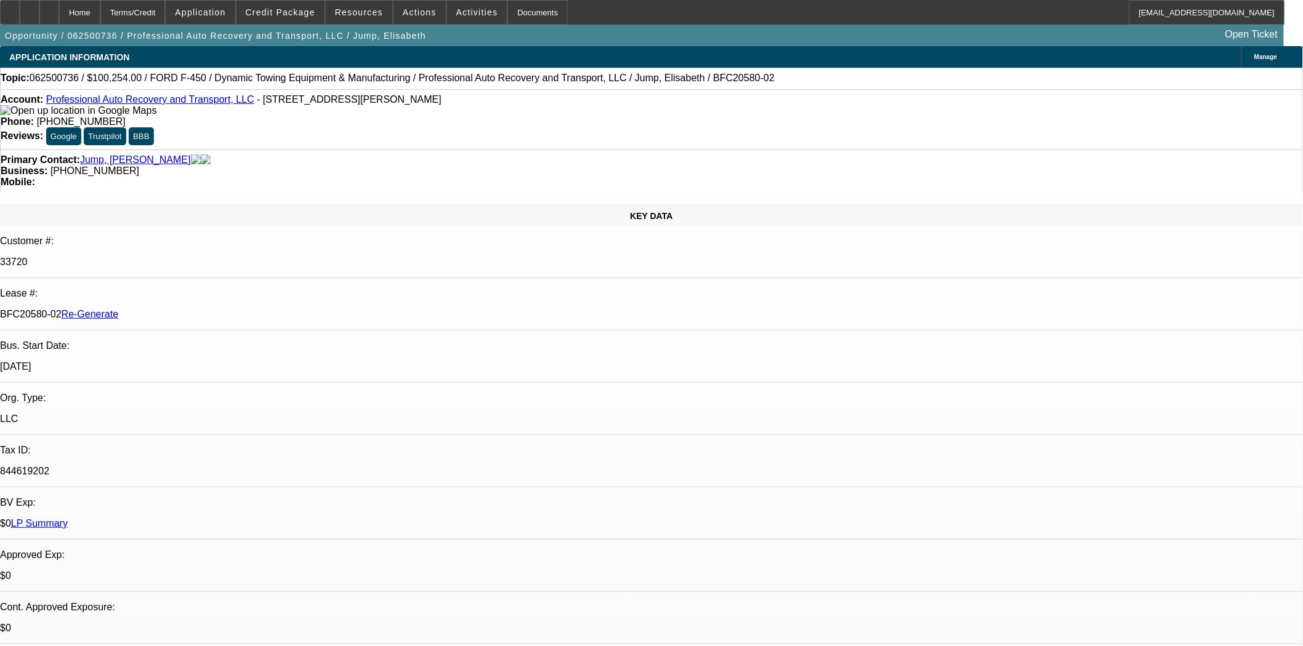
select select "0"
select select "6"
click at [13, 14] on div at bounding box center [10, 12] width 20 height 25
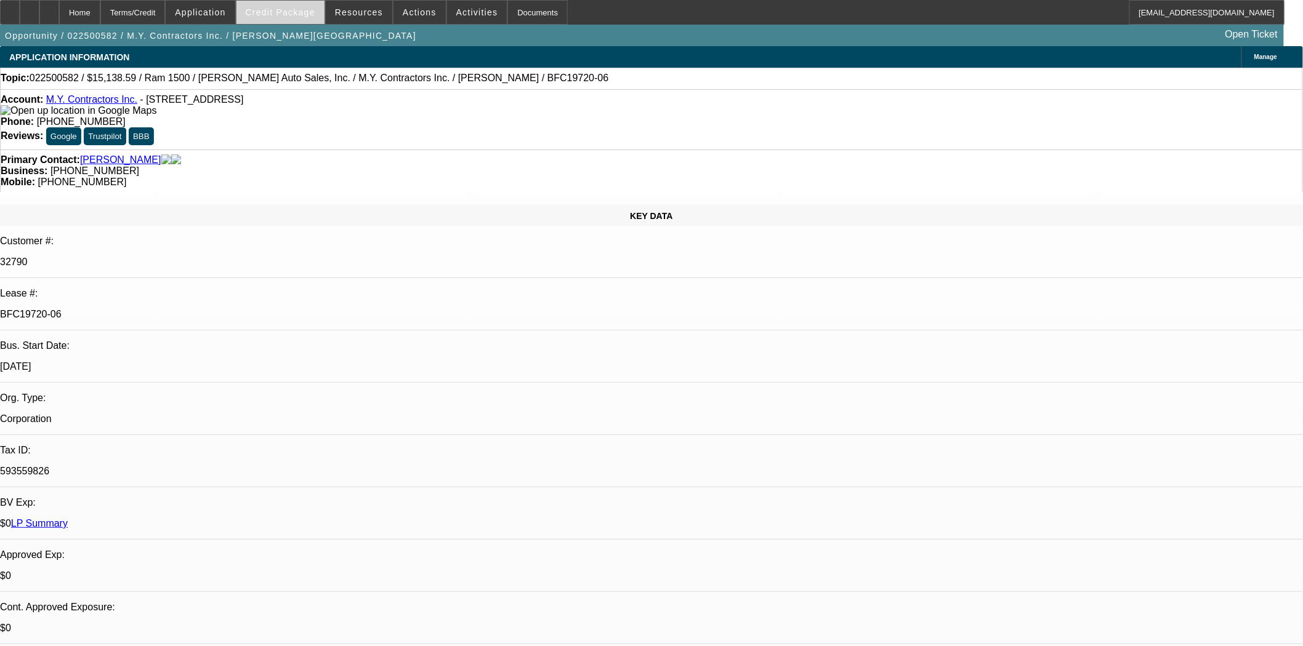
select select "0"
select select "3"
select select "0"
select select "6"
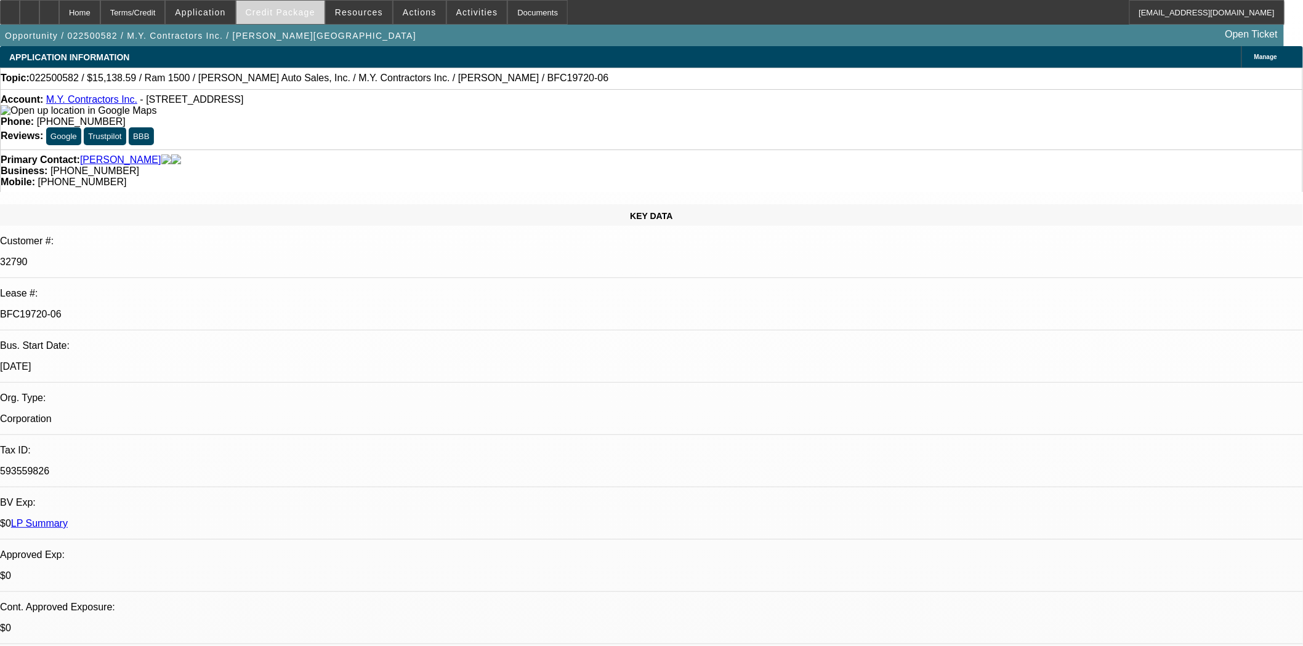
select select "0"
select select "3"
select select "0"
select select "6"
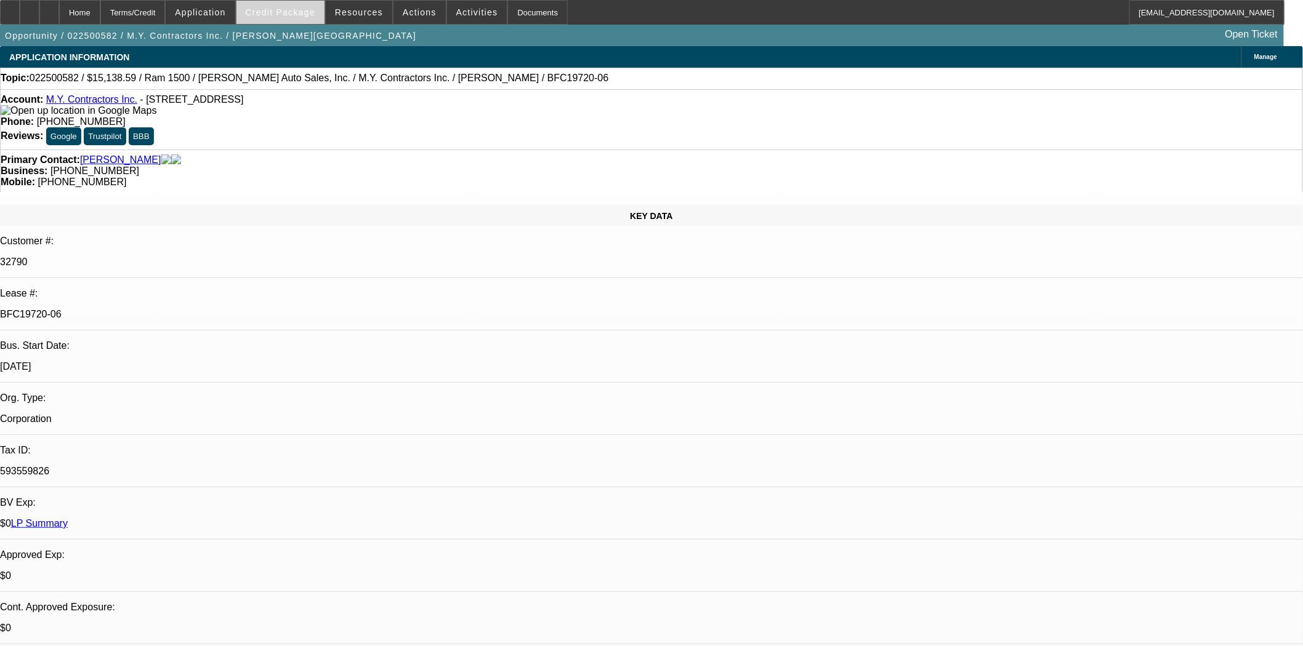
select select "0"
select select "6"
select select "0"
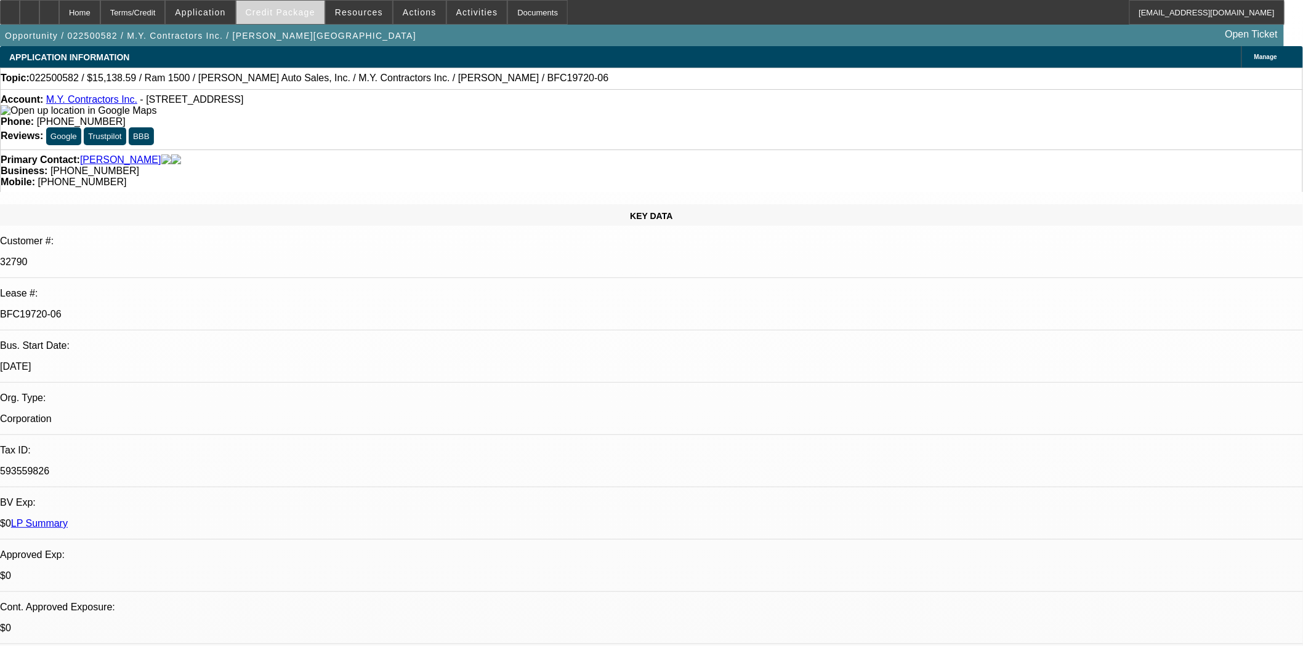
select select "0"
select select "6"
